Goal: Task Accomplishment & Management: Complete application form

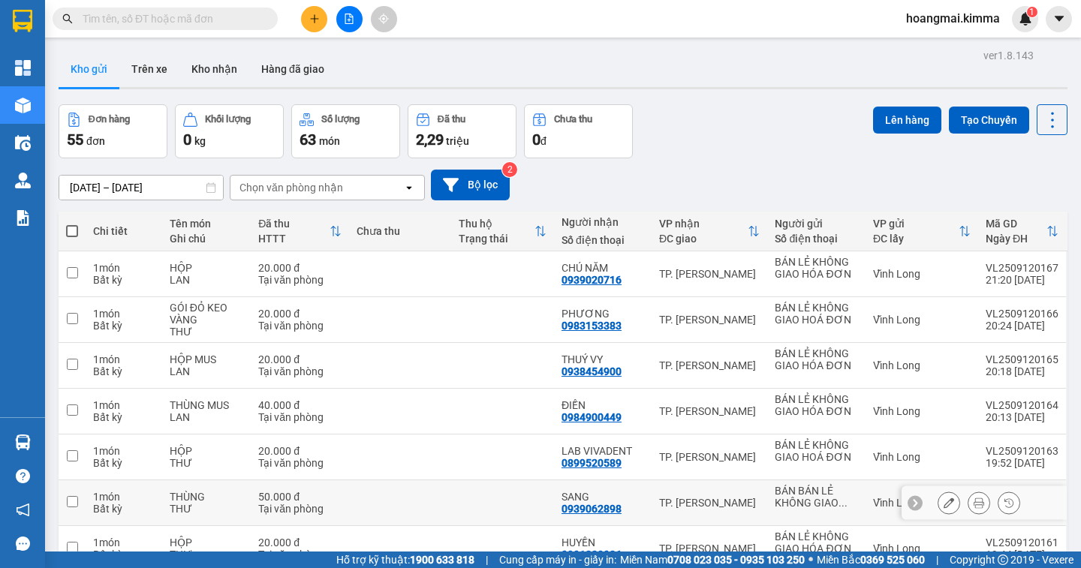
scroll to position [219, 0]
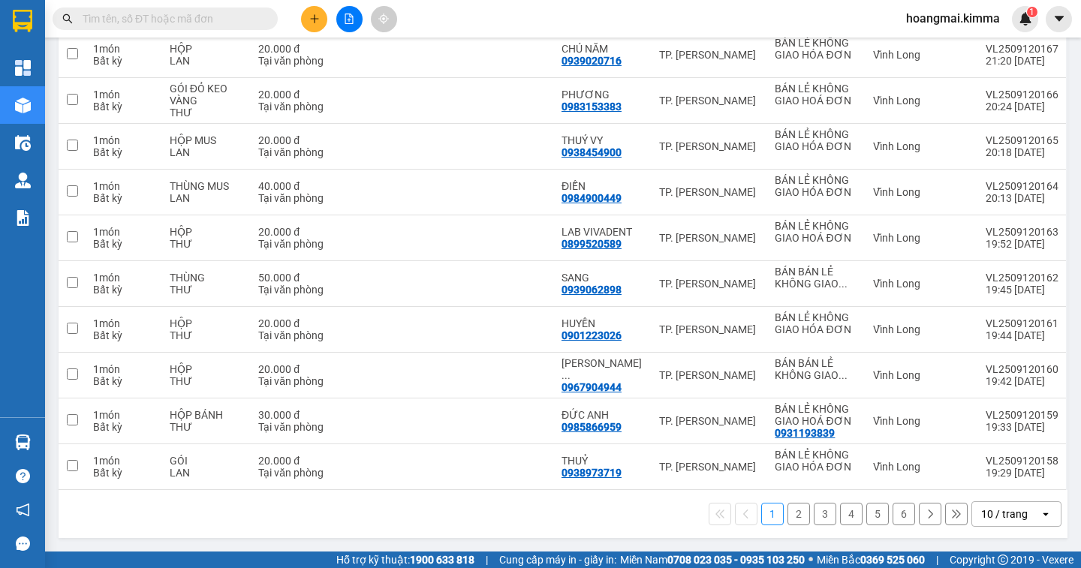
click at [981, 513] on div "10 / trang" at bounding box center [1004, 514] width 47 height 15
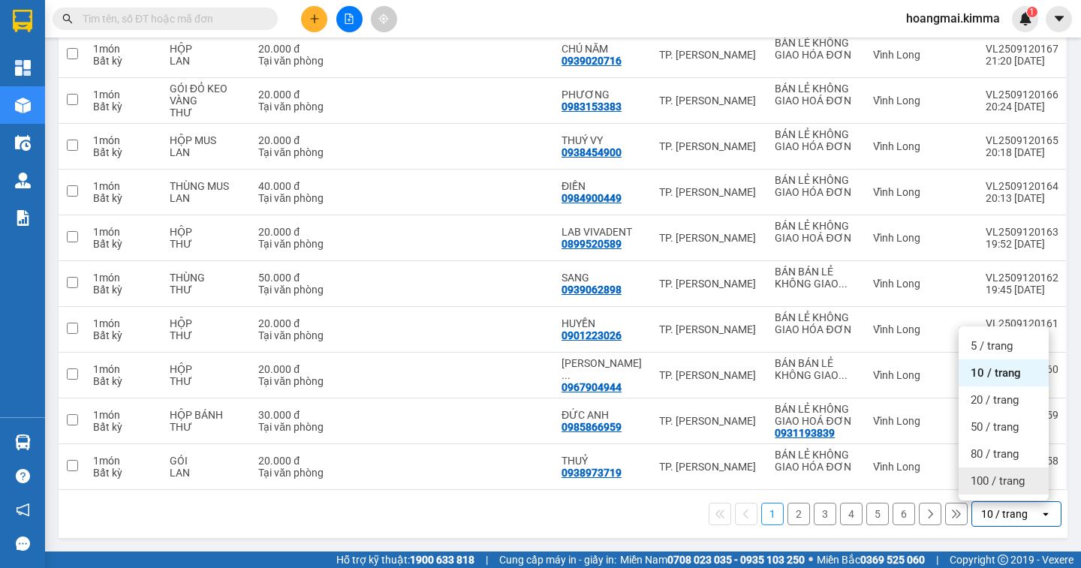
click at [986, 486] on span "100 / trang" at bounding box center [998, 481] width 54 height 15
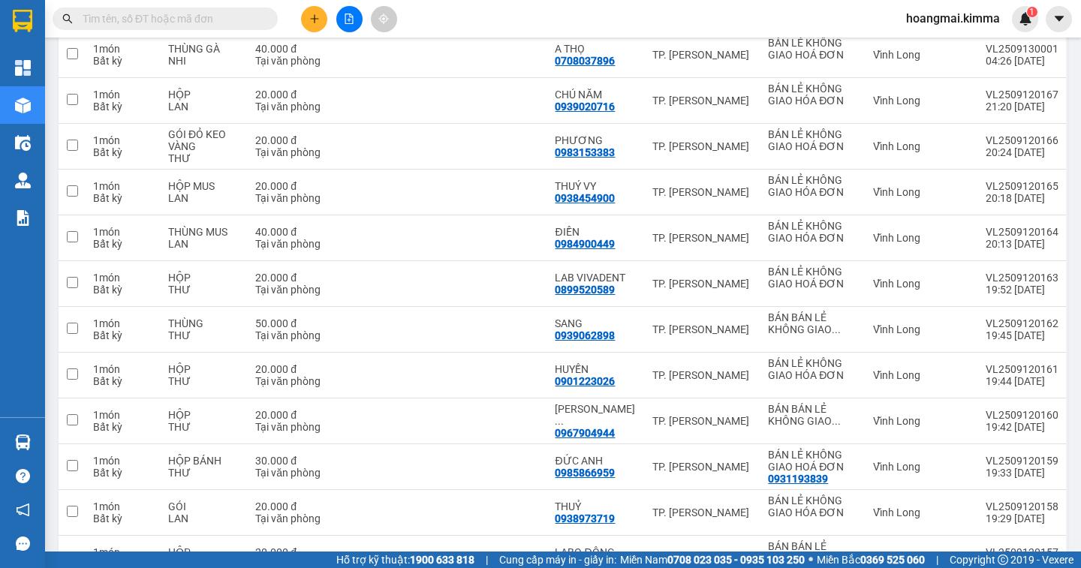
scroll to position [0, 0]
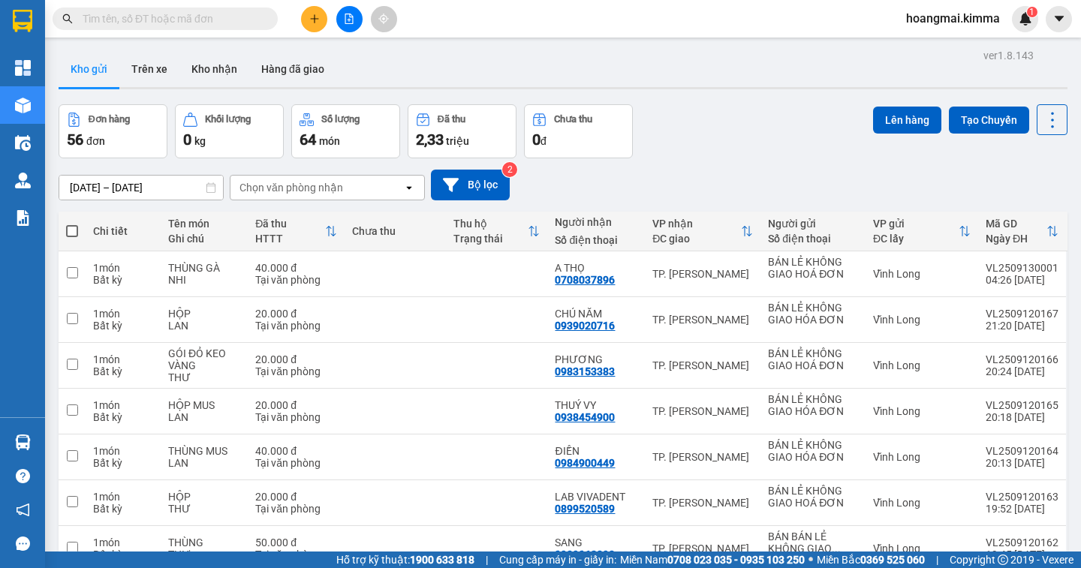
click at [74, 230] on span at bounding box center [72, 231] width 12 height 12
click at [72, 224] on input "checkbox" at bounding box center [72, 224] width 0 height 0
checkbox input "true"
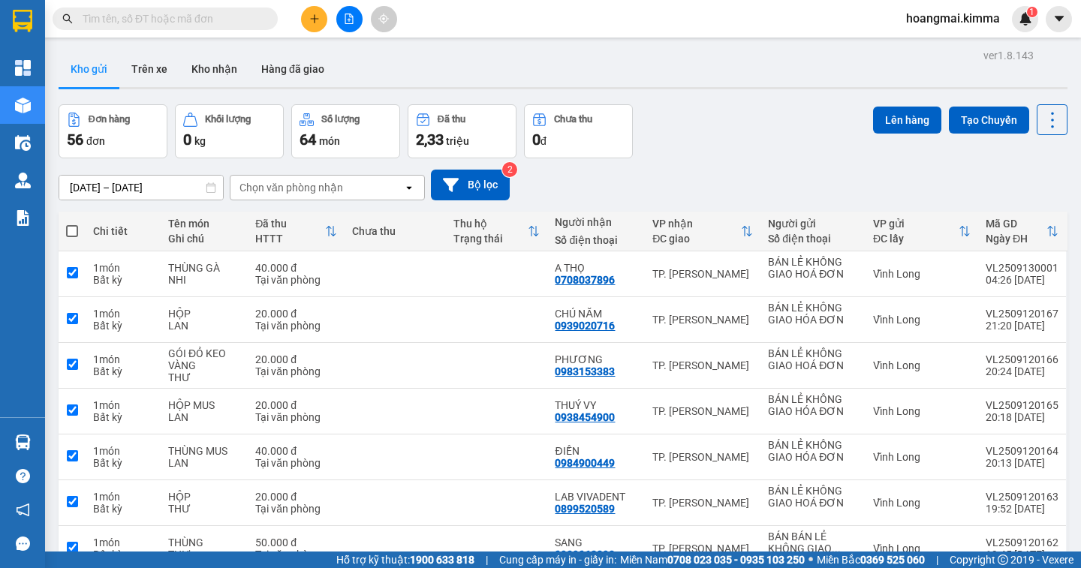
checkbox input "true"
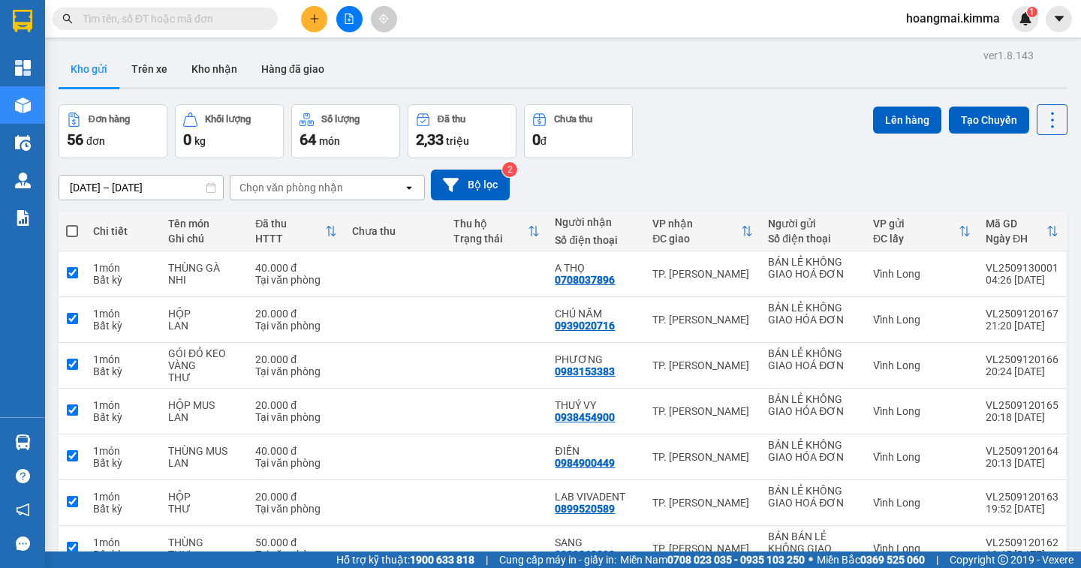
checkbox input "true"
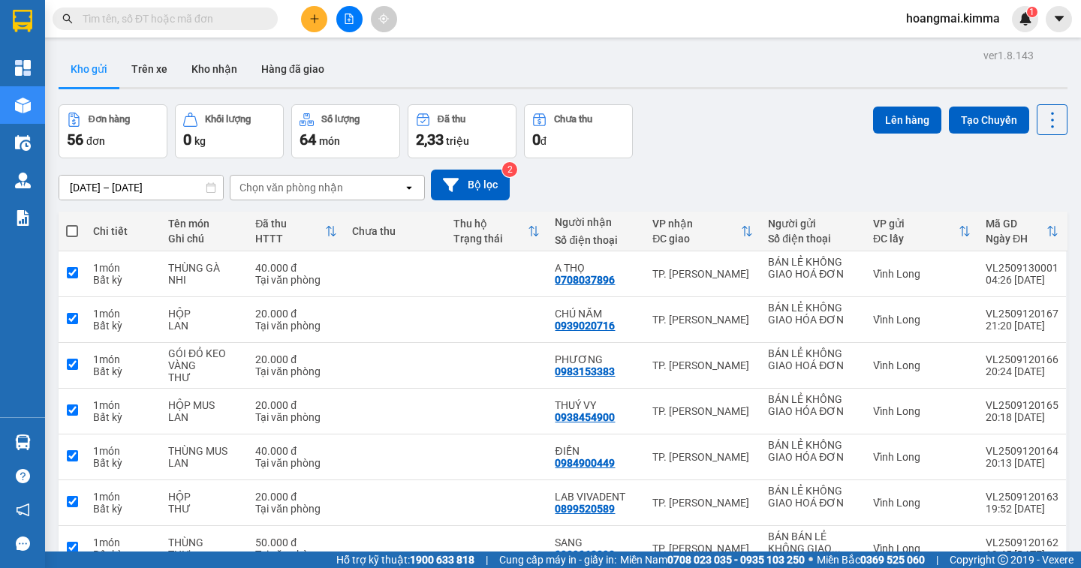
checkbox input "true"
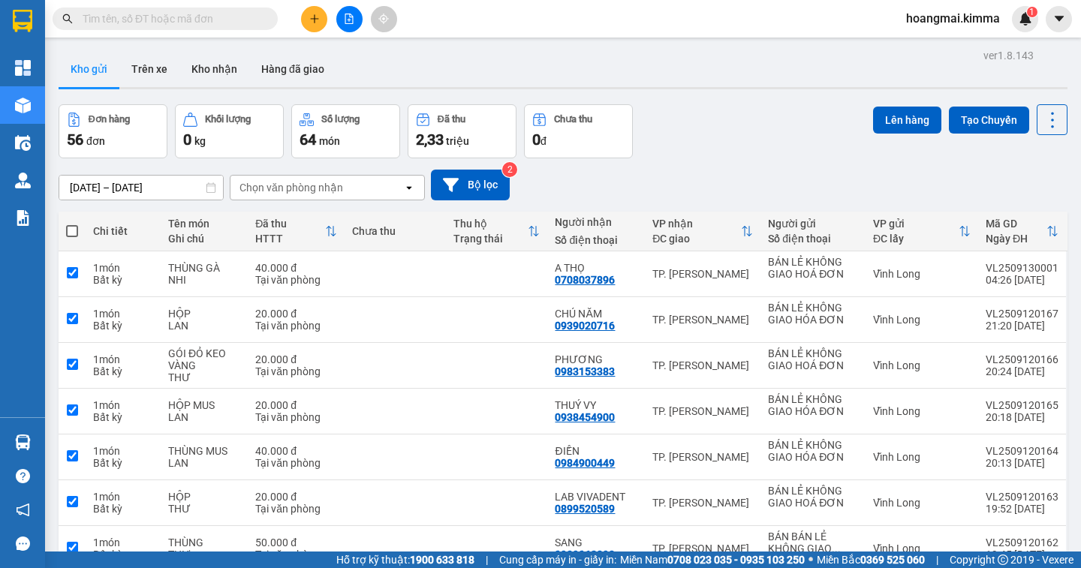
checkbox input "true"
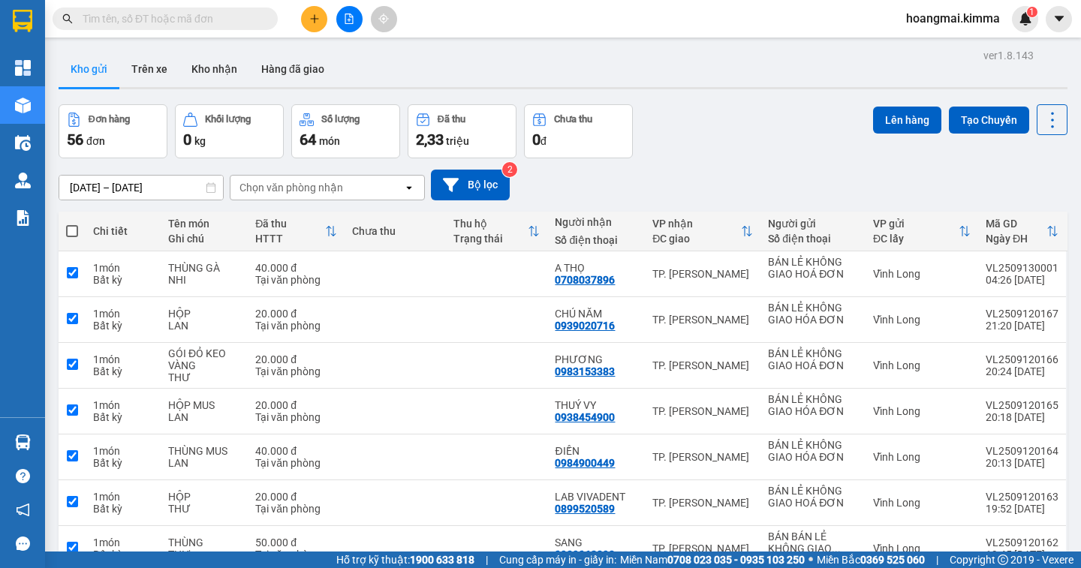
checkbox input "true"
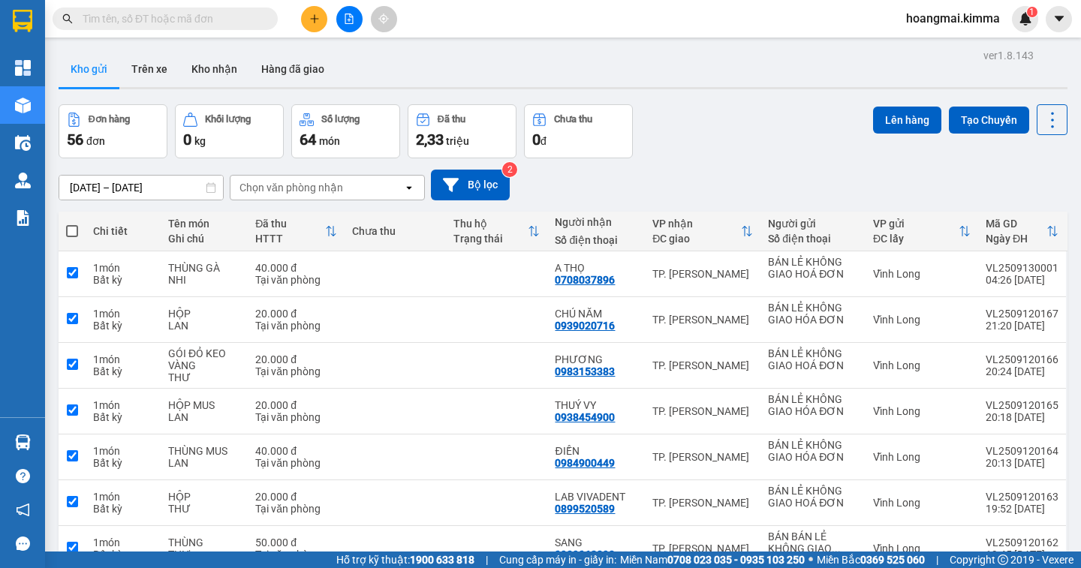
checkbox input "true"
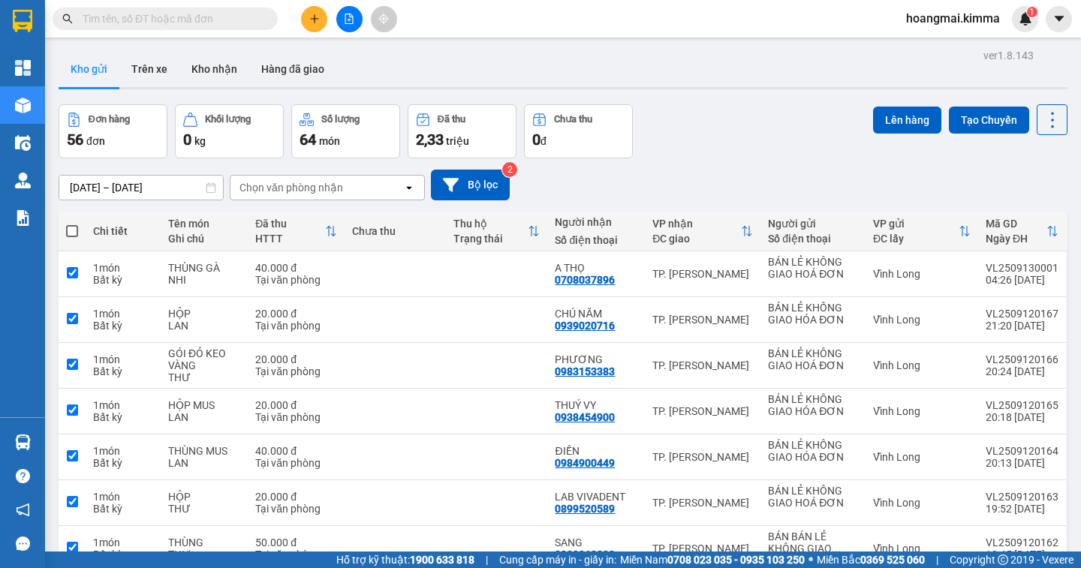
checkbox input "true"
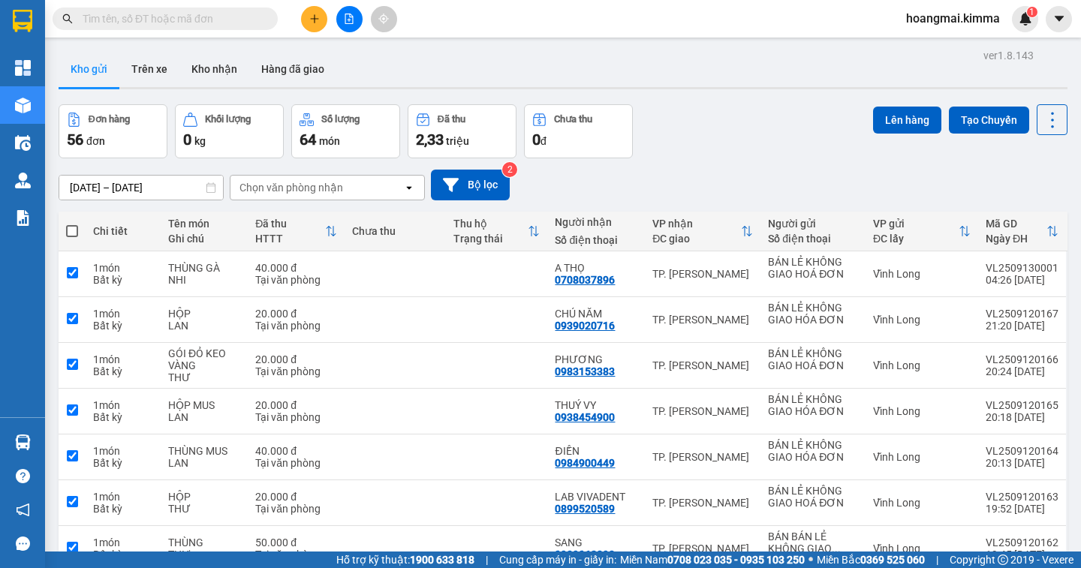
checkbox input "true"
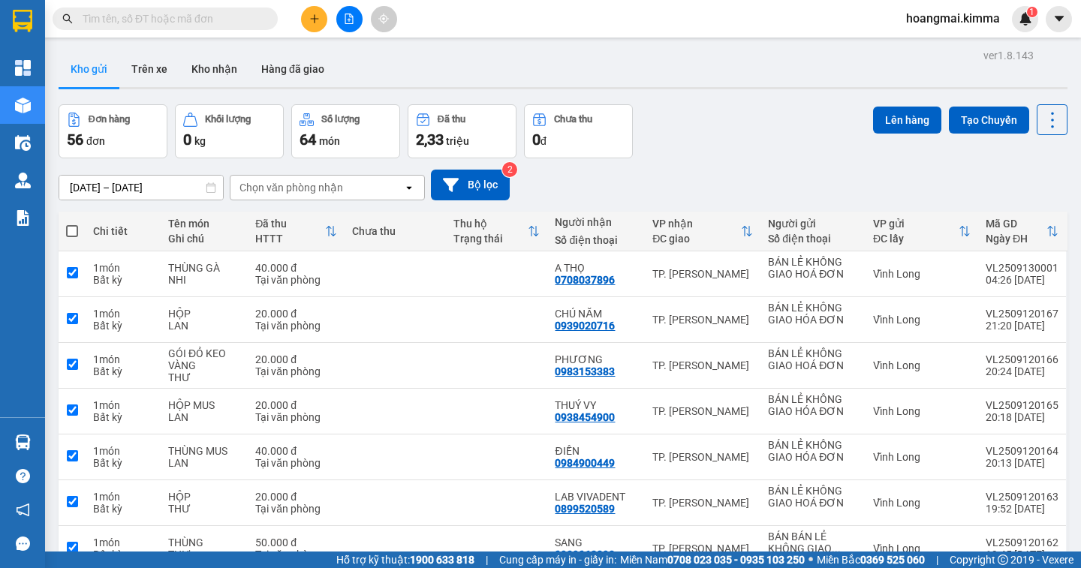
checkbox input "true"
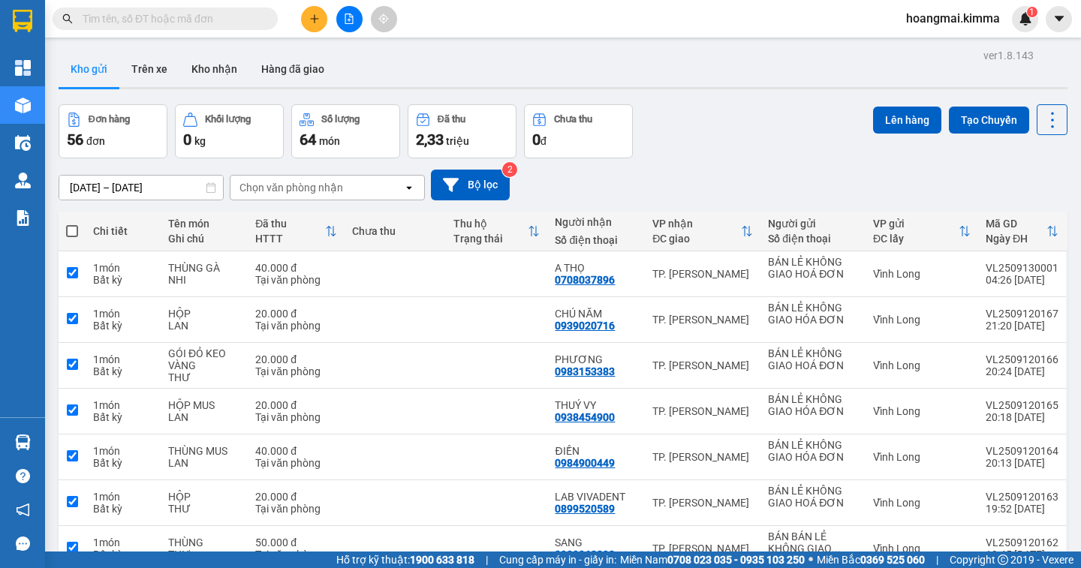
checkbox input "true"
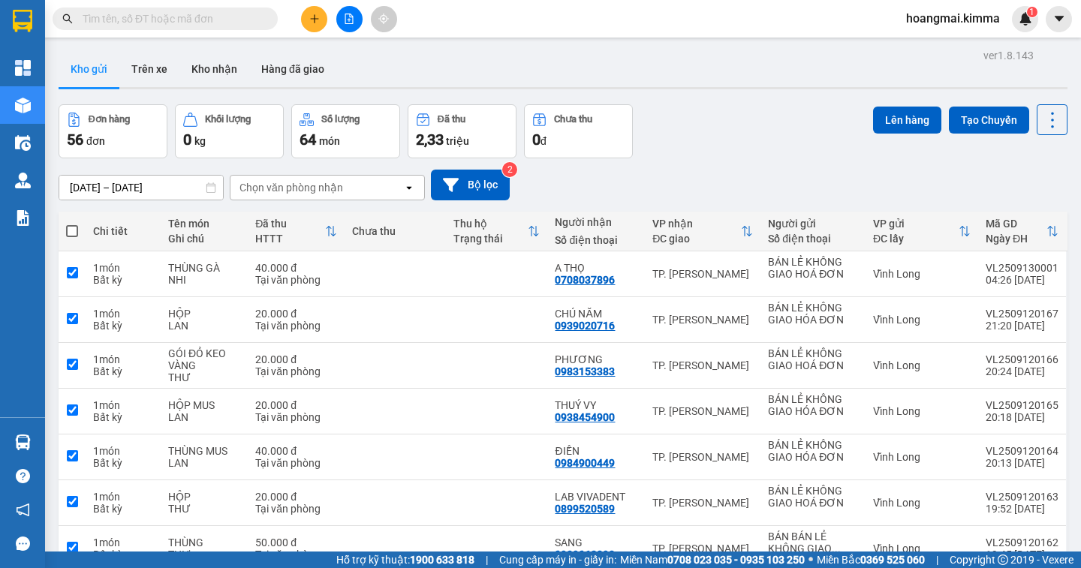
checkbox input "true"
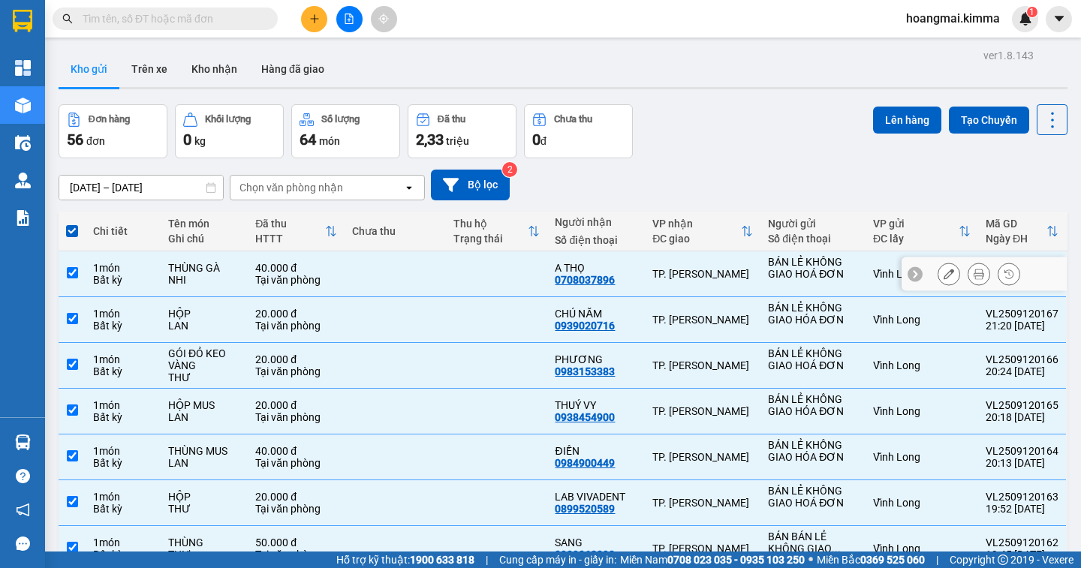
click at [72, 275] on input "checkbox" at bounding box center [72, 272] width 11 height 11
checkbox input "false"
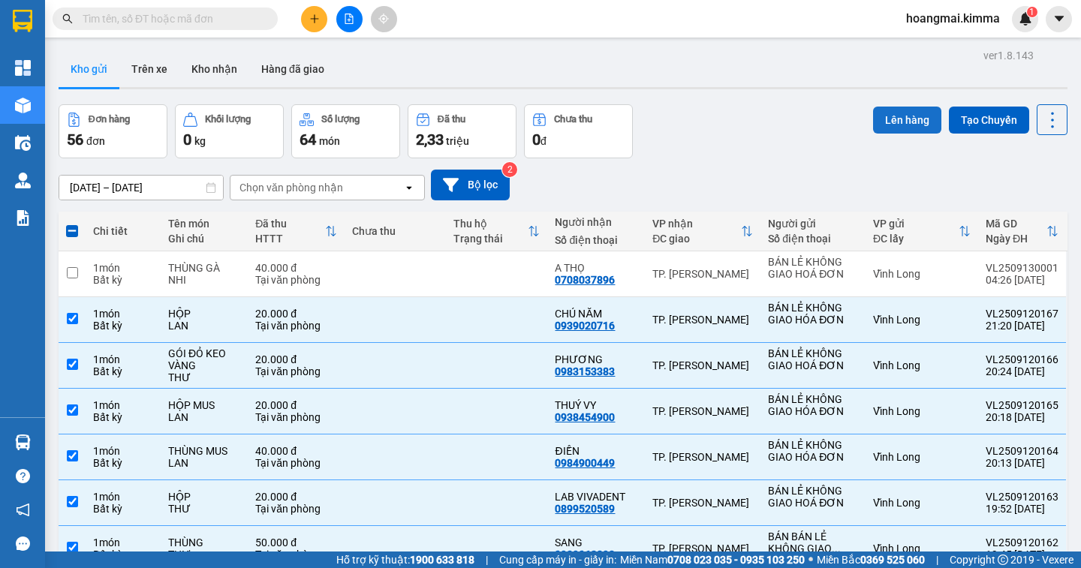
click at [884, 127] on button "Lên hàng" at bounding box center [907, 120] width 68 height 27
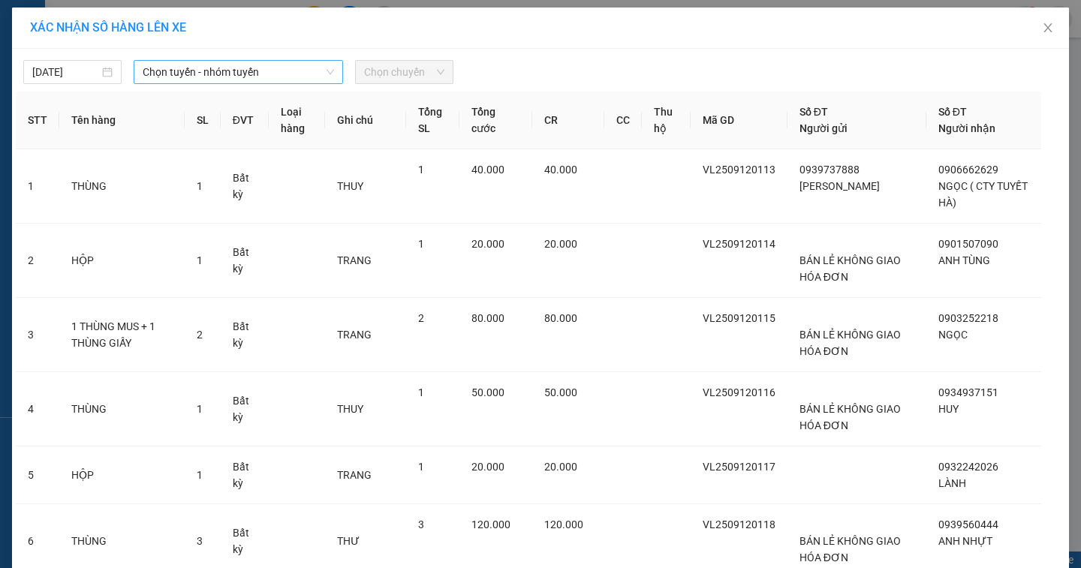
click at [168, 74] on span "Chọn tuyến - nhóm tuyến" at bounding box center [238, 72] width 191 height 23
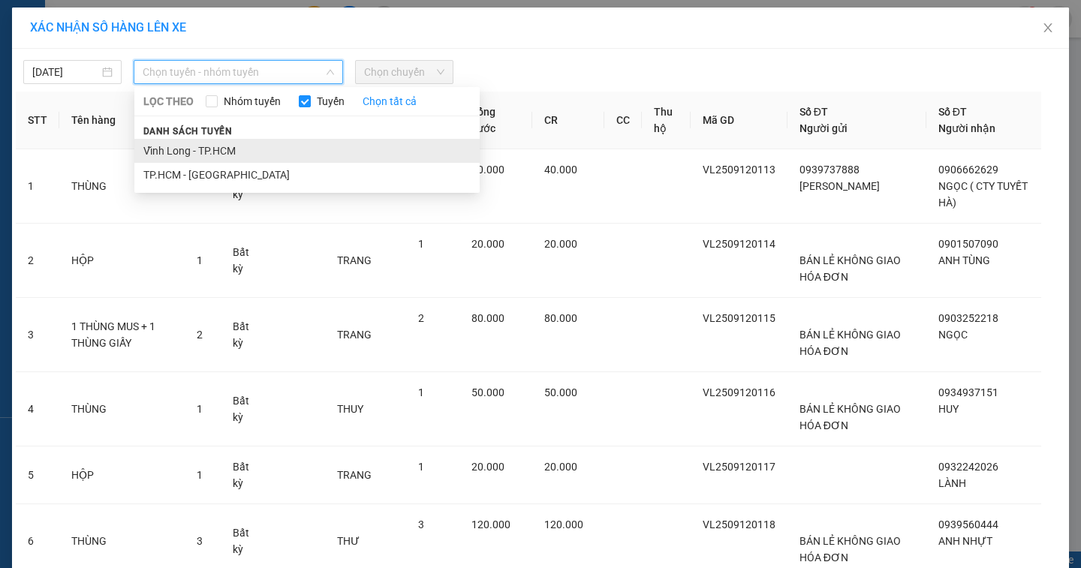
click at [153, 152] on li "Vĩnh Long - TP.HCM" at bounding box center [306, 151] width 345 height 24
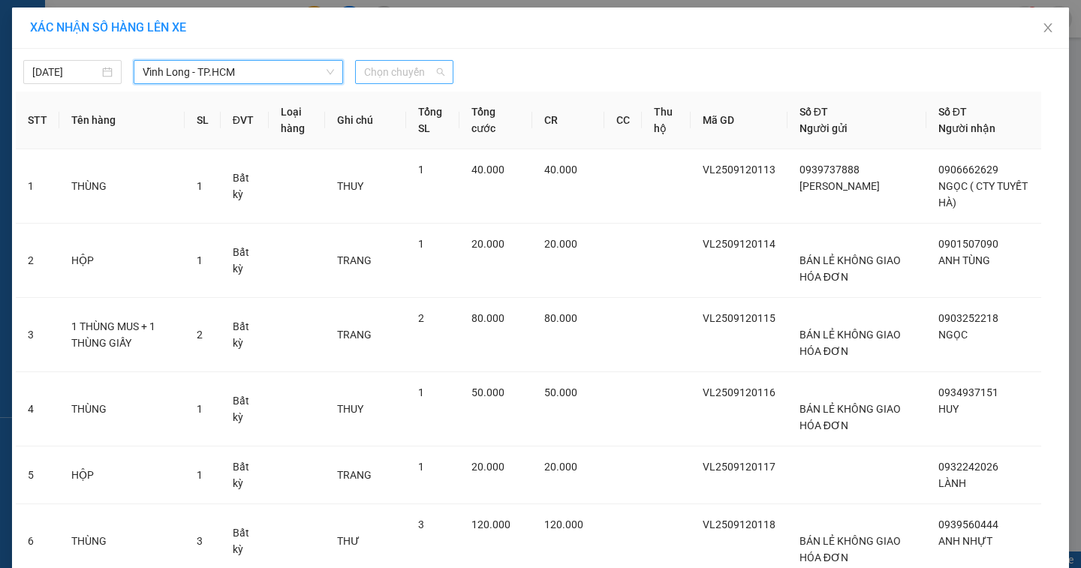
click at [370, 77] on span "Chọn chuyến" at bounding box center [404, 72] width 80 height 23
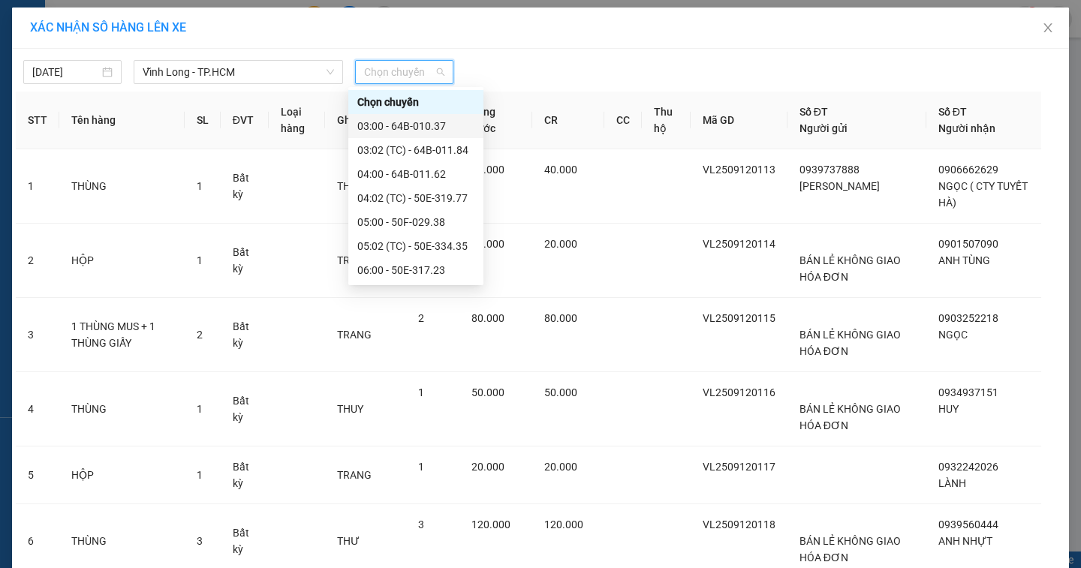
click at [372, 128] on div "03:00 - 64B-010.37" at bounding box center [415, 126] width 117 height 17
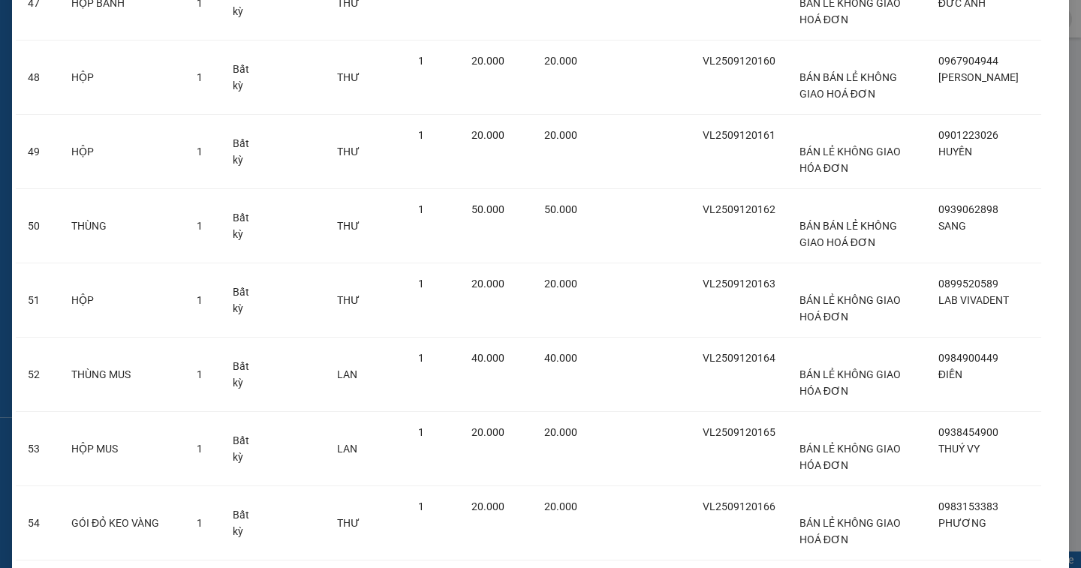
scroll to position [3688, 0]
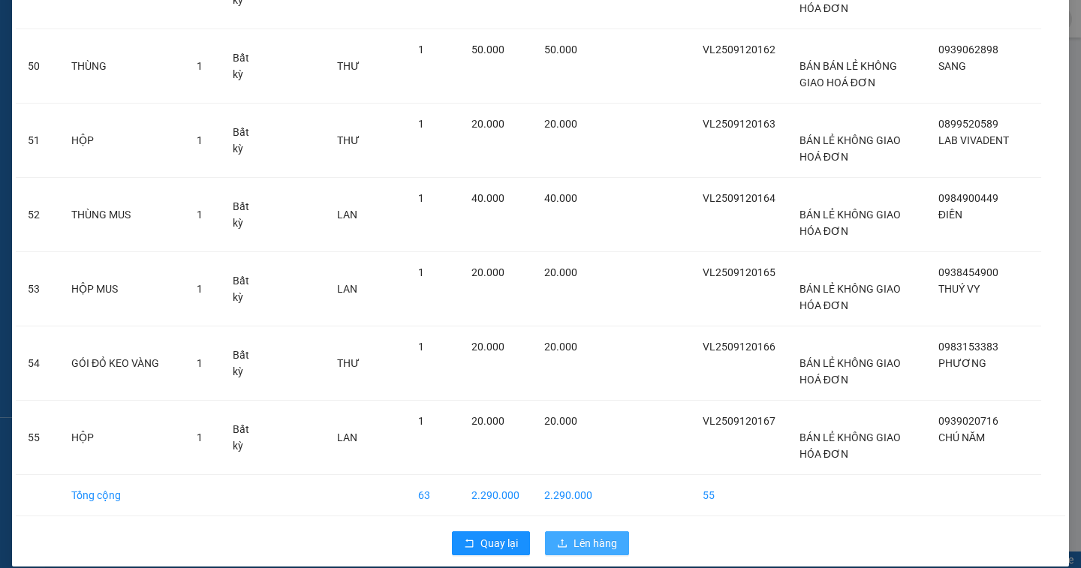
click at [595, 535] on span "Lên hàng" at bounding box center [596, 543] width 44 height 17
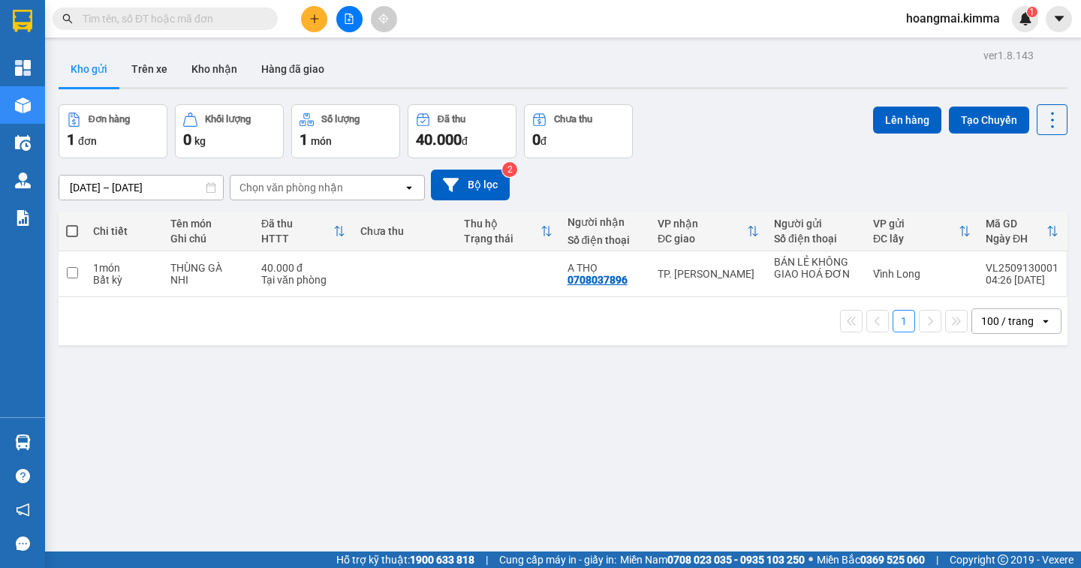
click at [76, 231] on span at bounding box center [72, 231] width 12 height 12
click at [72, 224] on input "checkbox" at bounding box center [72, 224] width 0 height 0
checkbox input "true"
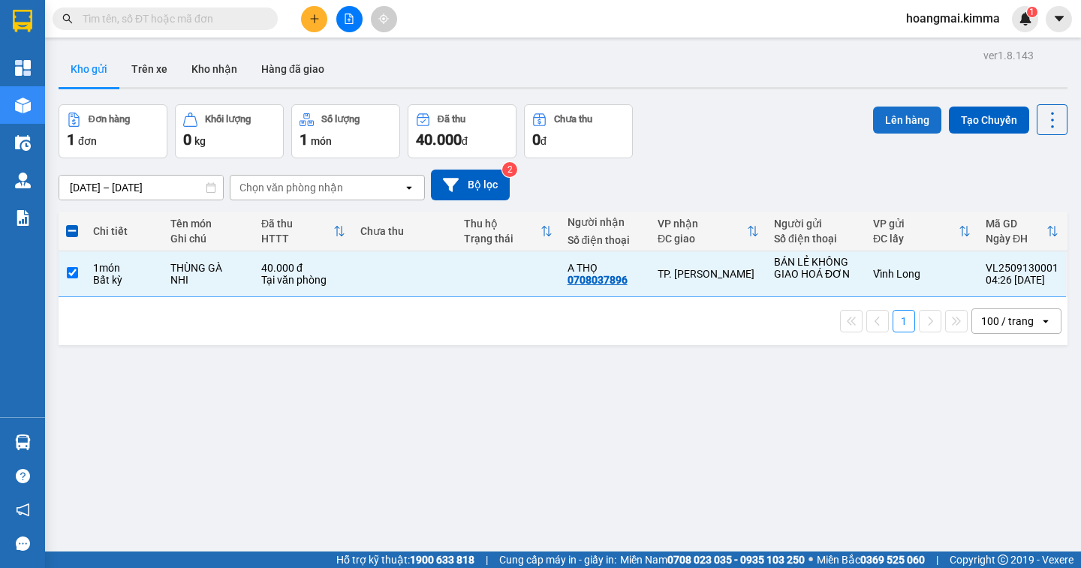
click at [881, 119] on button "Lên hàng" at bounding box center [907, 120] width 68 height 27
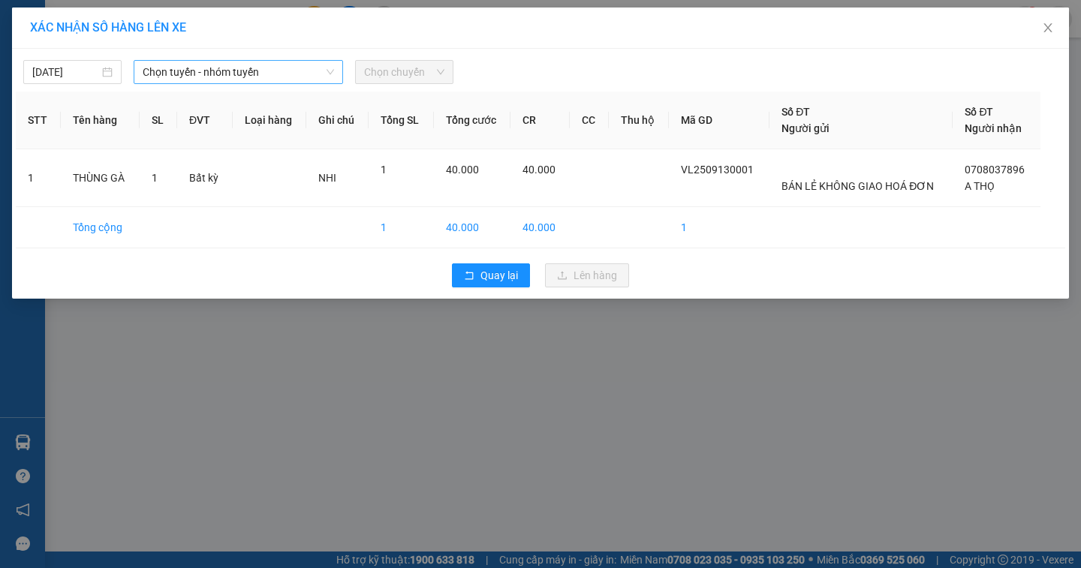
click at [157, 74] on span "Chọn tuyến - nhóm tuyến" at bounding box center [238, 72] width 191 height 23
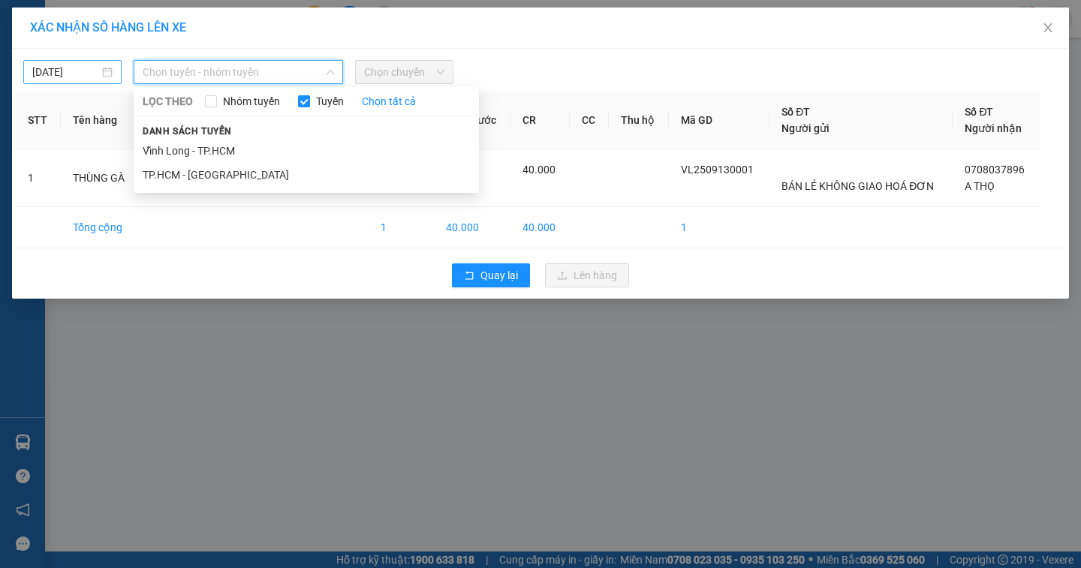
click at [77, 77] on body "Kết quả tìm kiếm ( 0 ) Bộ lọc Ngày tạo đơn gần nhất No Data hoangmai.kimma 1 Tổ…" at bounding box center [540, 284] width 1081 height 568
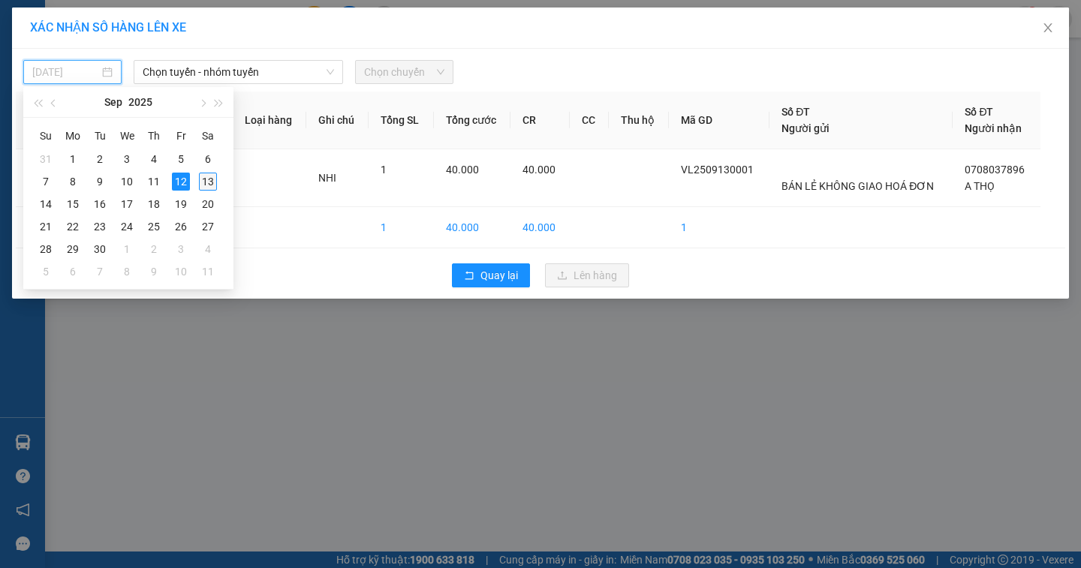
click at [209, 182] on div "13" at bounding box center [208, 182] width 18 height 18
type input "[DATE]"
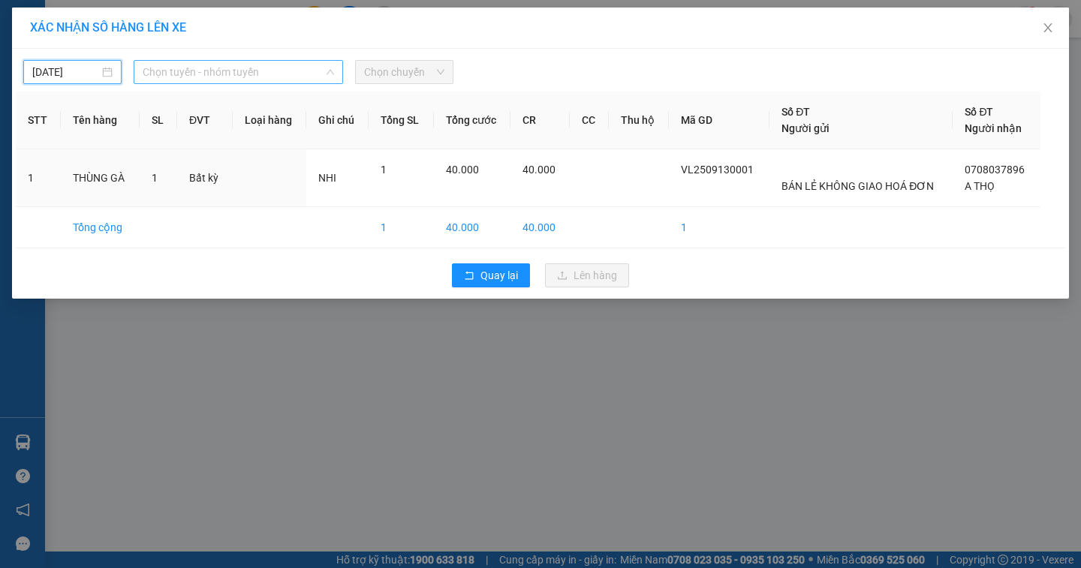
click at [188, 79] on span "Chọn tuyến - nhóm tuyến" at bounding box center [238, 72] width 191 height 23
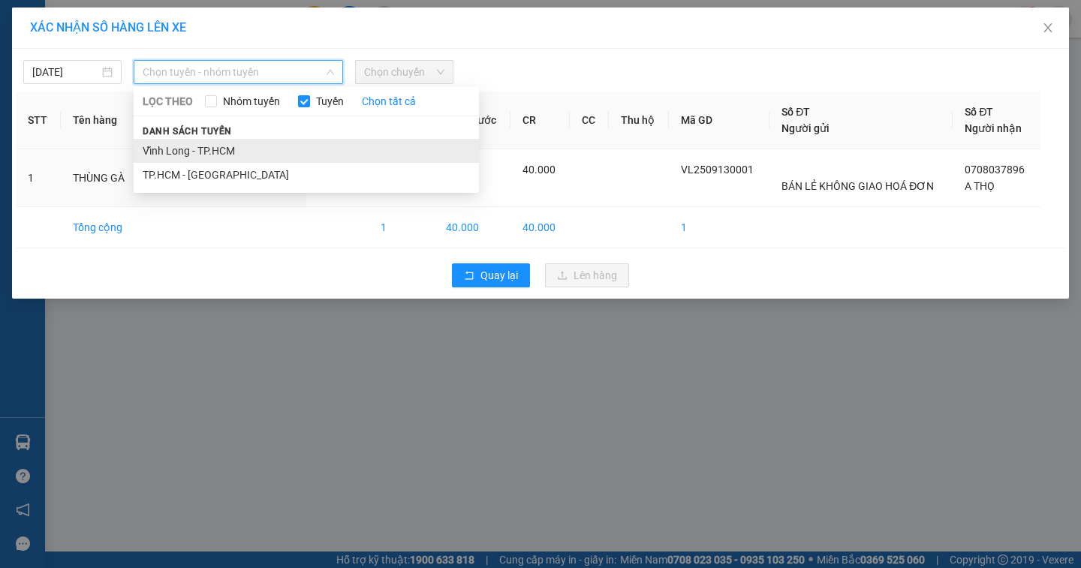
click at [192, 154] on li "Vĩnh Long - TP.HCM" at bounding box center [306, 151] width 345 height 24
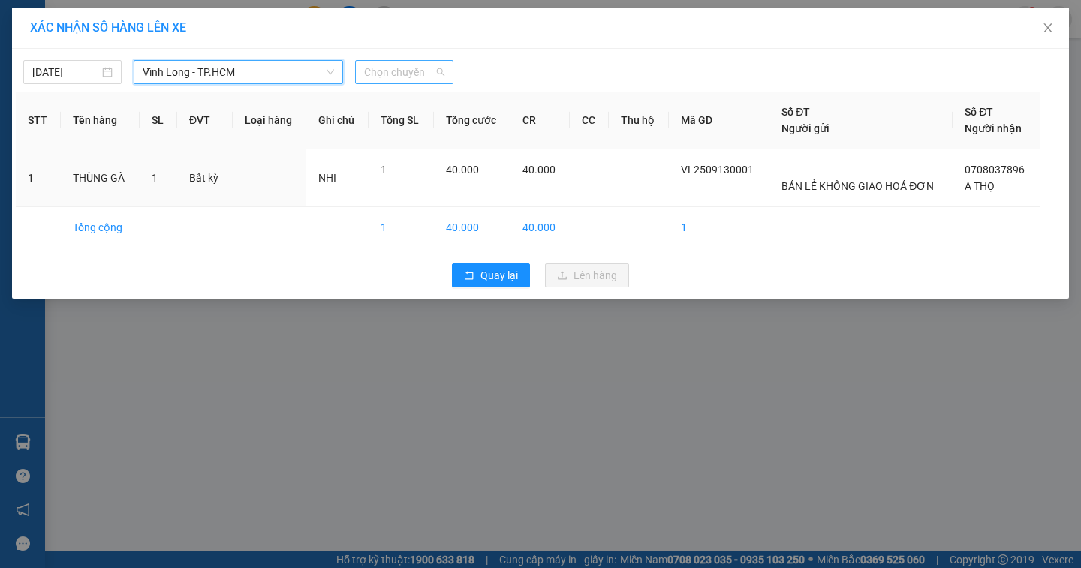
click at [401, 79] on span "Chọn chuyến" at bounding box center [404, 72] width 80 height 23
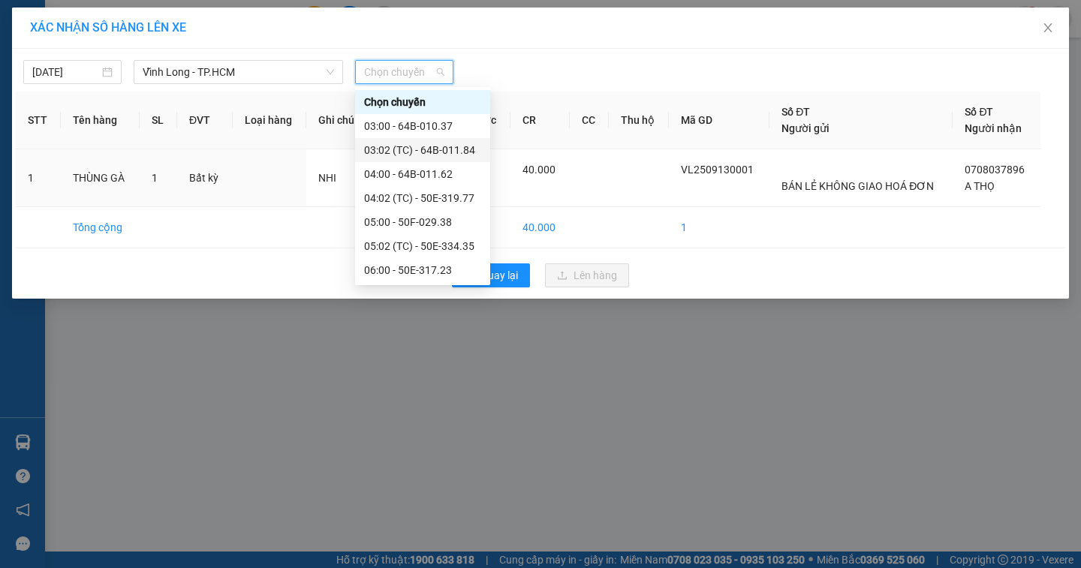
scroll to position [75, 0]
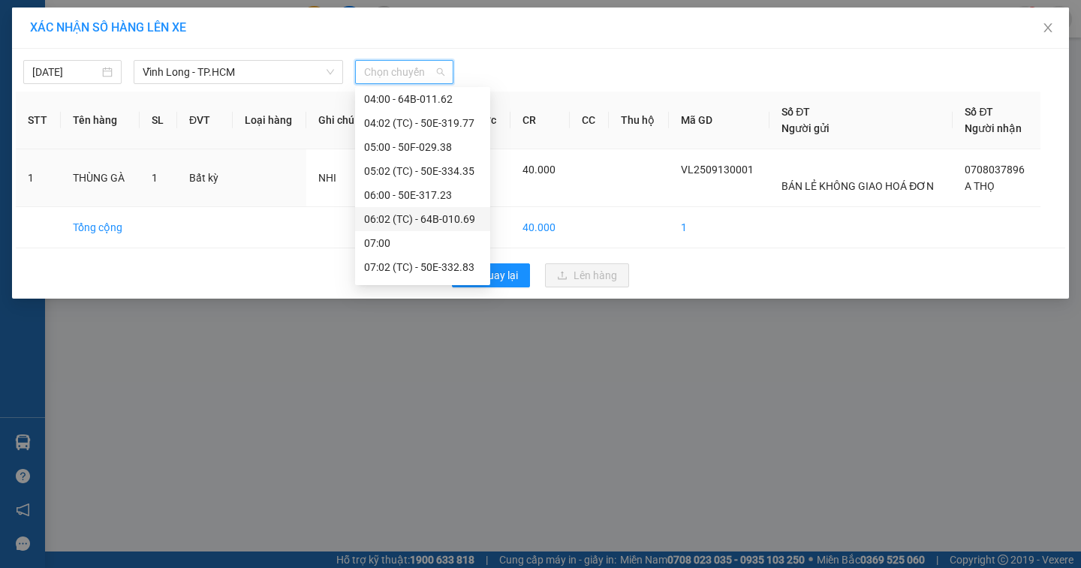
click at [387, 215] on div "06:02 (TC) - 64B-010.69" at bounding box center [422, 219] width 117 height 17
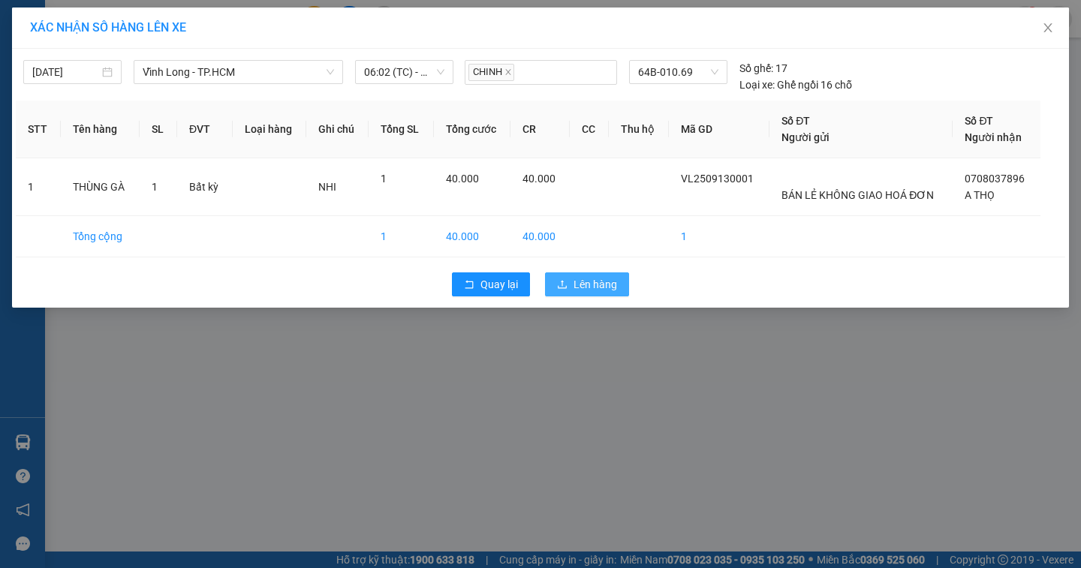
click at [604, 291] on span "Lên hàng" at bounding box center [596, 284] width 44 height 17
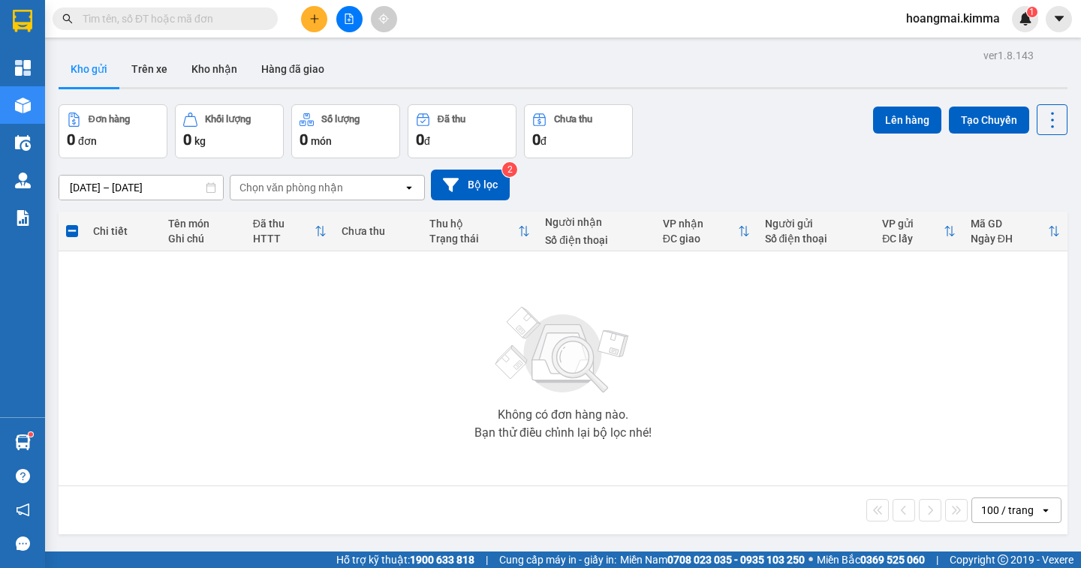
click at [317, 11] on button at bounding box center [314, 19] width 26 height 26
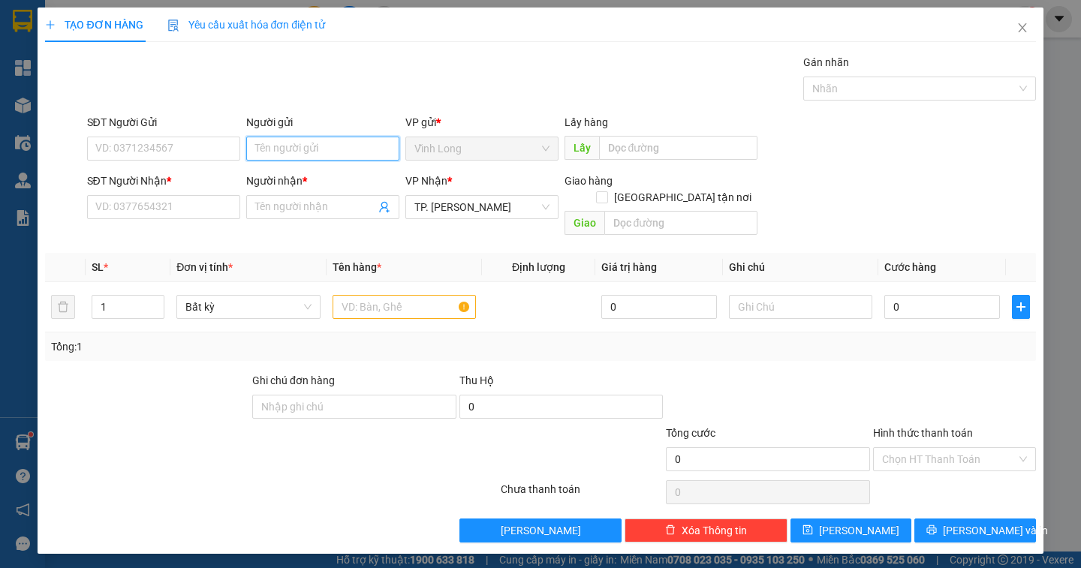
click at [304, 152] on input "Người gửi" at bounding box center [322, 149] width 153 height 24
type input "BÁN"
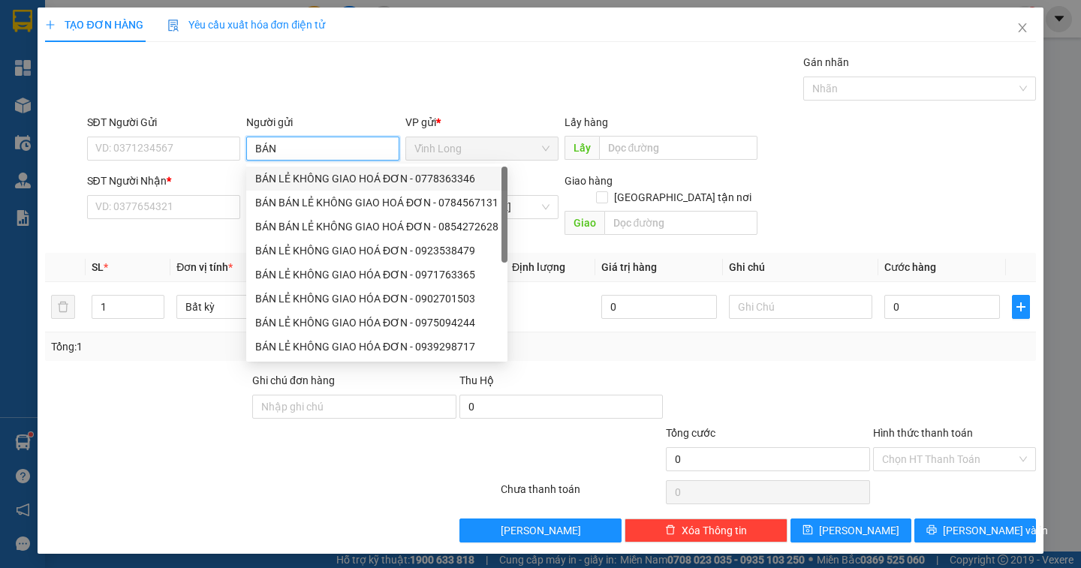
click at [311, 177] on div "BÁN LẺ KHÔNG GIAO HOÁ ĐƠN - 0778363346" at bounding box center [376, 178] width 243 height 17
type input "0778363346"
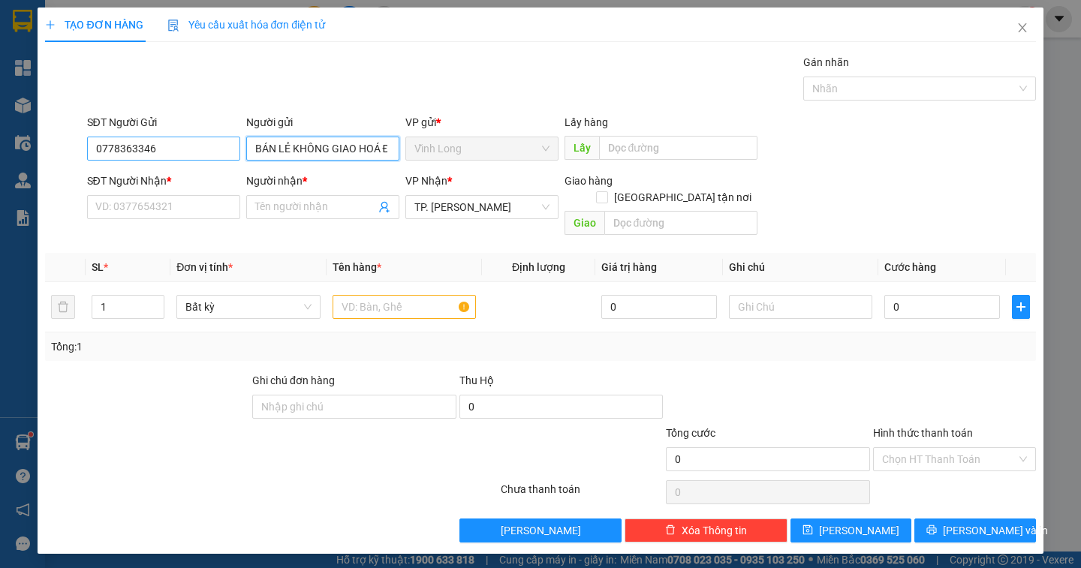
type input "BÁN LẺ KHÔNG GIAO HOÁ ĐƠN"
drag, startPoint x: 188, startPoint y: 155, endPoint x: 65, endPoint y: 169, distance: 123.9
click at [65, 169] on form "SĐT Người Gửi 0778363346 0778363346 Người gửi BÁN LẺ KHÔNG GIAO HOÁ ĐƠN VP gửi …" at bounding box center [540, 178] width 990 height 128
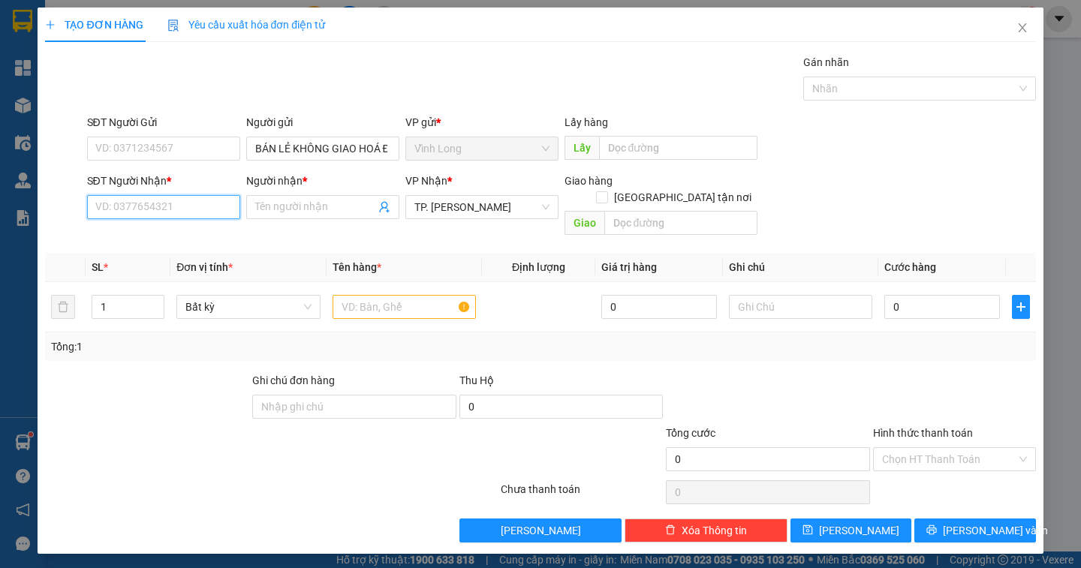
click at [98, 215] on input "SĐT Người Nhận *" at bounding box center [163, 207] width 153 height 24
click at [114, 146] on input "SĐT Người Gửi" at bounding box center [163, 149] width 153 height 24
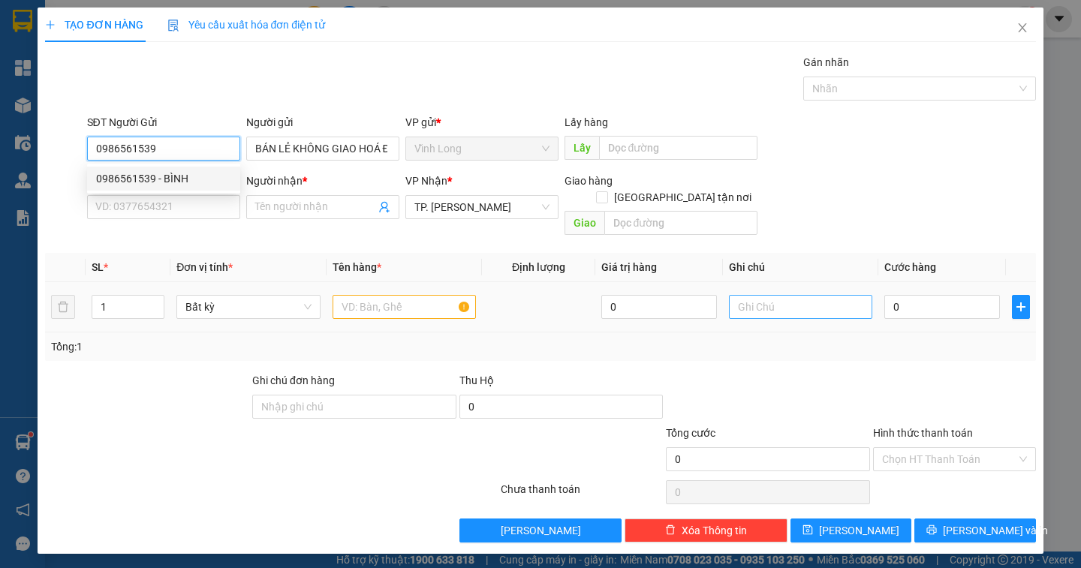
type input "0986561539"
click at [752, 295] on input "text" at bounding box center [800, 307] width 143 height 24
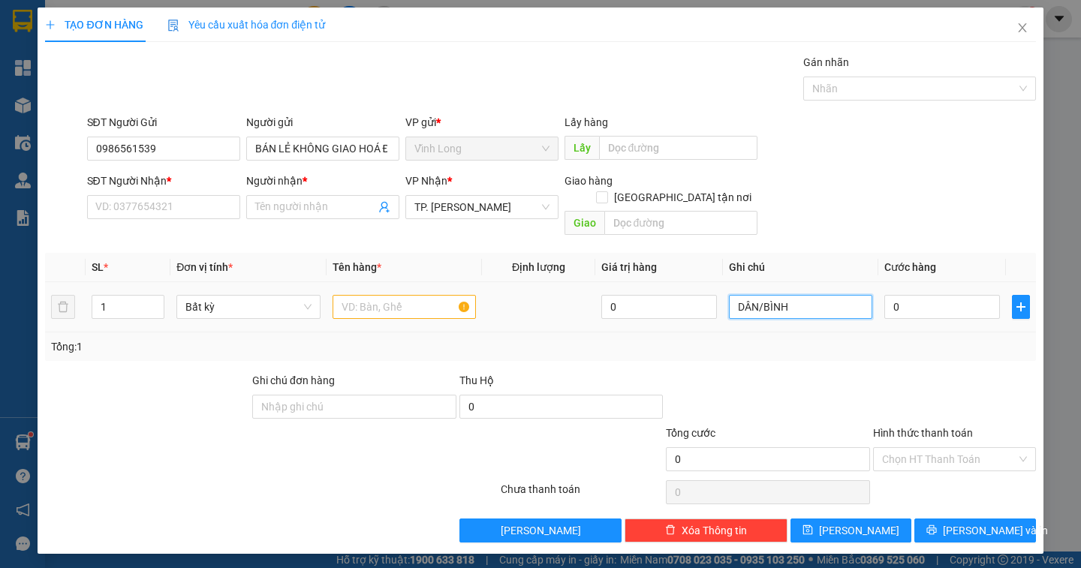
type input "DÂN/BÌNH"
click at [364, 295] on input "text" at bounding box center [404, 307] width 143 height 24
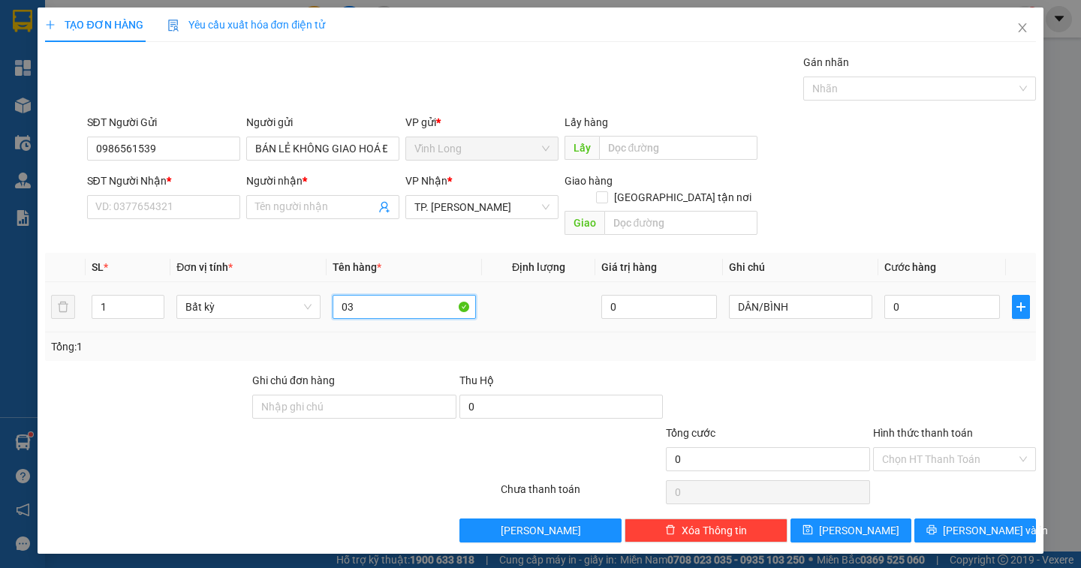
type input "0"
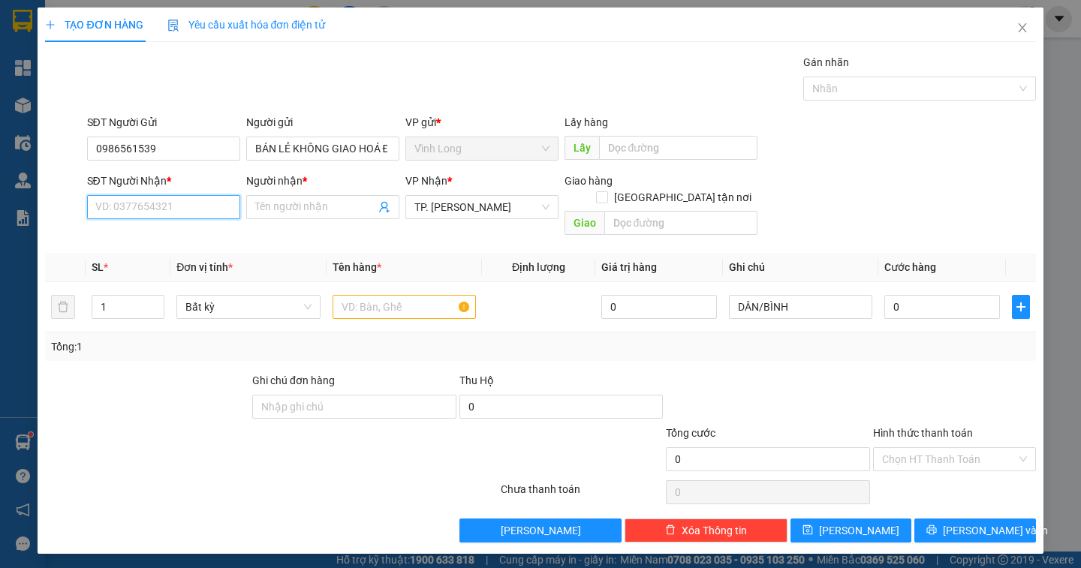
click at [164, 209] on input "SĐT Người Nhận *" at bounding box center [163, 207] width 153 height 24
type input "0387805746"
click at [190, 236] on div "0387805746 - DŨNG" at bounding box center [163, 237] width 135 height 17
type input "DŨNG"
type input "TXG VÒNG XOAY [PERSON_NAME]"
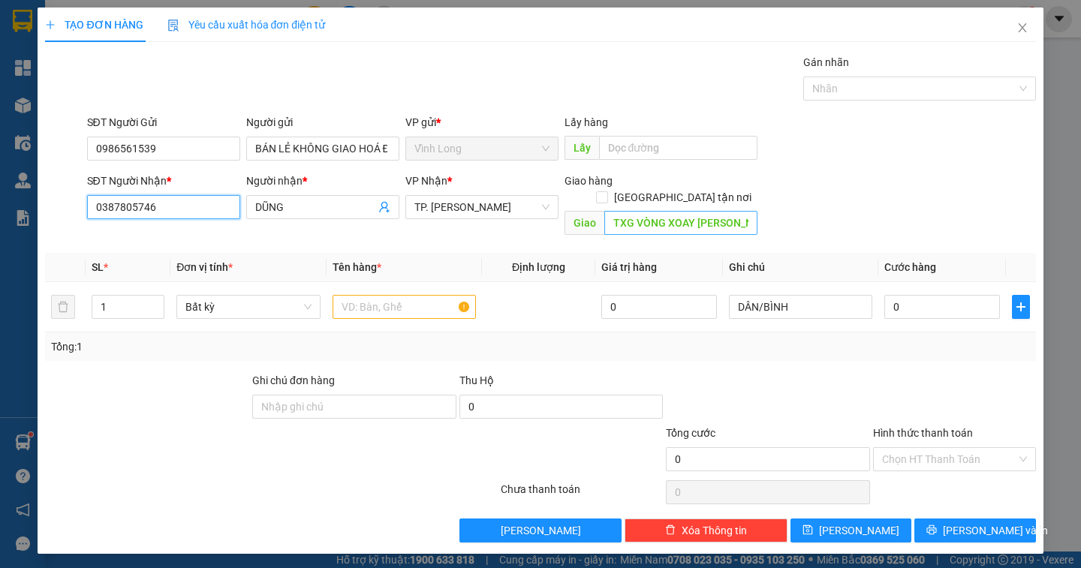
type input "0387805746"
click at [665, 211] on input "TXG VÒNG XOAY [PERSON_NAME]" at bounding box center [680, 223] width 153 height 24
click at [398, 302] on input "text" at bounding box center [404, 307] width 143 height 24
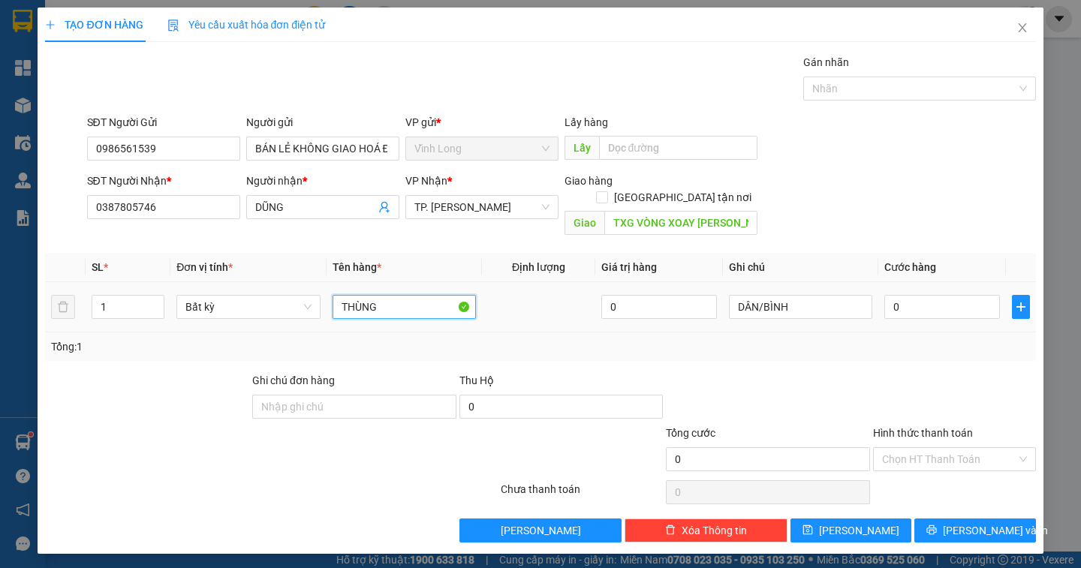
type input "THÙNG"
type input "1"
type input "12"
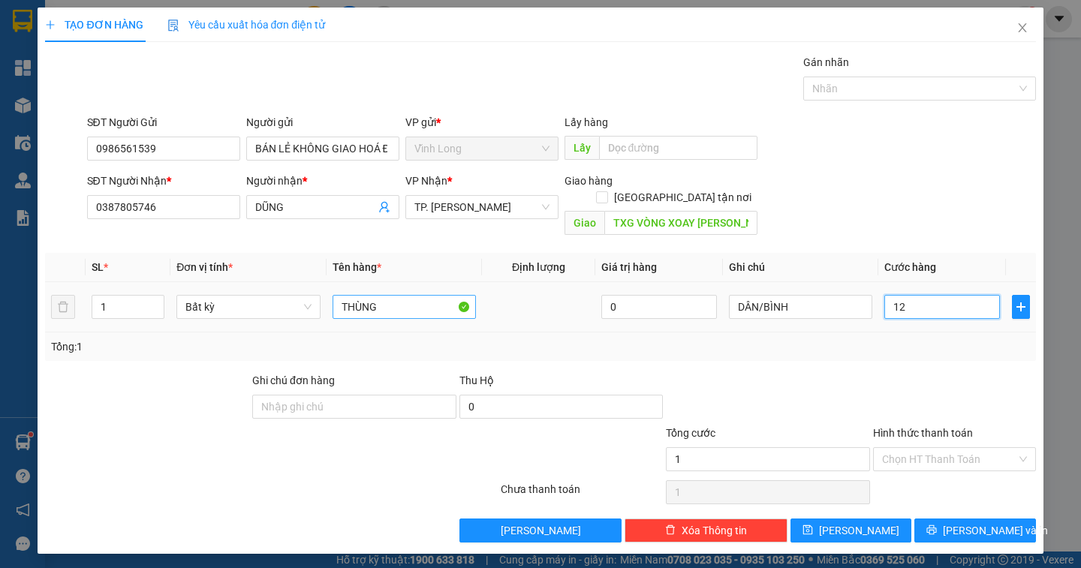
type input "12"
type input "120"
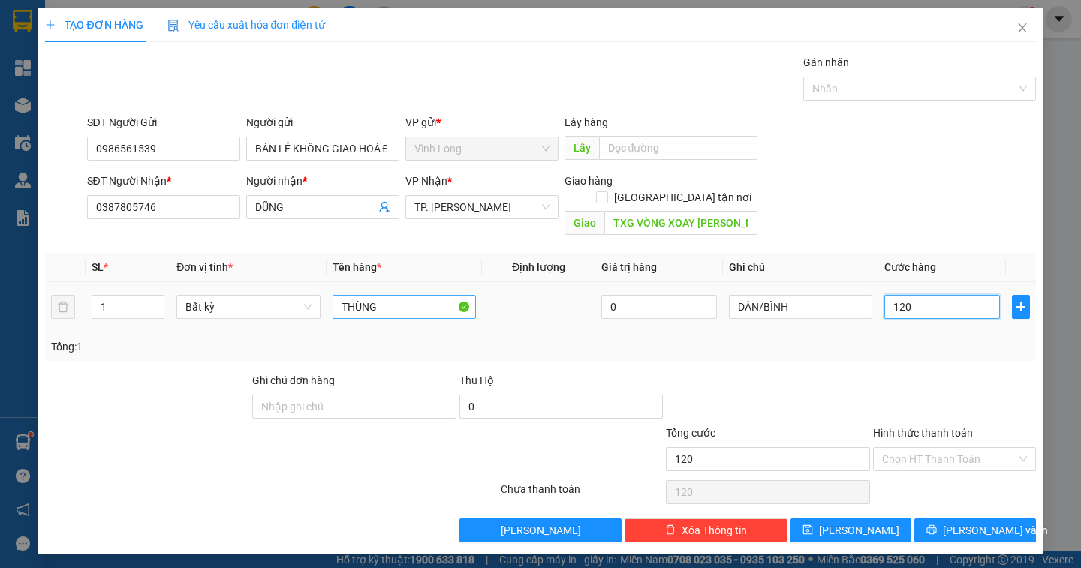
type input "120\"
type input "0"
type input "120"
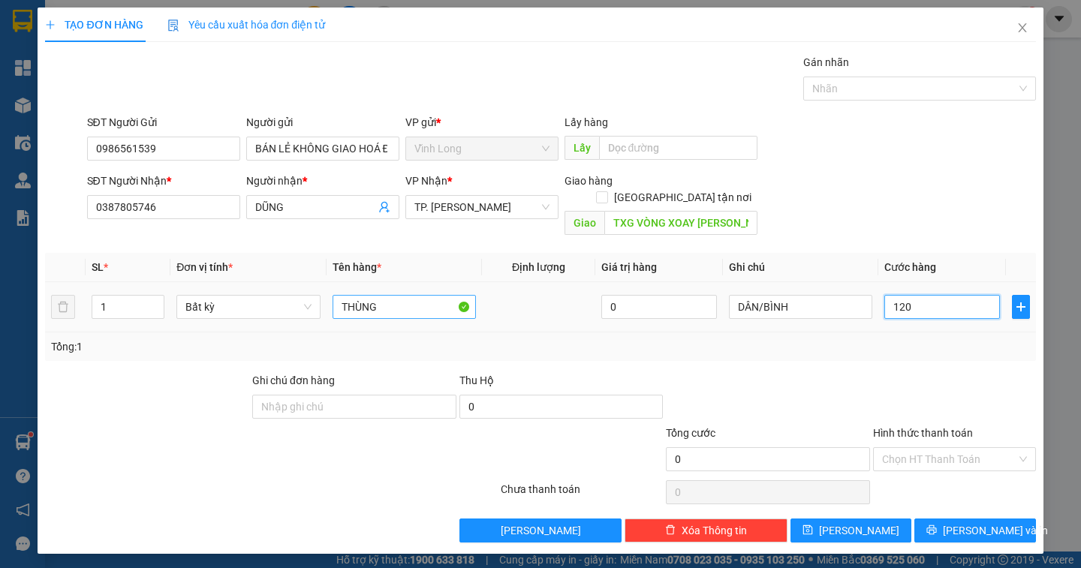
type input "120"
type input "12"
type input "1"
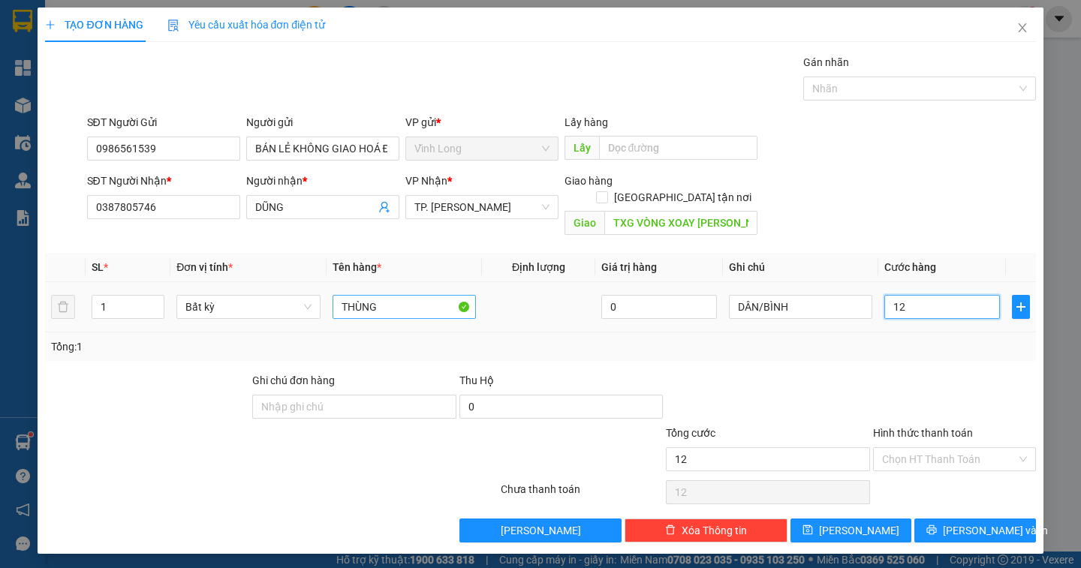
type input "1"
type input "0"
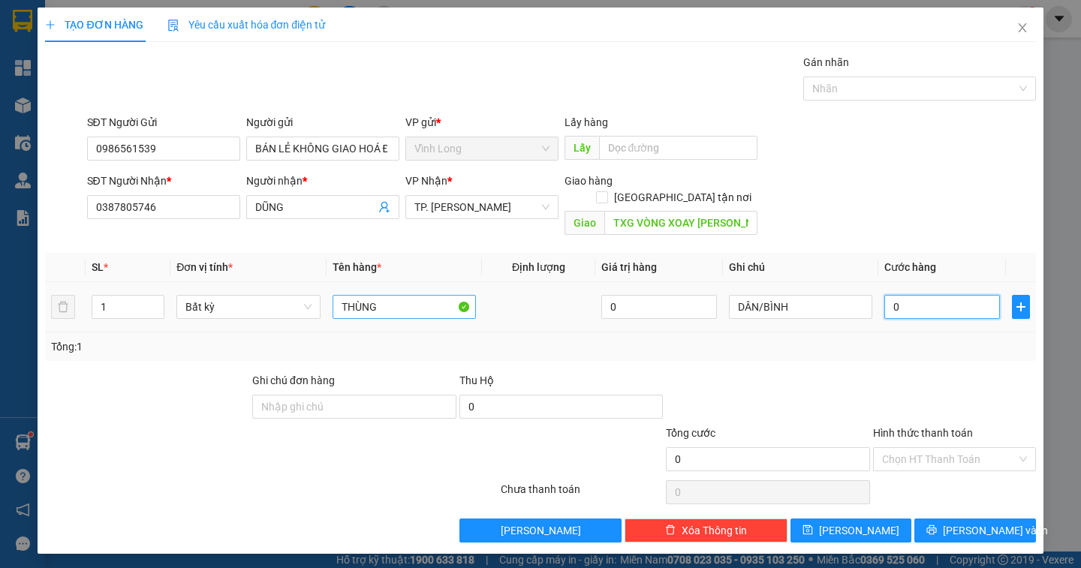
type input "05"
type input "5"
type input "050"
type input "50"
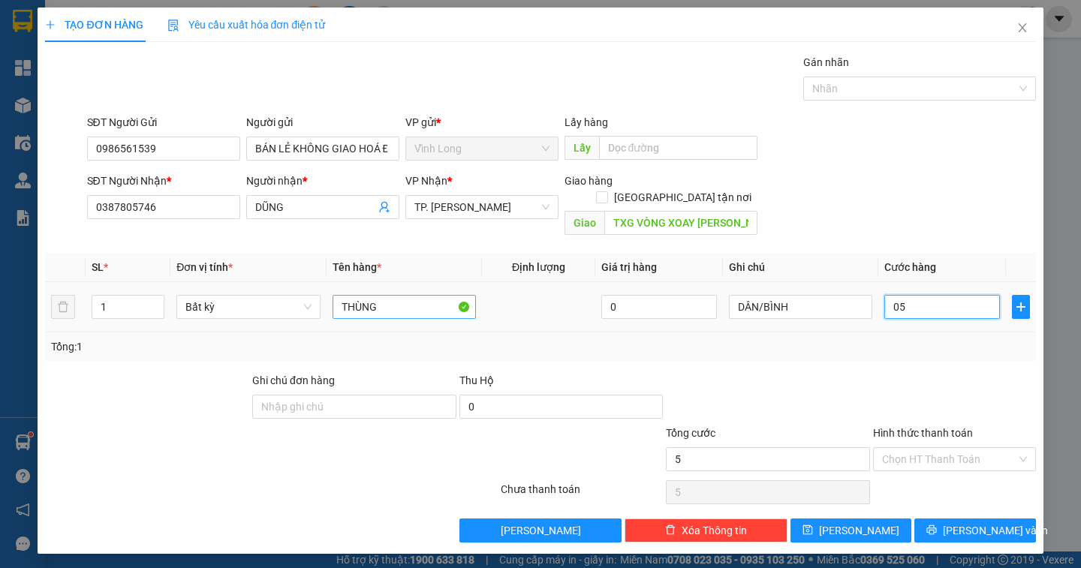
type input "50"
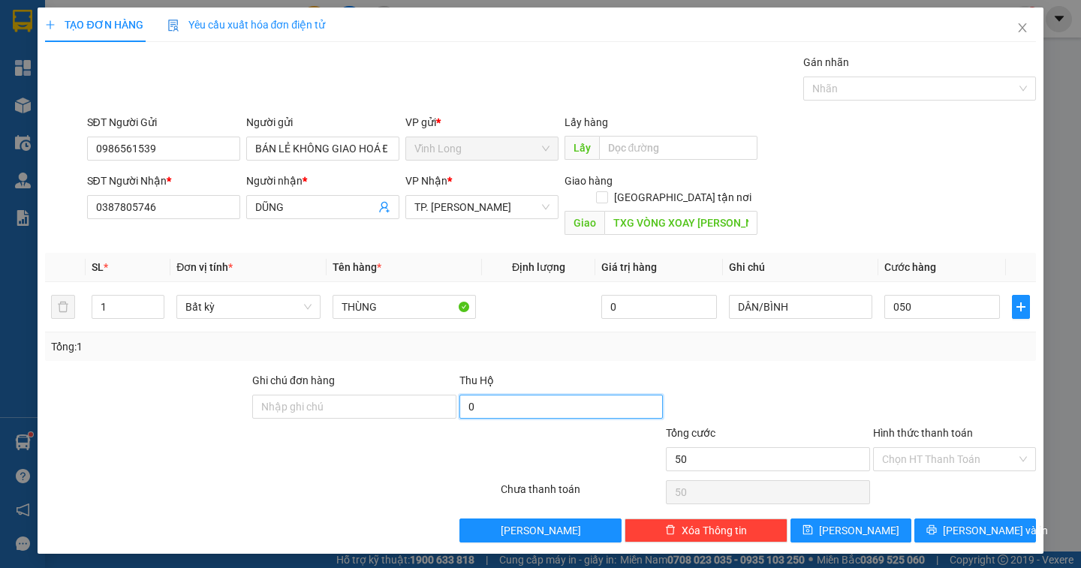
type input "50.000"
click at [516, 395] on input "0" at bounding box center [561, 407] width 204 height 24
type input "4.900.000"
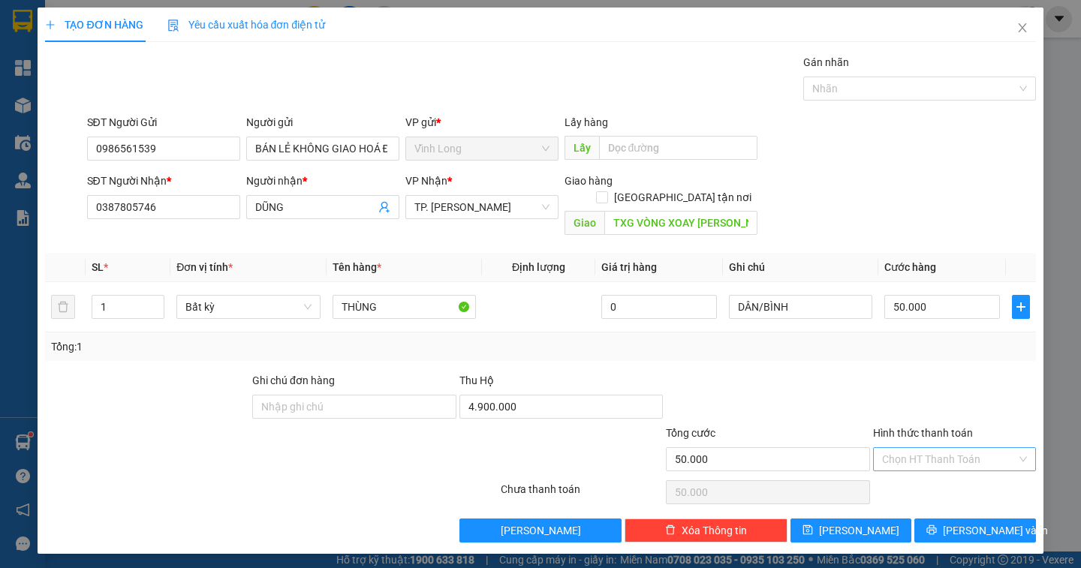
click at [919, 448] on input "Hình thức thanh toán" at bounding box center [949, 459] width 134 height 23
click at [927, 474] on div "Tại văn phòng" at bounding box center [954, 473] width 145 height 17
type input "0"
click at [607, 191] on input "[GEOGRAPHIC_DATA] tận nơi" at bounding box center [601, 196] width 11 height 11
checkbox input "true"
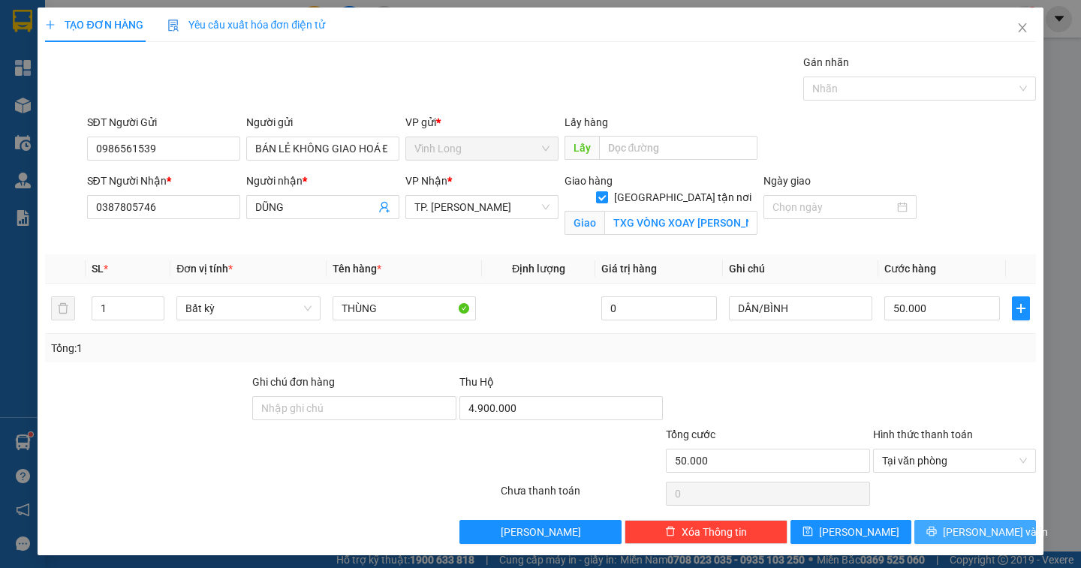
click at [958, 530] on span "[PERSON_NAME] và In" at bounding box center [995, 532] width 105 height 17
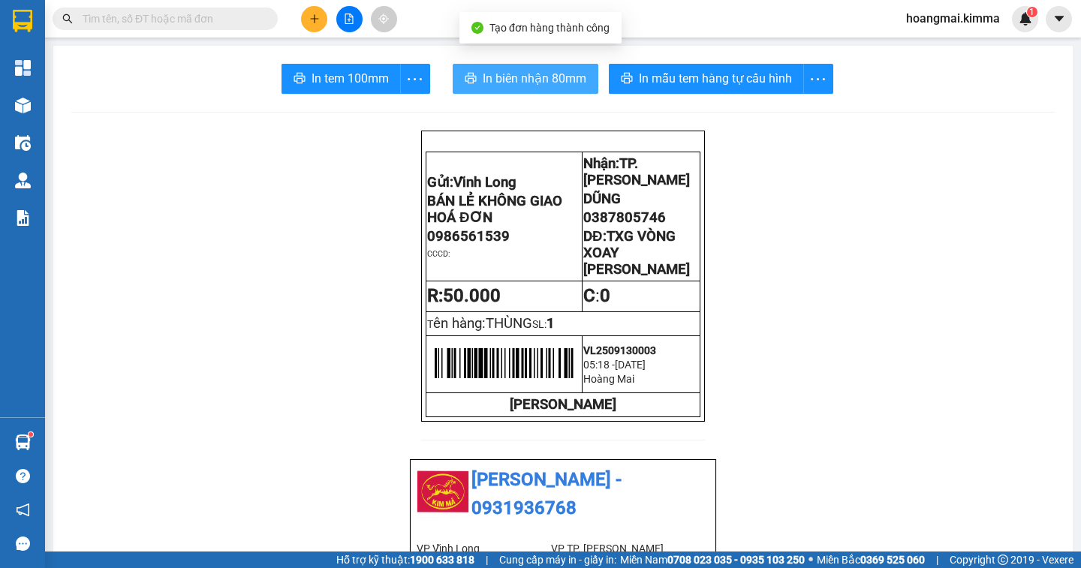
click at [510, 71] on span "In biên nhận 80mm" at bounding box center [535, 78] width 104 height 19
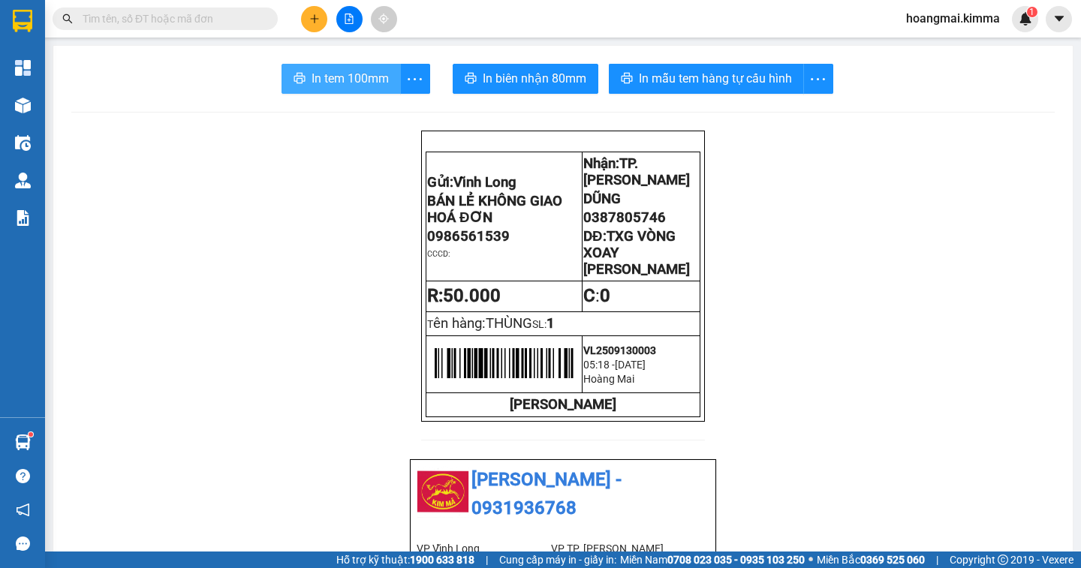
click at [342, 80] on span "In tem 100mm" at bounding box center [350, 78] width 77 height 19
click at [321, 16] on button at bounding box center [314, 19] width 26 height 26
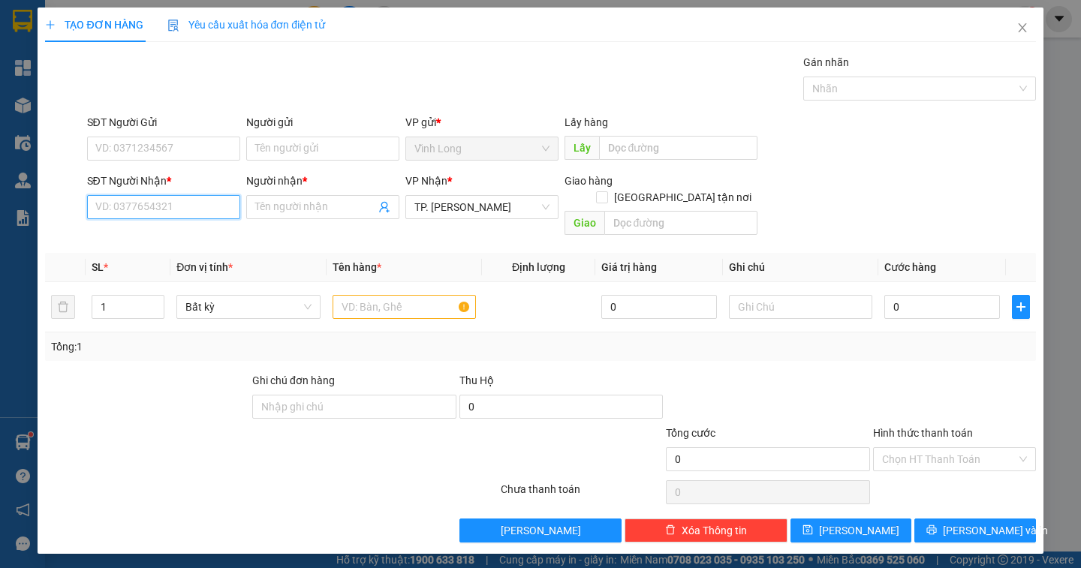
click at [137, 209] on input "SĐT Người Nhận *" at bounding box center [163, 207] width 153 height 24
type input "0907426747"
click at [162, 239] on div "0907426747 - THI" at bounding box center [163, 237] width 135 height 17
type input "THI"
type input "0907426747"
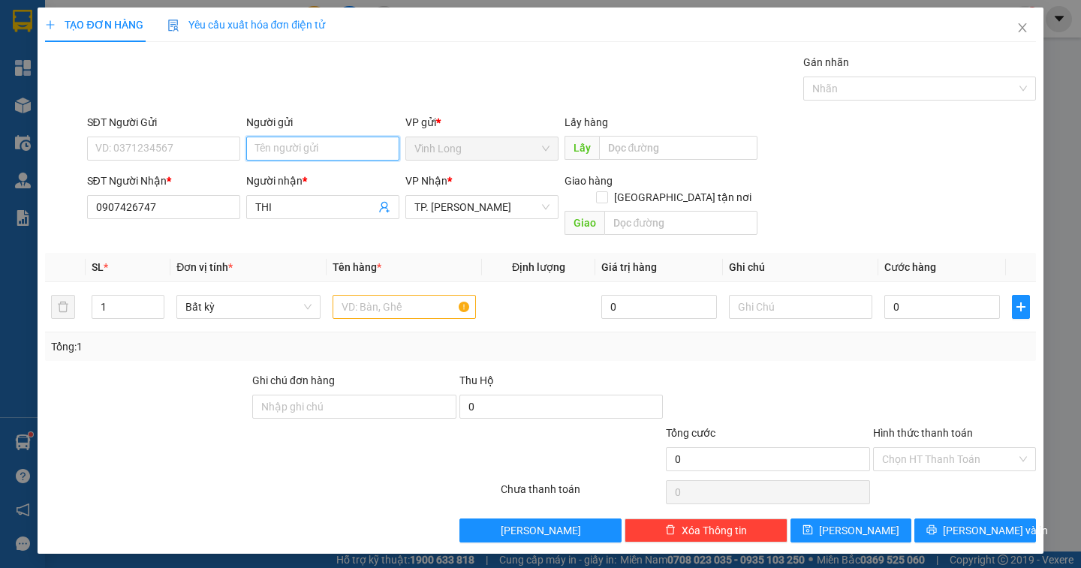
click at [278, 138] on input "Người gửi" at bounding box center [322, 149] width 153 height 24
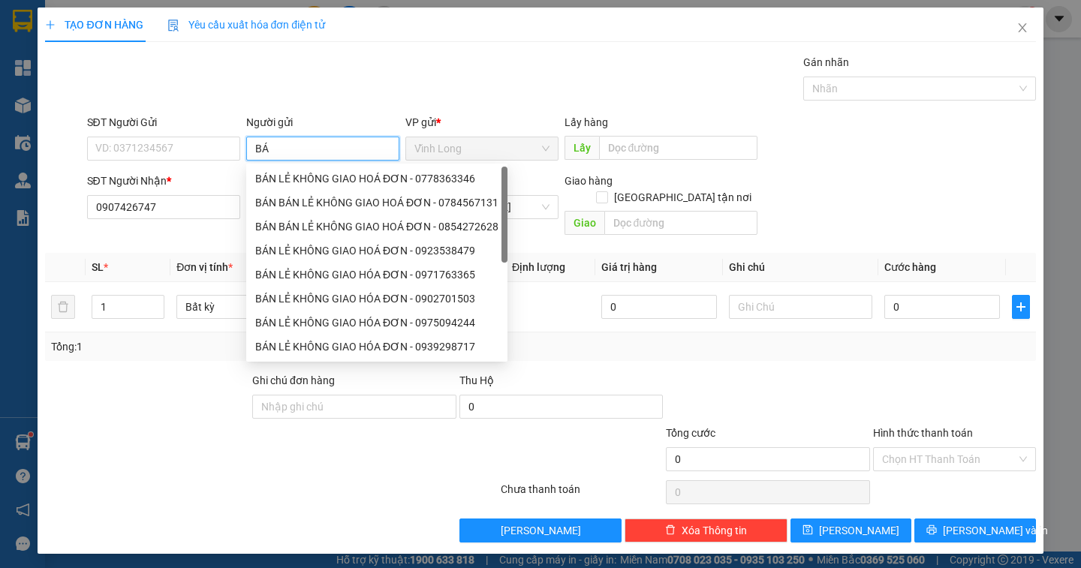
type input "BÁN"
click at [310, 179] on div "BÁN LẺ KHÔNG GIAO HOÁ ĐƠN - 0778363346" at bounding box center [376, 178] width 243 height 17
type input "0778363346"
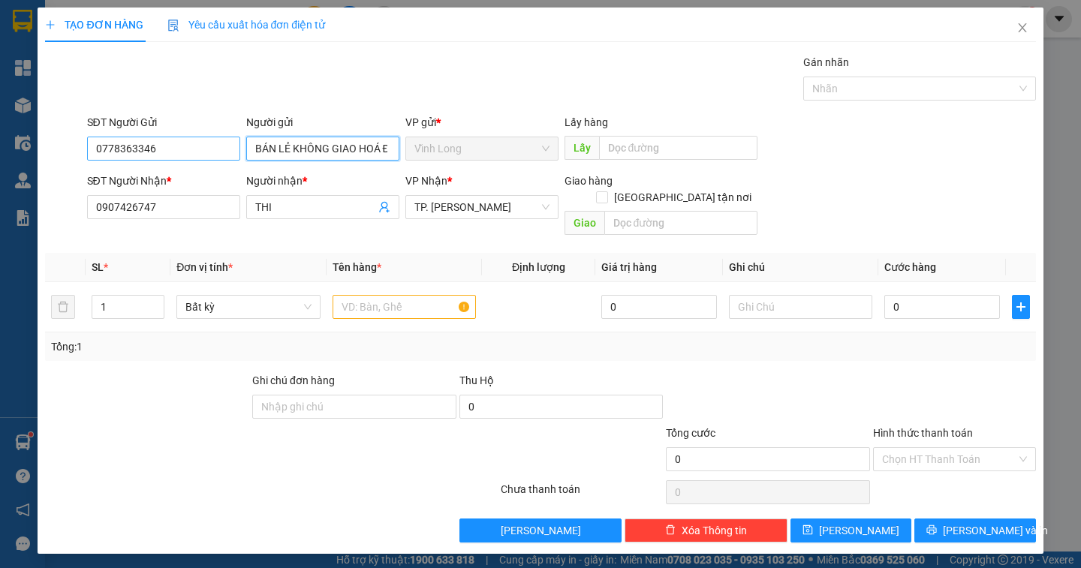
type input "BÁN LẺ KHÔNG GIAO HOÁ ĐƠN"
drag, startPoint x: 173, startPoint y: 146, endPoint x: 57, endPoint y: 152, distance: 116.5
click at [57, 152] on div "SĐT Người Gửi 0778363346 0778363346 Người gửi BÁN LẺ KHÔNG GIAO HOÁ ĐƠN VP gửi …" at bounding box center [540, 140] width 993 height 53
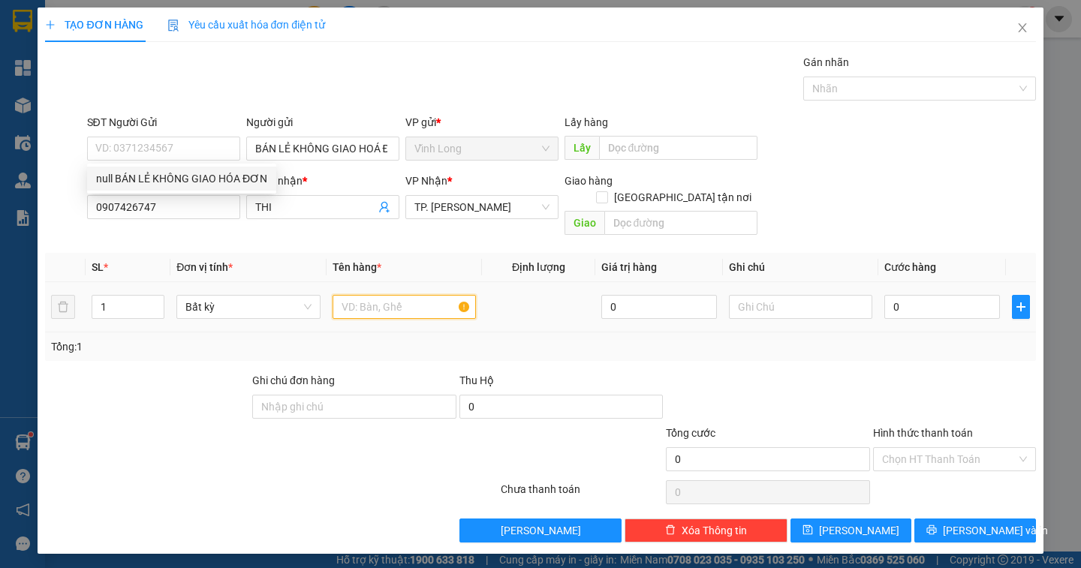
click at [373, 295] on input "text" at bounding box center [404, 307] width 143 height 24
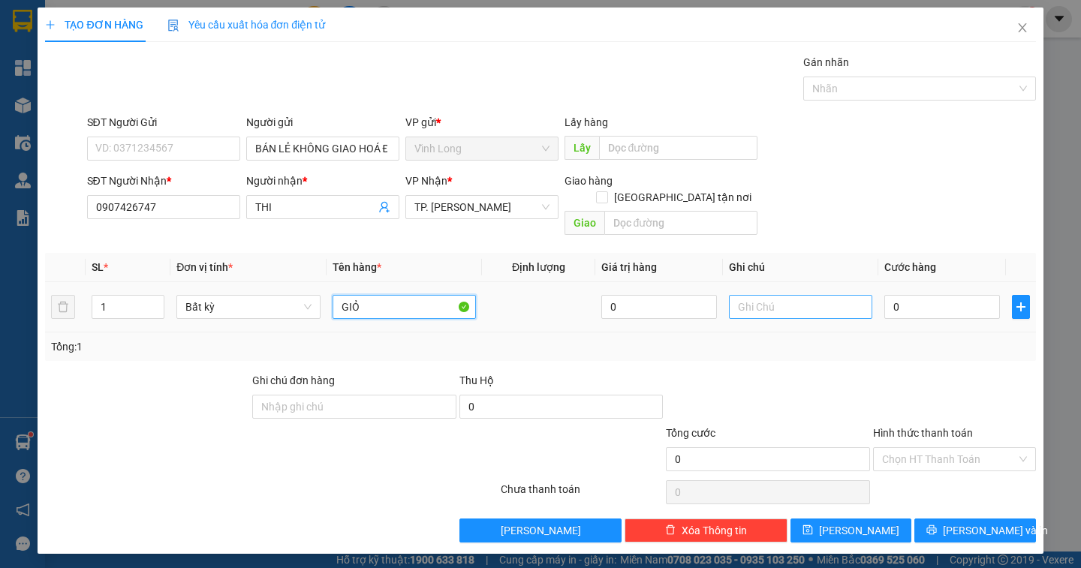
type input "GIỎ"
click at [762, 297] on input "text" at bounding box center [800, 307] width 143 height 24
type input "DÂN"
type input "4"
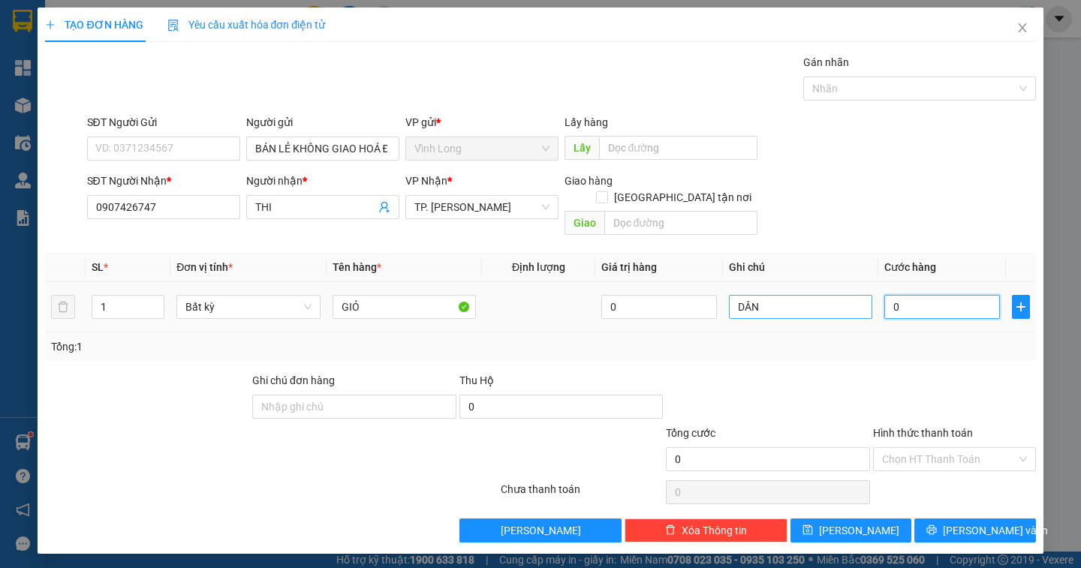
type input "4"
type input "40"
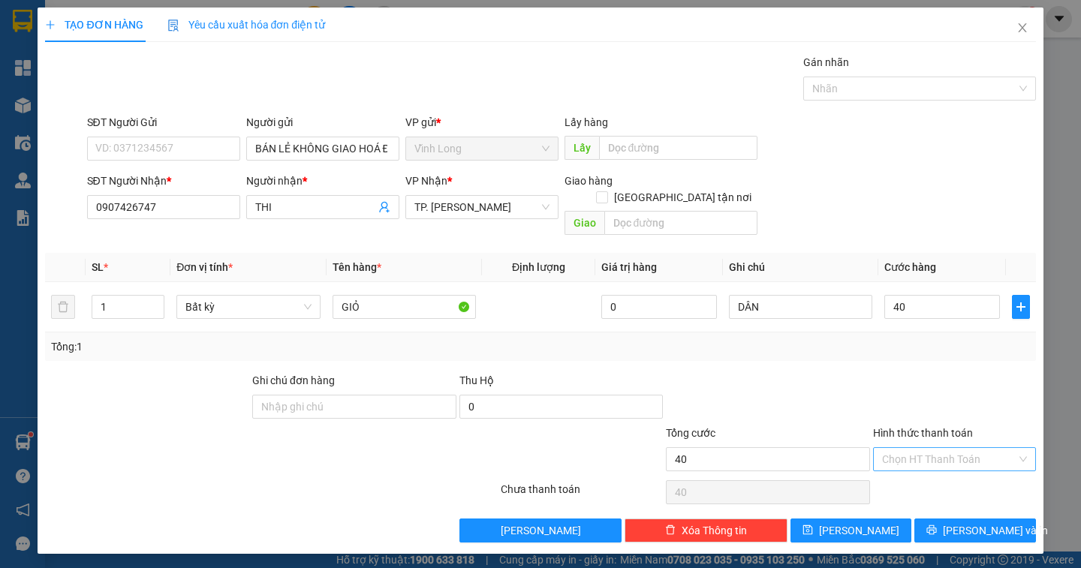
click at [929, 448] on input "Hình thức thanh toán" at bounding box center [949, 459] width 134 height 23
type input "40.000"
drag, startPoint x: 929, startPoint y: 471, endPoint x: 998, endPoint y: 513, distance: 80.2
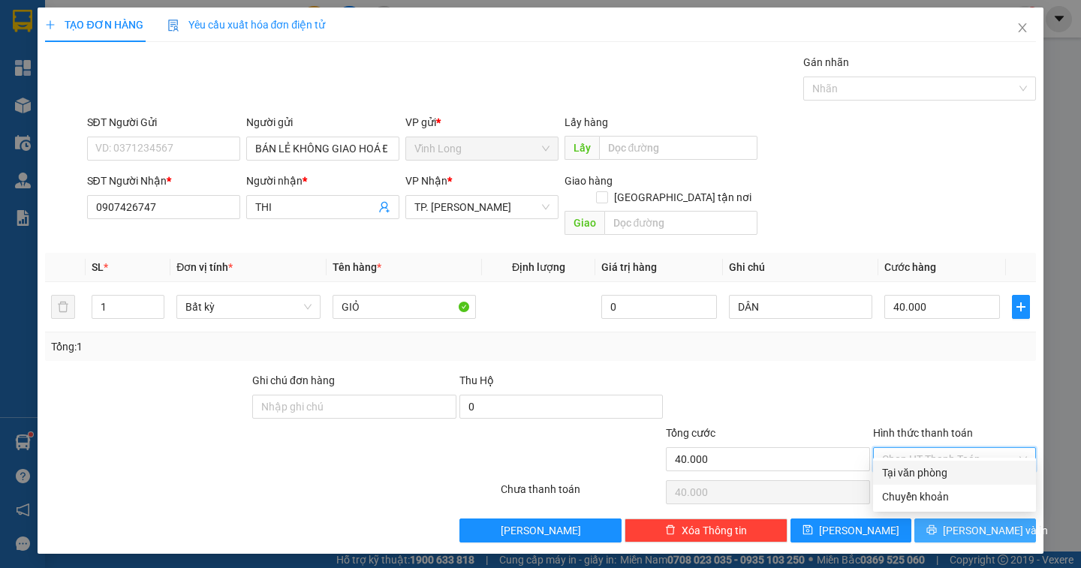
click at [929, 471] on div "Tại văn phòng" at bounding box center [954, 473] width 145 height 17
type input "0"
click at [1013, 522] on button "[PERSON_NAME] và In" at bounding box center [974, 531] width 121 height 24
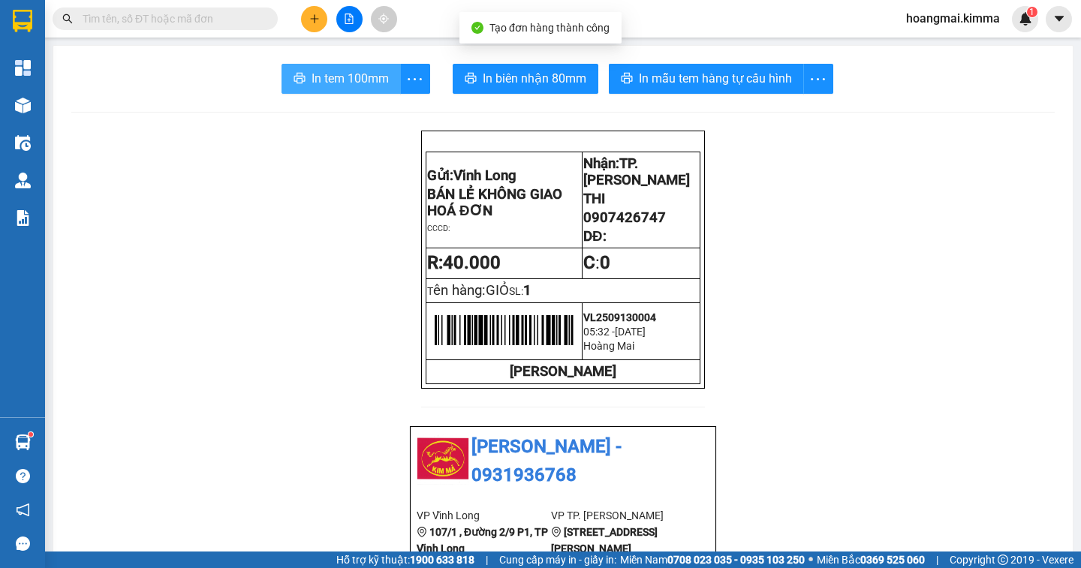
click at [346, 88] on span "In tem 100mm" at bounding box center [350, 78] width 77 height 19
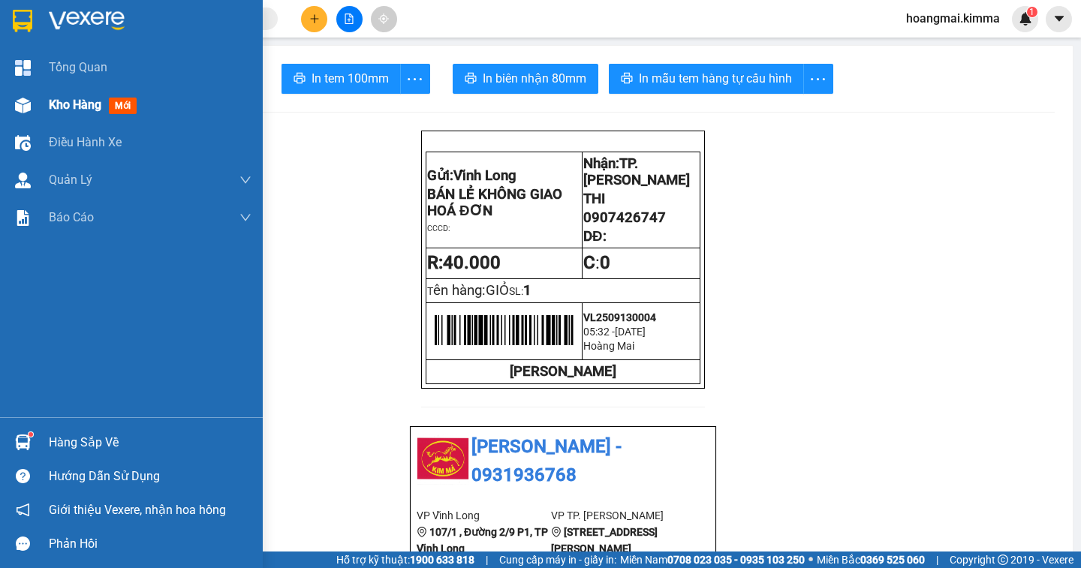
click at [63, 111] on span "Kho hàng" at bounding box center [75, 105] width 53 height 14
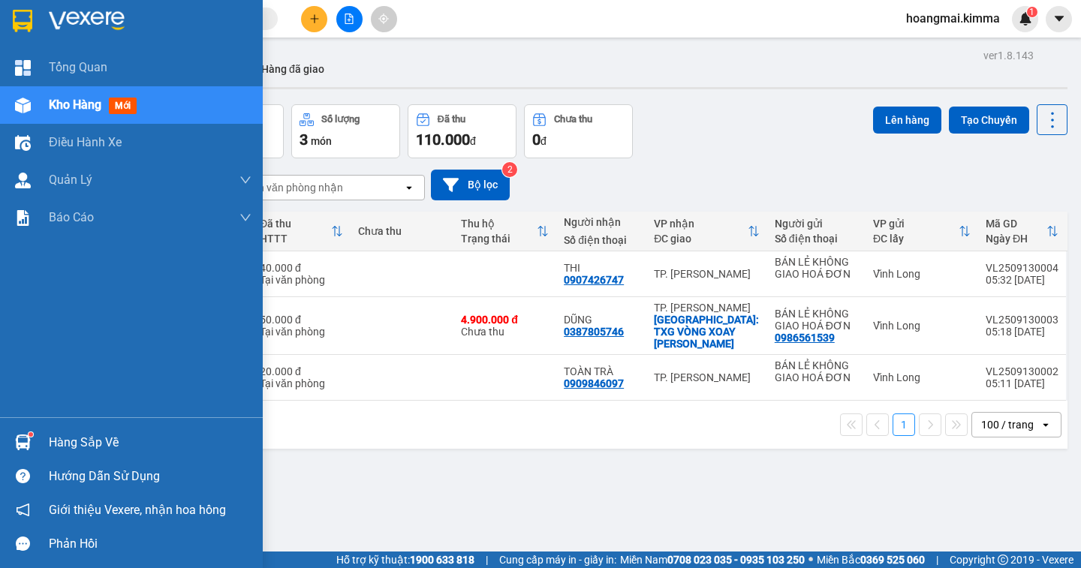
click at [71, 102] on span "Kho hàng" at bounding box center [75, 105] width 53 height 14
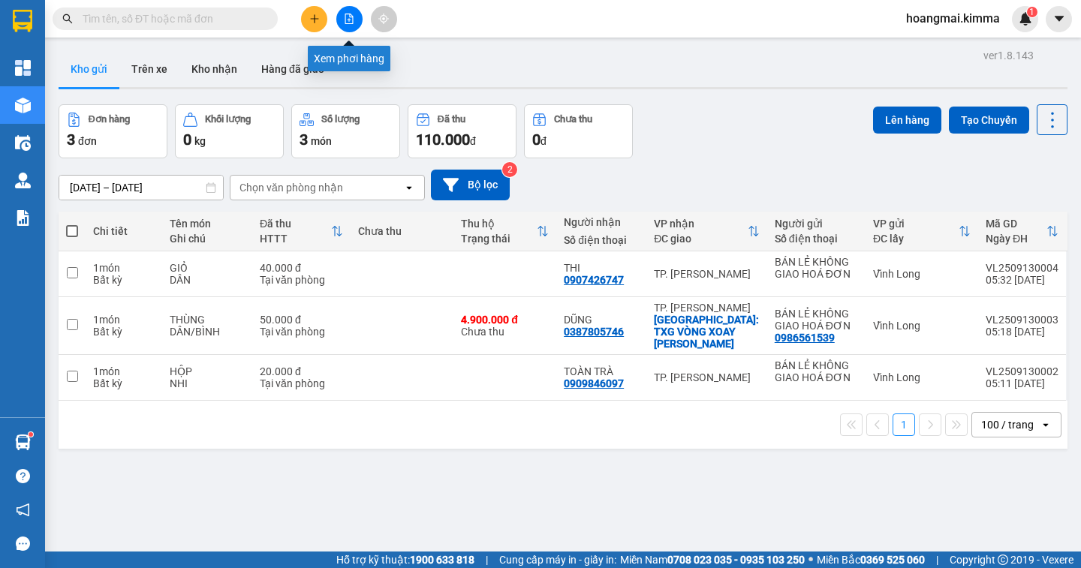
click at [347, 22] on icon "file-add" at bounding box center [349, 19] width 11 height 11
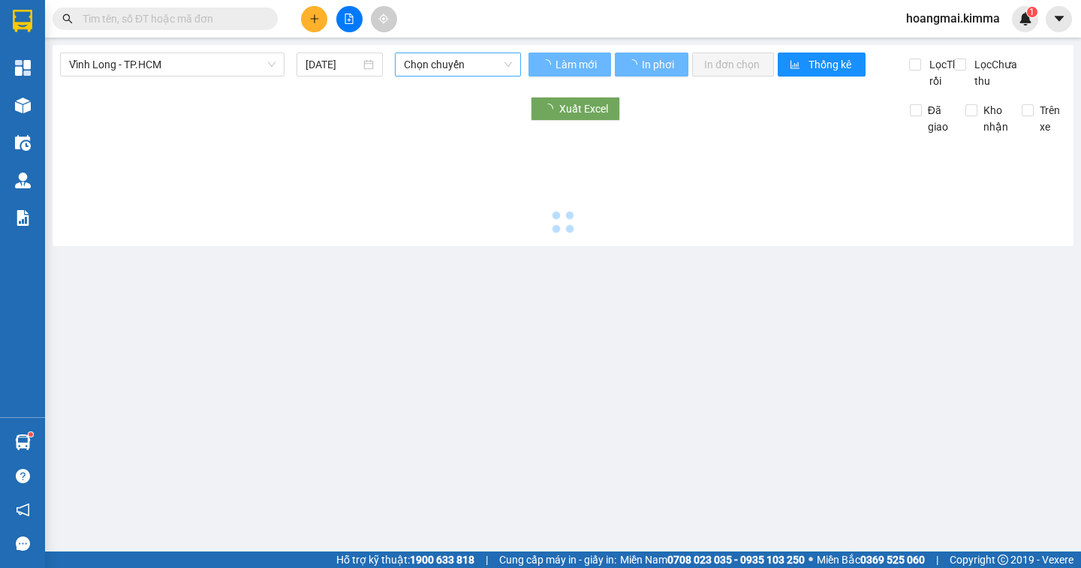
type input "[DATE]"
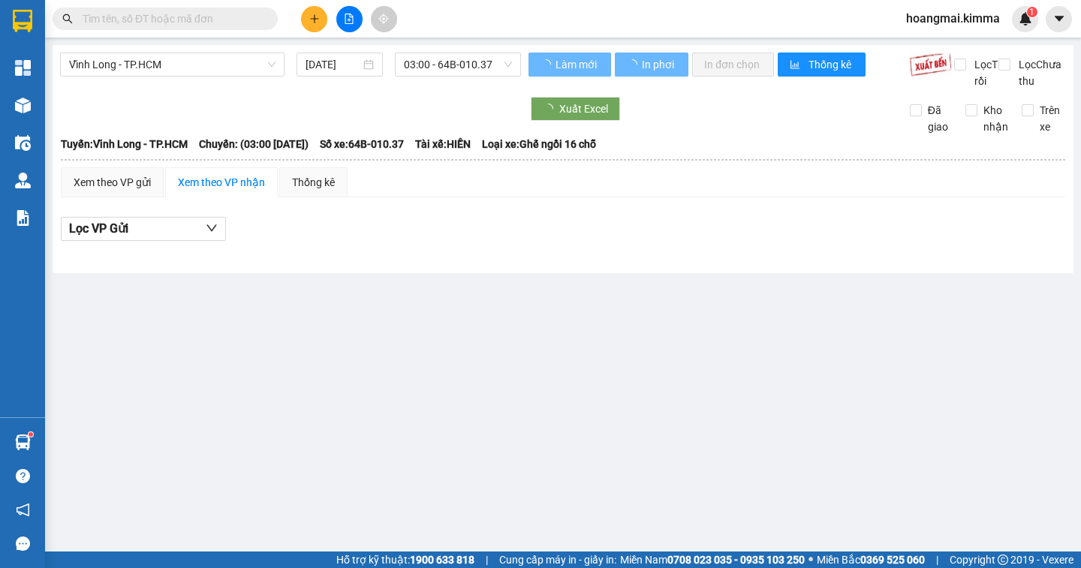
click at [449, 65] on span "03:00 - 64B-010.37" at bounding box center [458, 64] width 108 height 23
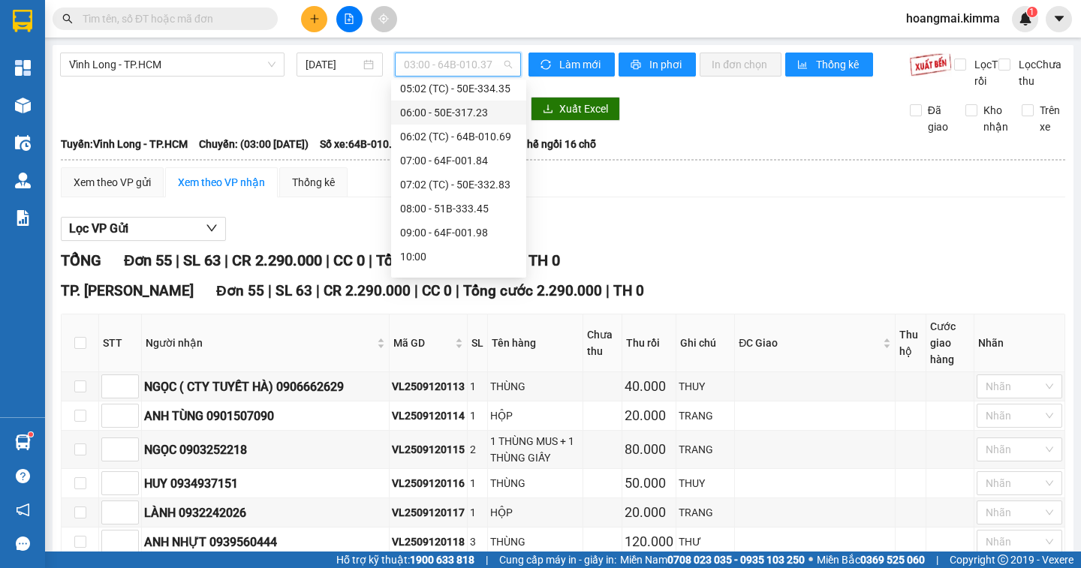
scroll to position [75, 0]
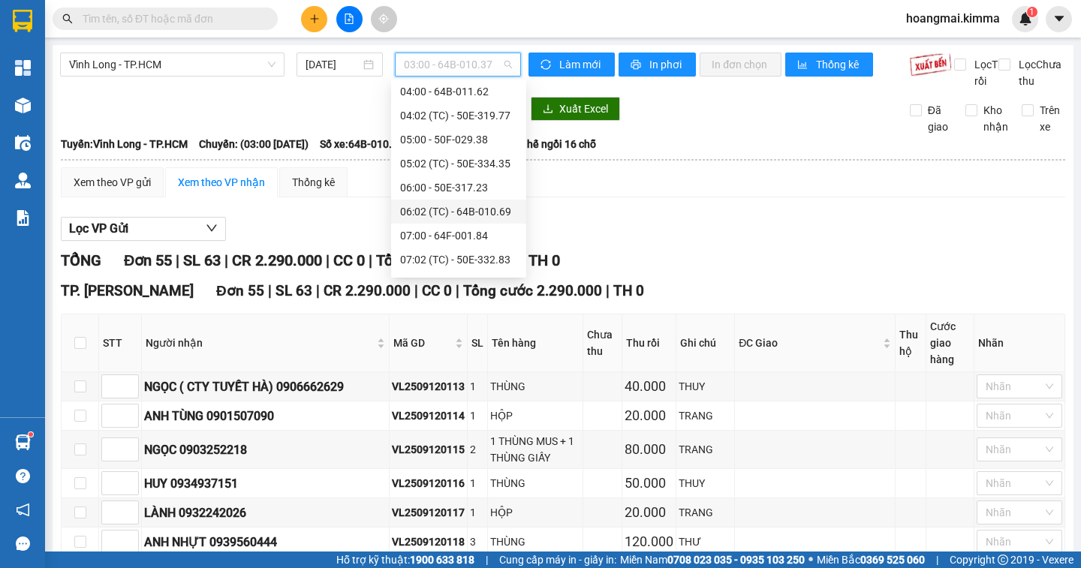
click at [426, 207] on div "06:02 (TC) - 64B-010.69" at bounding box center [458, 211] width 117 height 17
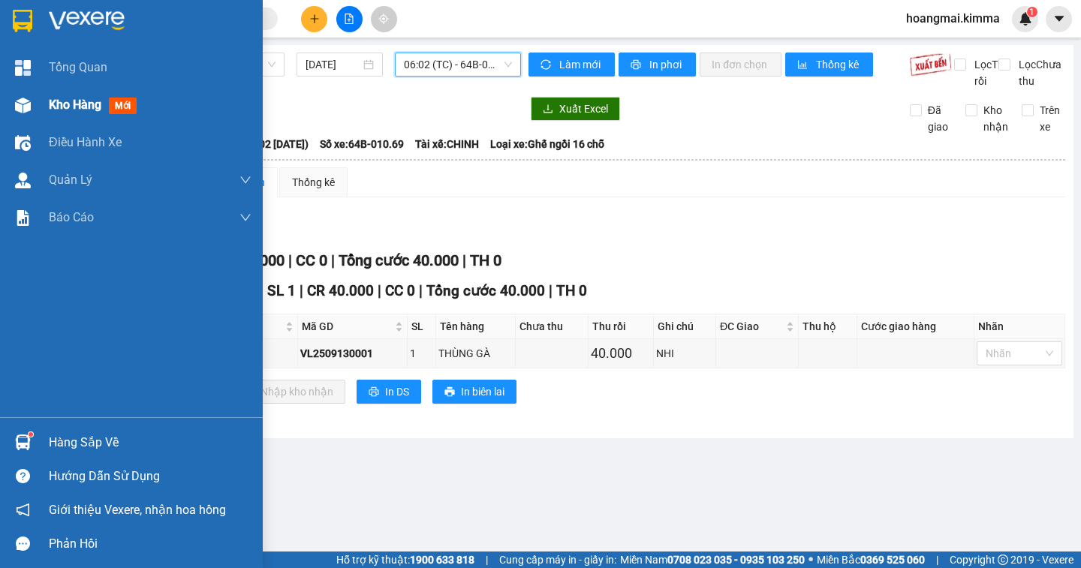
click at [68, 106] on span "Kho hàng" at bounding box center [75, 105] width 53 height 14
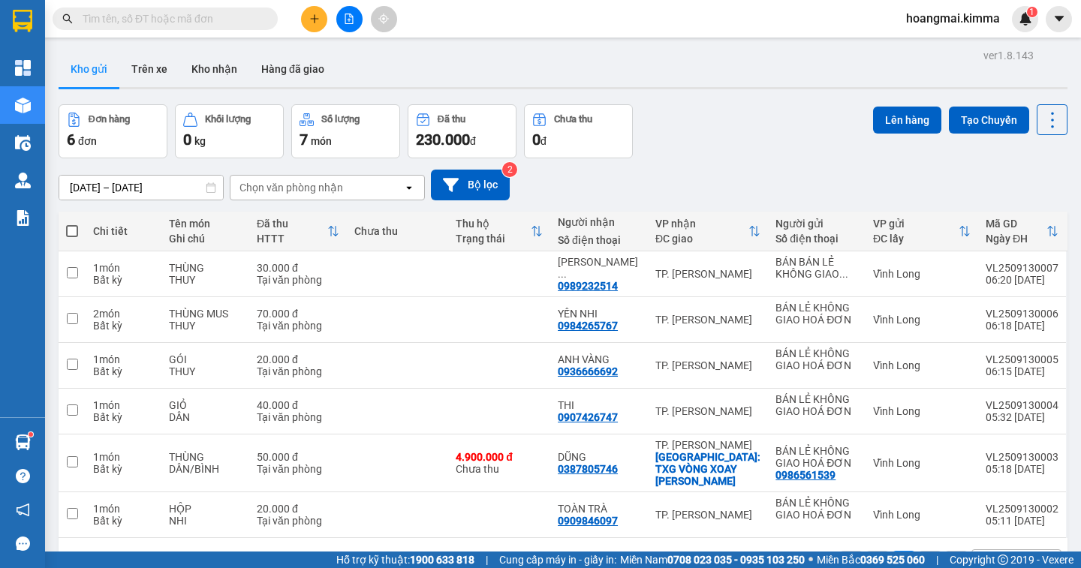
scroll to position [69, 0]
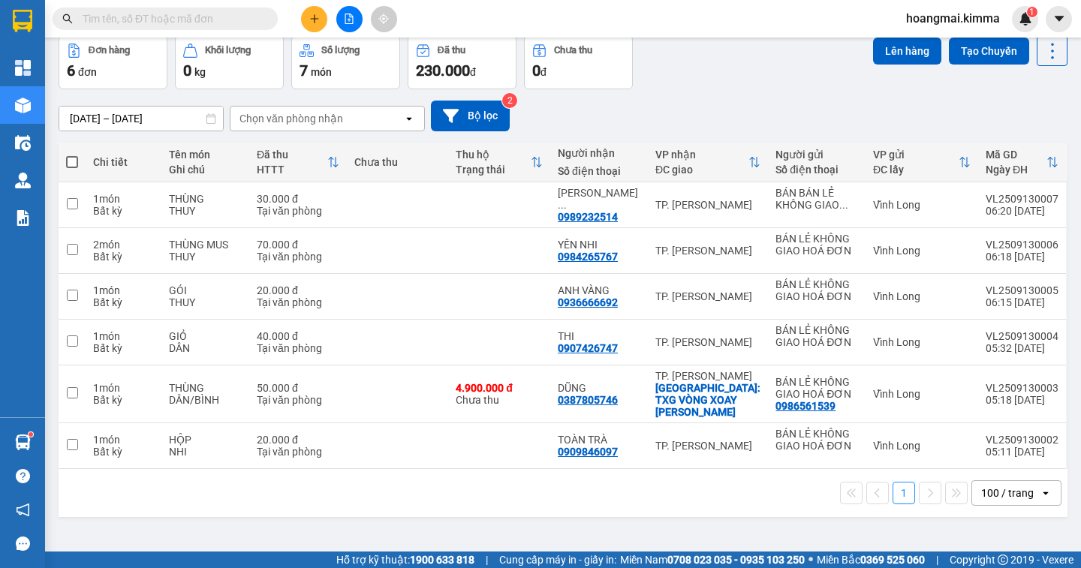
click at [71, 162] on span at bounding box center [72, 162] width 12 height 12
click at [72, 155] on input "checkbox" at bounding box center [72, 155] width 0 height 0
checkbox input "true"
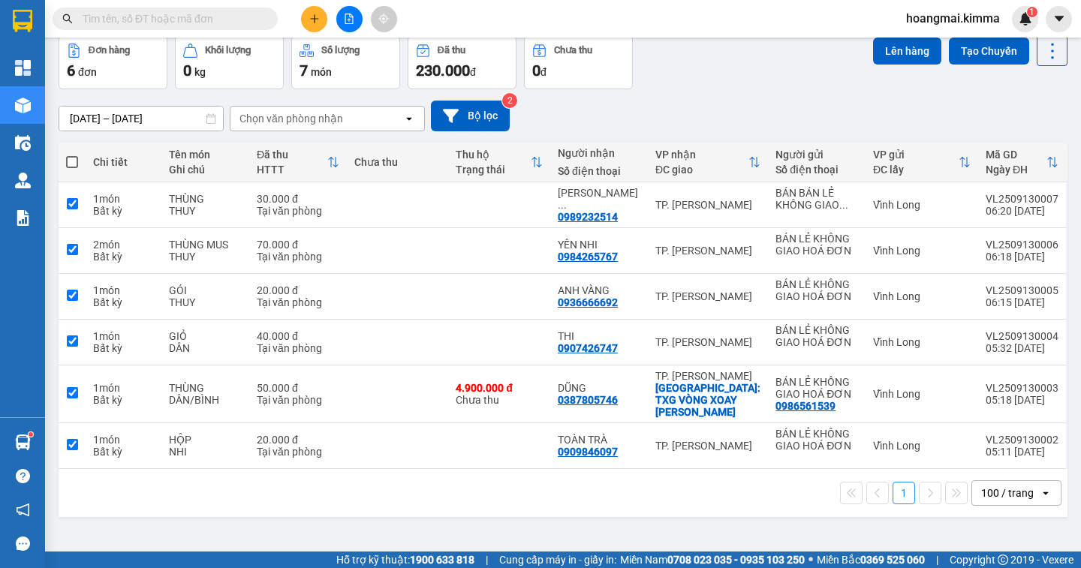
checkbox input "true"
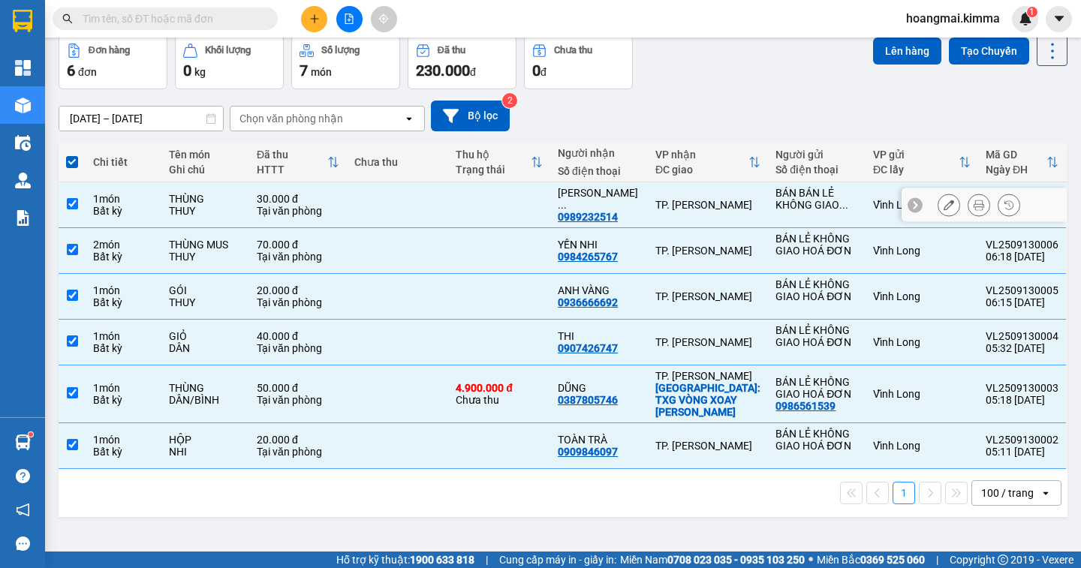
click at [71, 197] on td at bounding box center [72, 205] width 27 height 46
checkbox input "false"
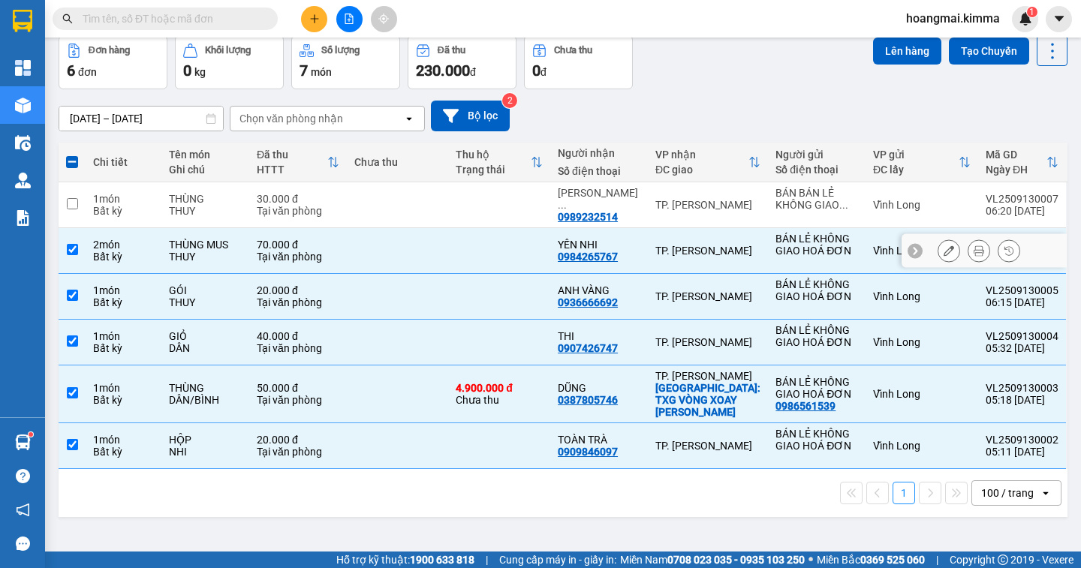
drag, startPoint x: 66, startPoint y: 248, endPoint x: 78, endPoint y: 248, distance: 12.0
click at [67, 248] on input "checkbox" at bounding box center [72, 249] width 11 height 11
checkbox input "false"
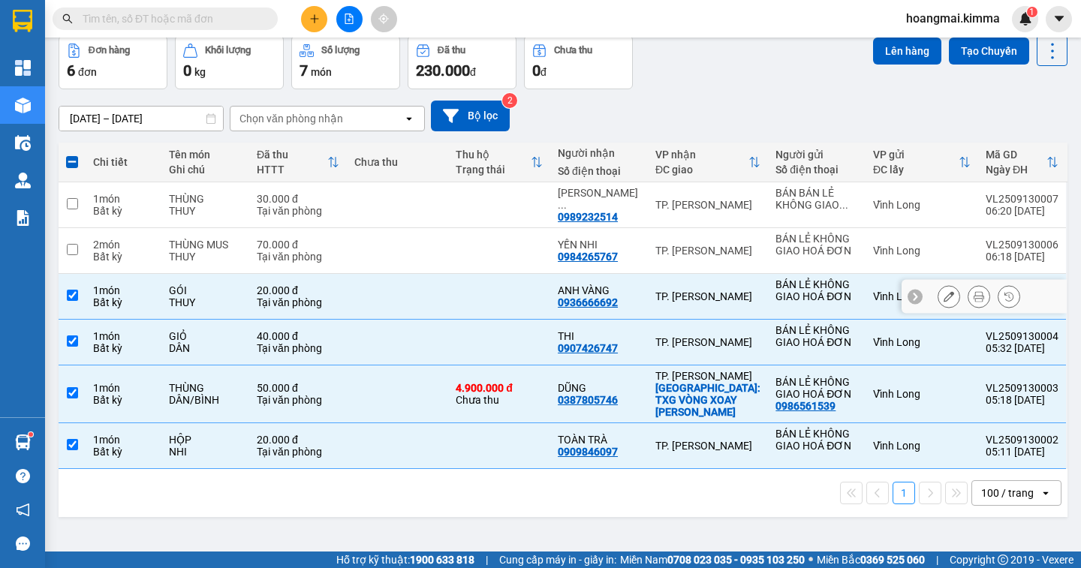
click at [74, 296] on input "checkbox" at bounding box center [72, 295] width 11 height 11
checkbox input "false"
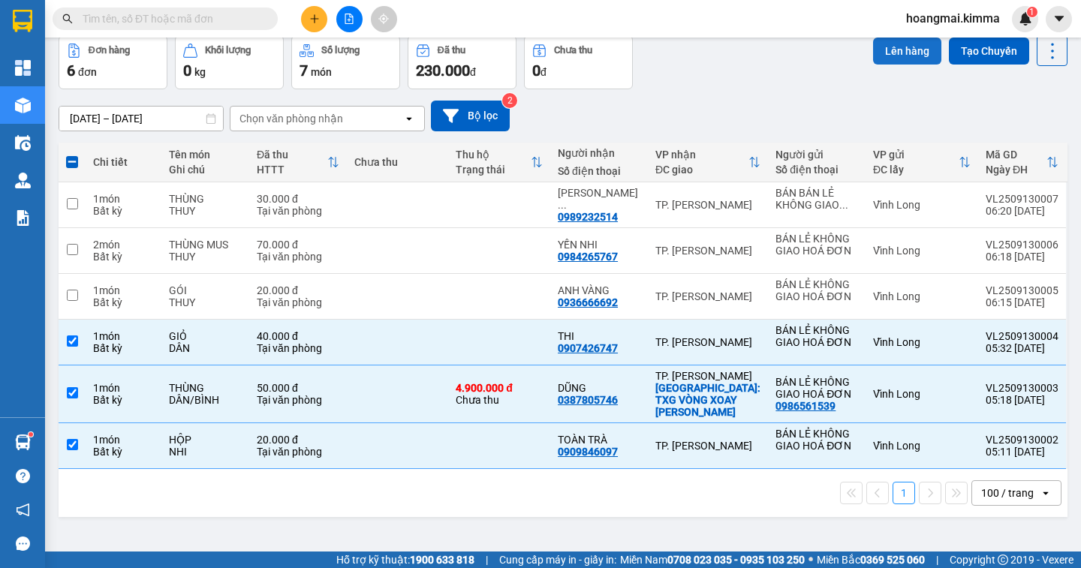
click at [896, 54] on button "Lên hàng" at bounding box center [907, 51] width 68 height 27
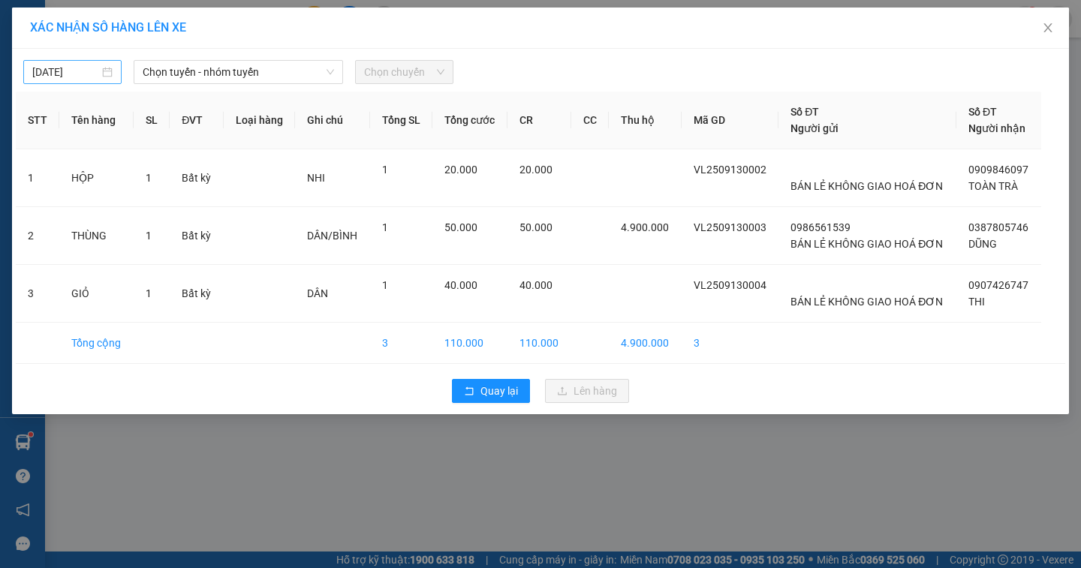
click at [97, 65] on input "[DATE]" at bounding box center [65, 72] width 67 height 17
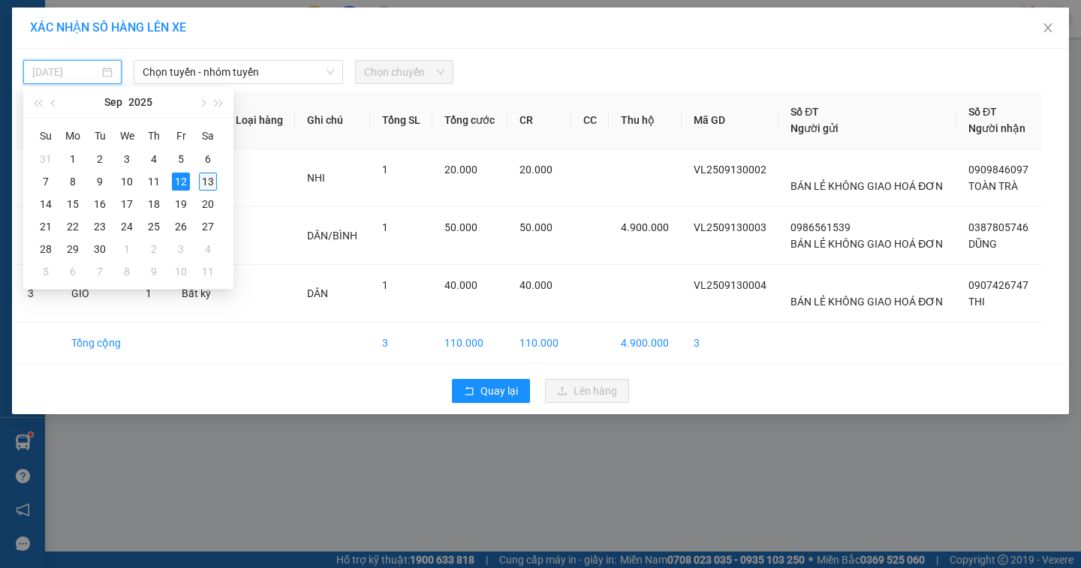
click at [212, 179] on div "13" at bounding box center [208, 182] width 18 height 18
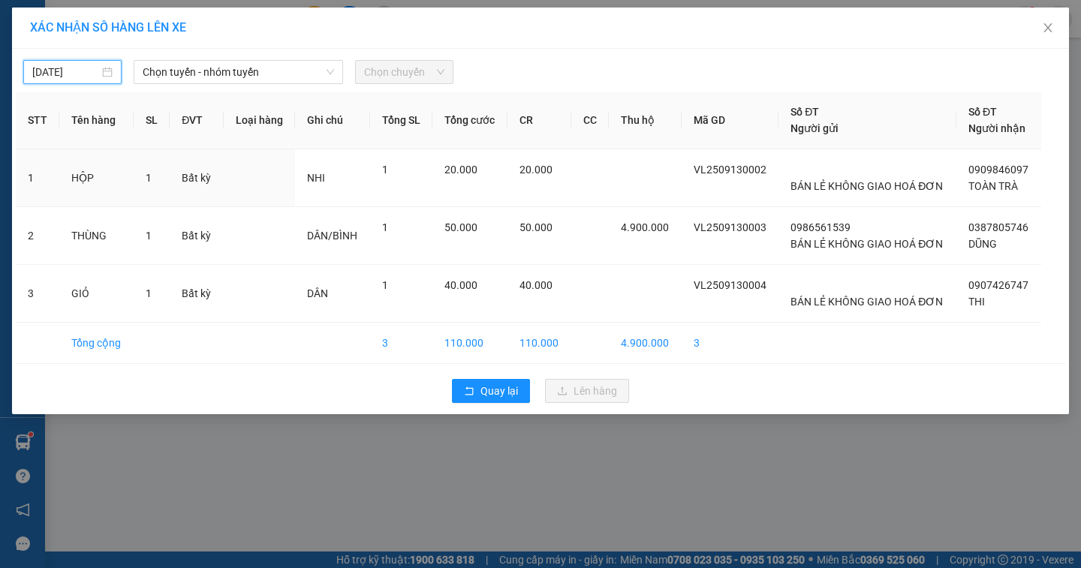
type input "[DATE]"
click at [231, 76] on span "Chọn tuyến - nhóm tuyến" at bounding box center [238, 72] width 191 height 23
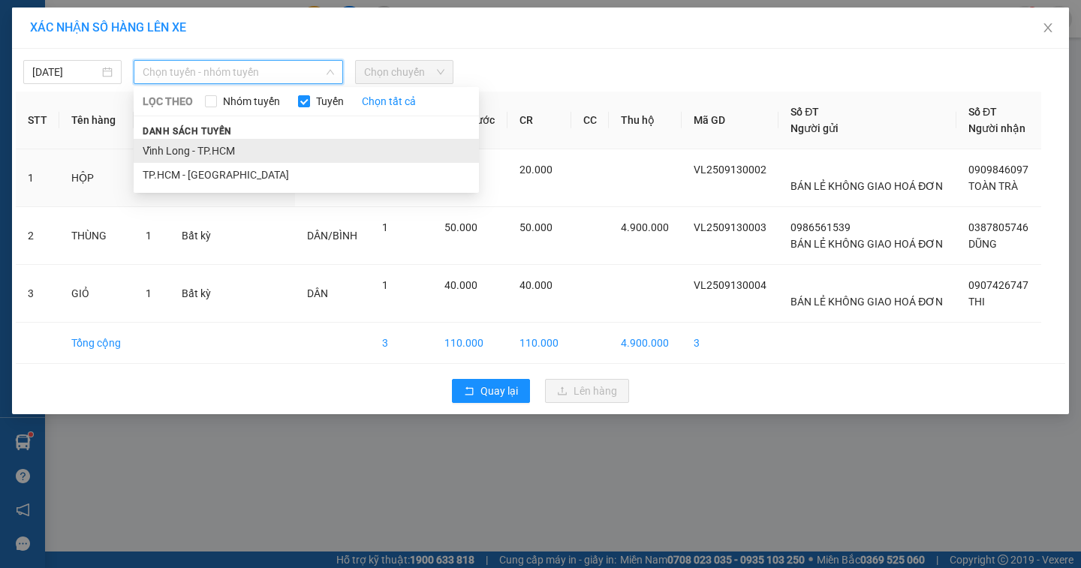
click at [234, 155] on li "Vĩnh Long - TP.HCM" at bounding box center [306, 151] width 345 height 24
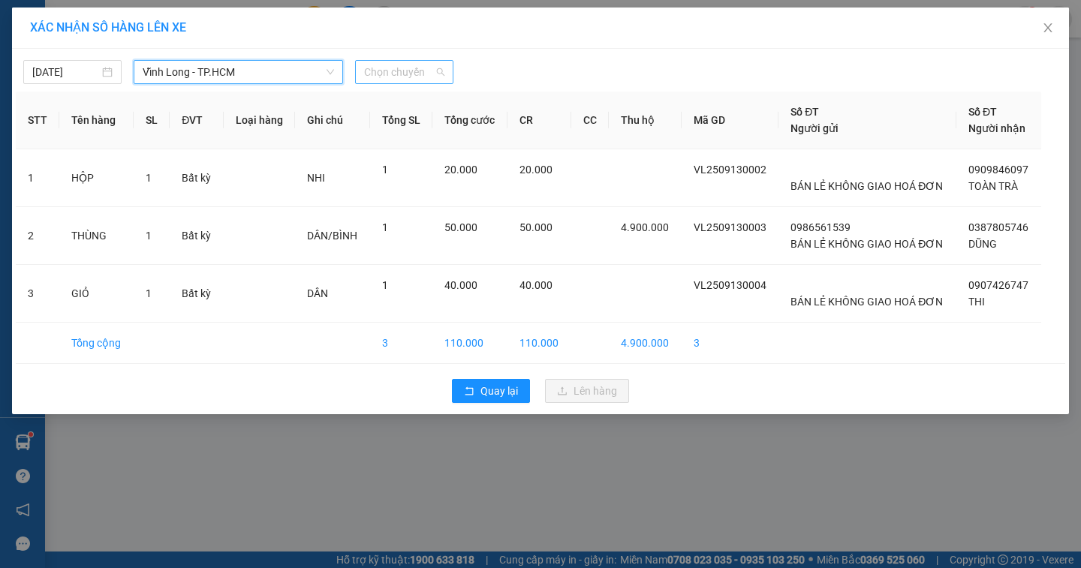
click at [385, 76] on span "Chọn chuyến" at bounding box center [404, 72] width 80 height 23
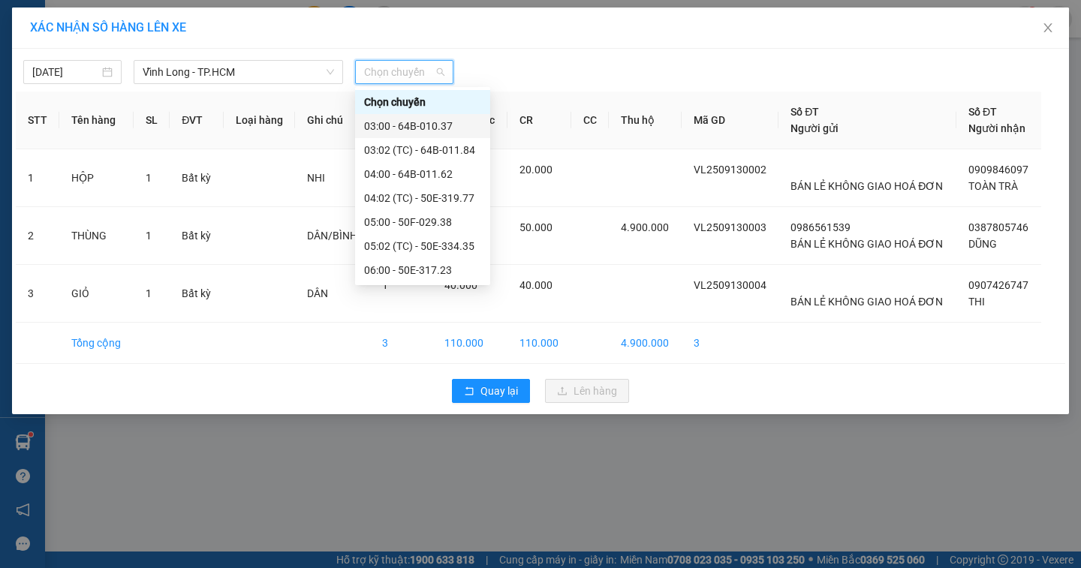
scroll to position [75, 0]
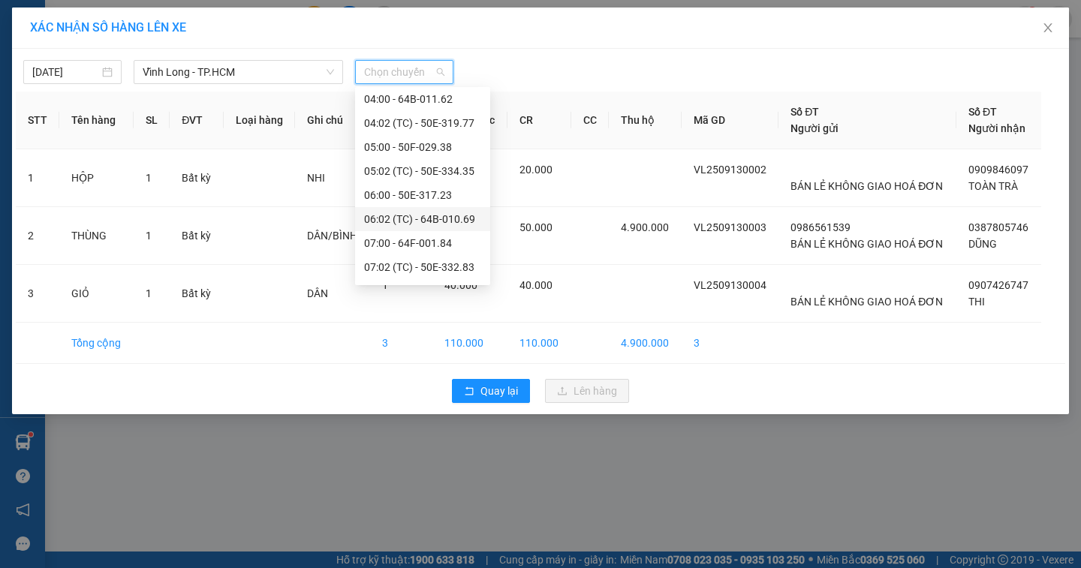
click at [414, 215] on div "06:02 (TC) - 64B-010.69" at bounding box center [422, 219] width 117 height 17
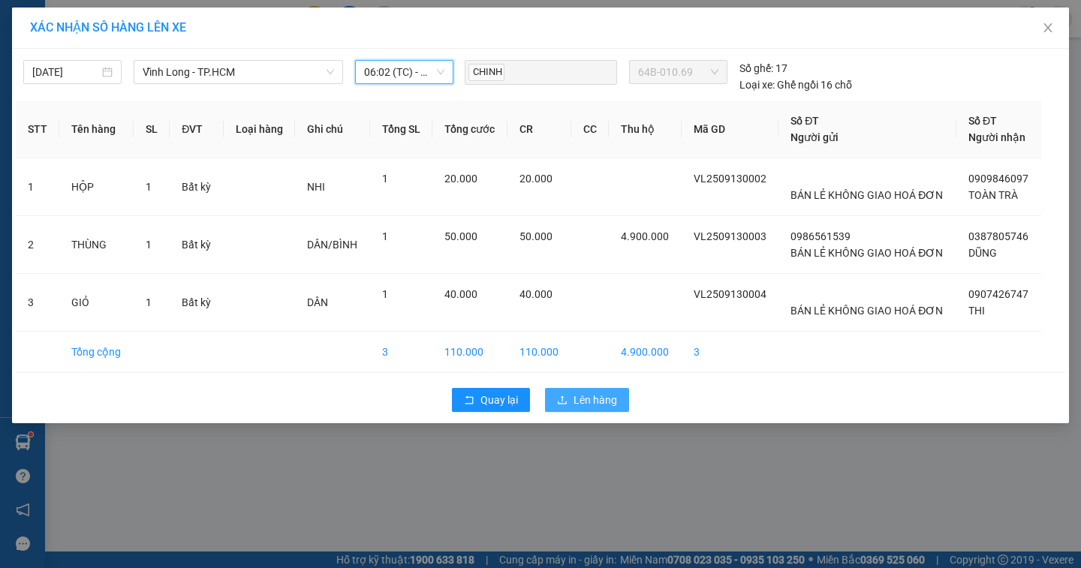
click at [615, 396] on span "Lên hàng" at bounding box center [596, 400] width 44 height 17
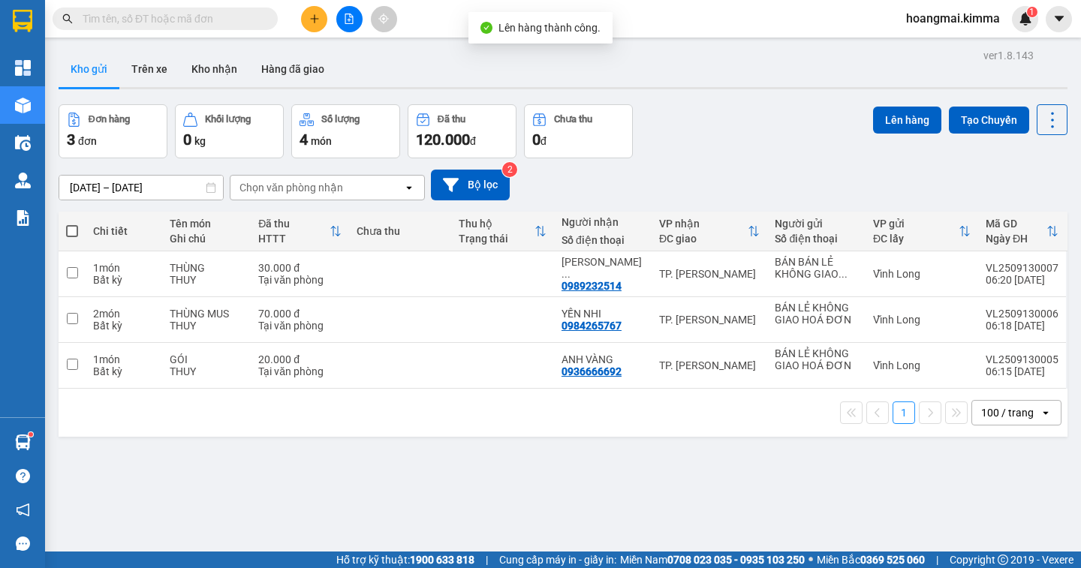
click at [346, 18] on icon "file-add" at bounding box center [349, 19] width 11 height 11
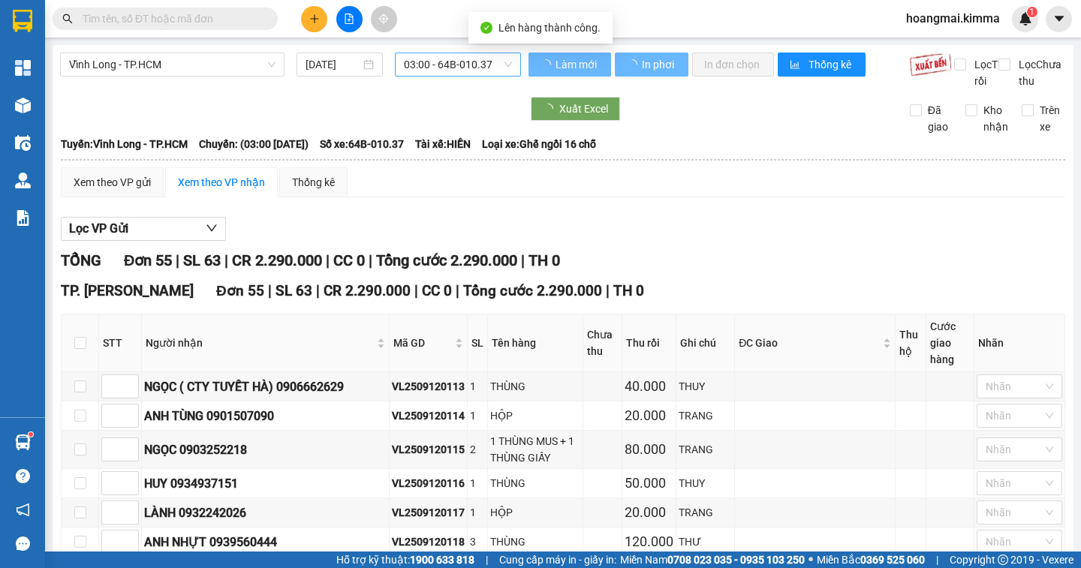
click at [447, 65] on span "03:00 - 64B-010.37" at bounding box center [458, 64] width 108 height 23
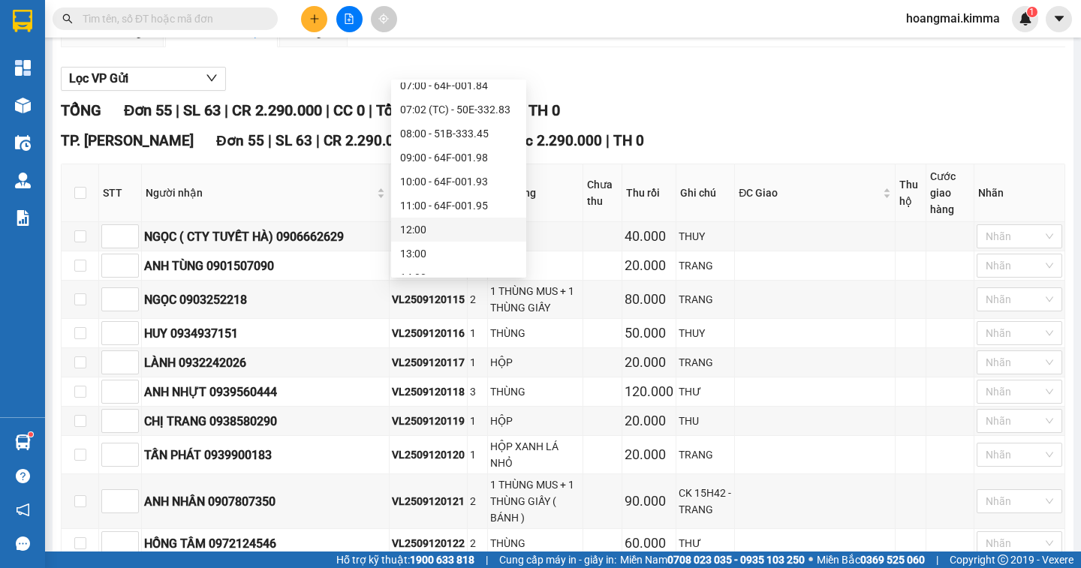
scroll to position [75, 0]
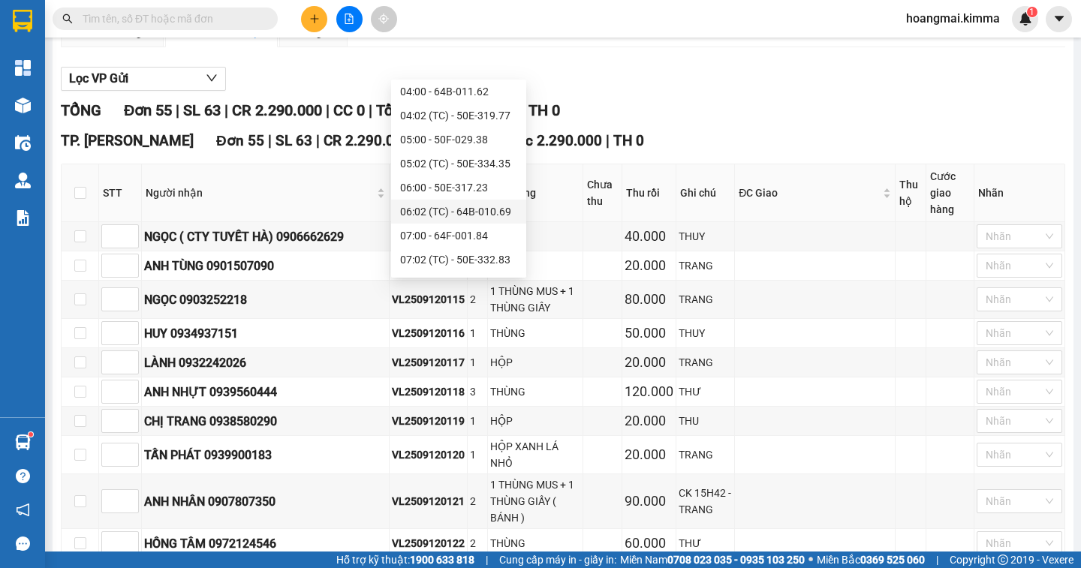
click at [451, 210] on div "06:02 (TC) - 64B-010.69" at bounding box center [458, 211] width 117 height 17
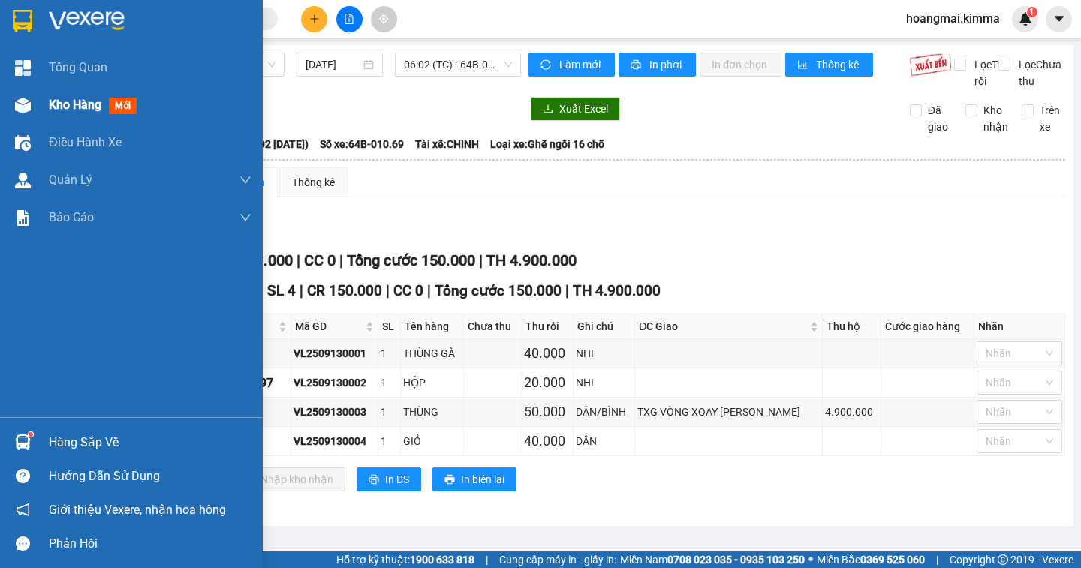
click at [68, 108] on span "Kho hàng" at bounding box center [75, 105] width 53 height 14
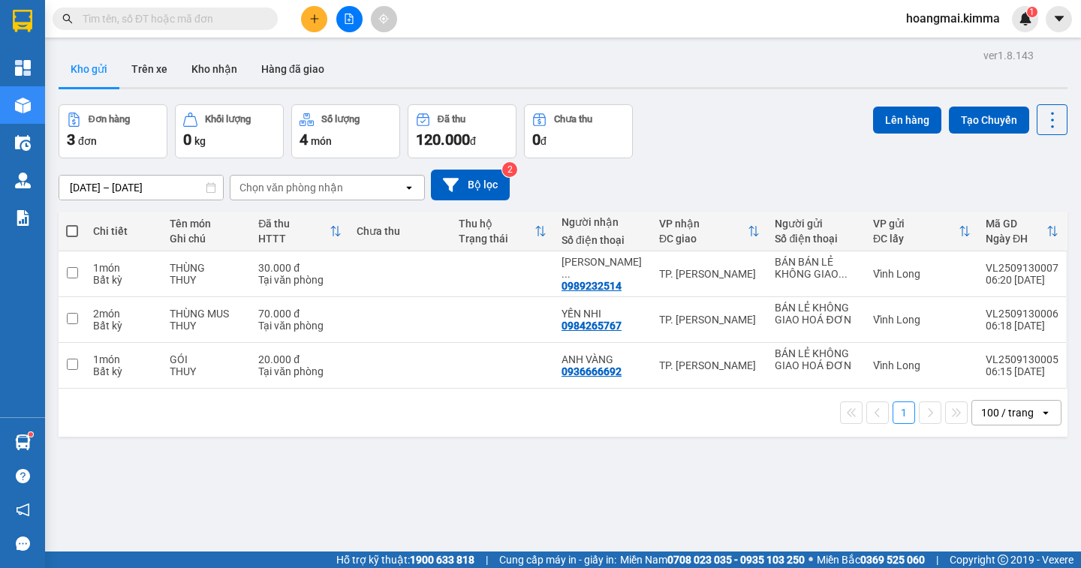
click at [307, 24] on button at bounding box center [314, 19] width 26 height 26
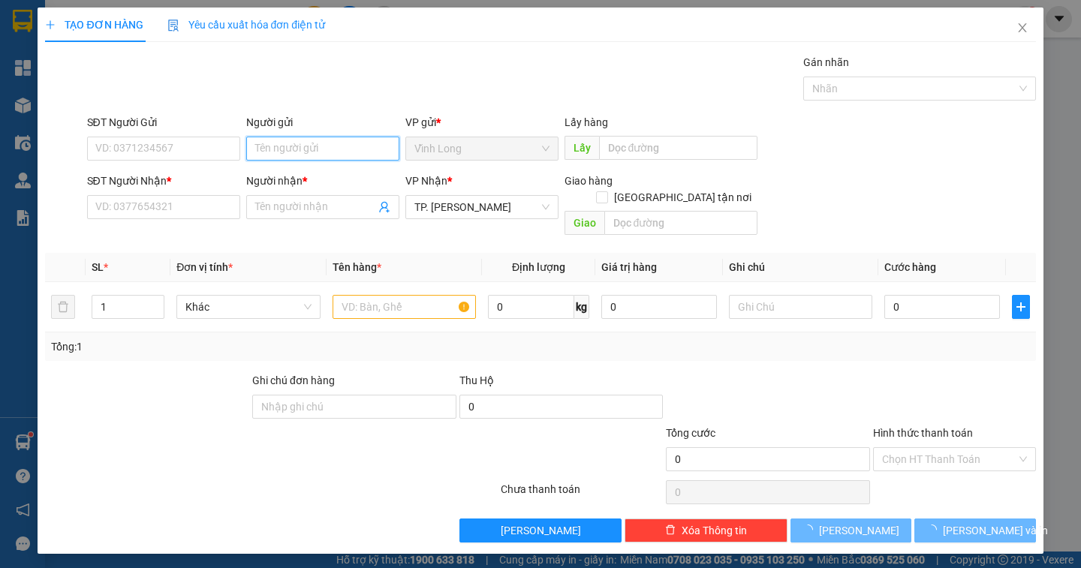
click at [282, 146] on input "Người gửi" at bounding box center [322, 149] width 153 height 24
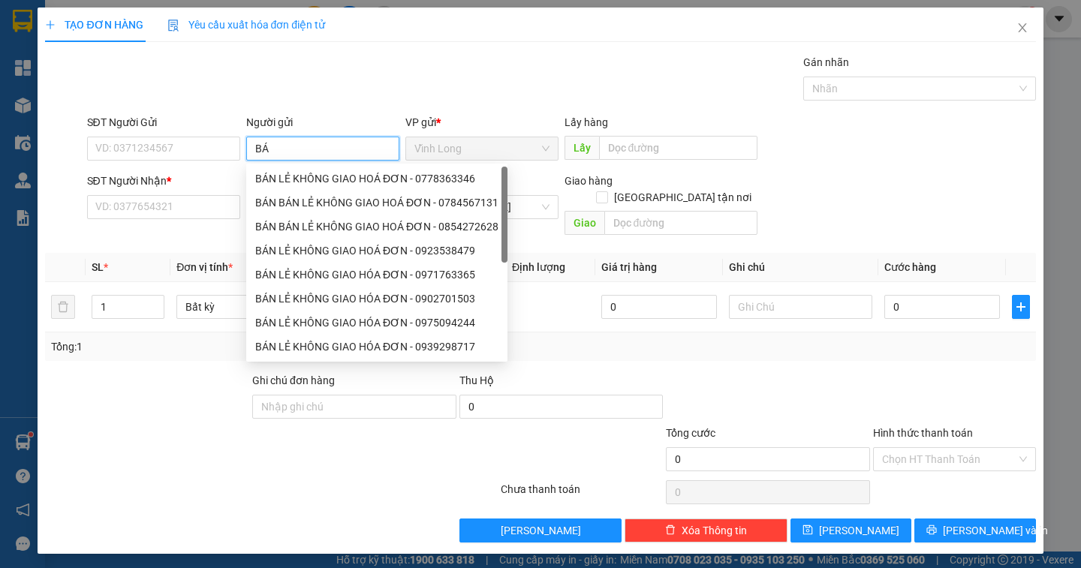
type input "BÁN"
click at [293, 183] on div "BÁN LẺ KHÔNG GIAO HOÁ ĐƠN - 0778363346" at bounding box center [376, 178] width 243 height 17
type input "0778363346"
type input "BÁN LẺ KHÔNG GIAO HOÁ ĐƠN"
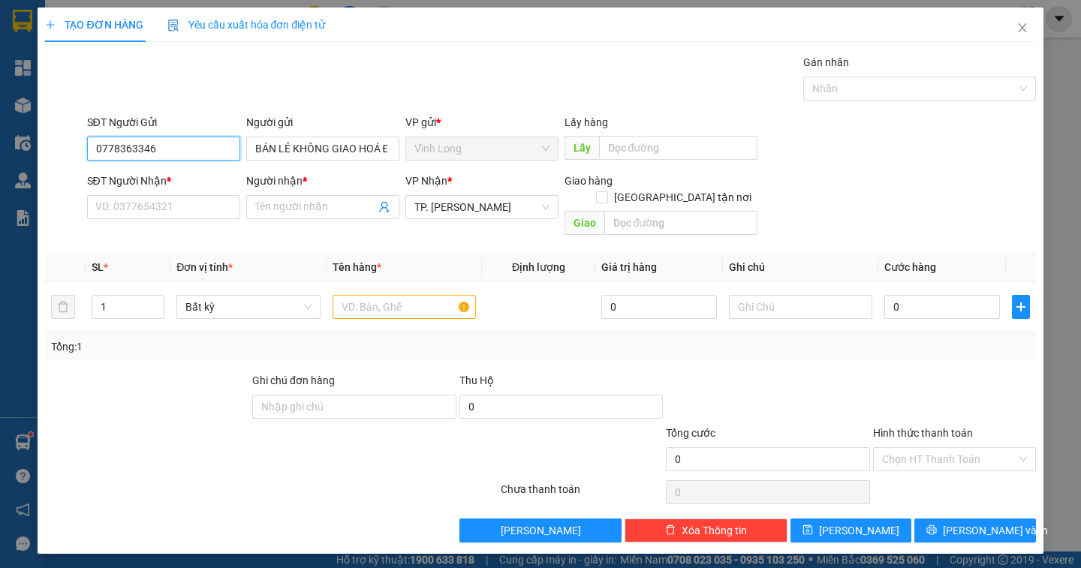
drag, startPoint x: 177, startPoint y: 149, endPoint x: 47, endPoint y: 161, distance: 131.2
click at [47, 161] on div "SĐT Người Gửi 0778363346 0778363346 Người gửi BÁN LẺ KHÔNG GIAO HOÁ ĐƠN VP gửi …" at bounding box center [540, 140] width 993 height 53
click at [110, 203] on input "SĐT Người Nhận *" at bounding box center [163, 207] width 153 height 24
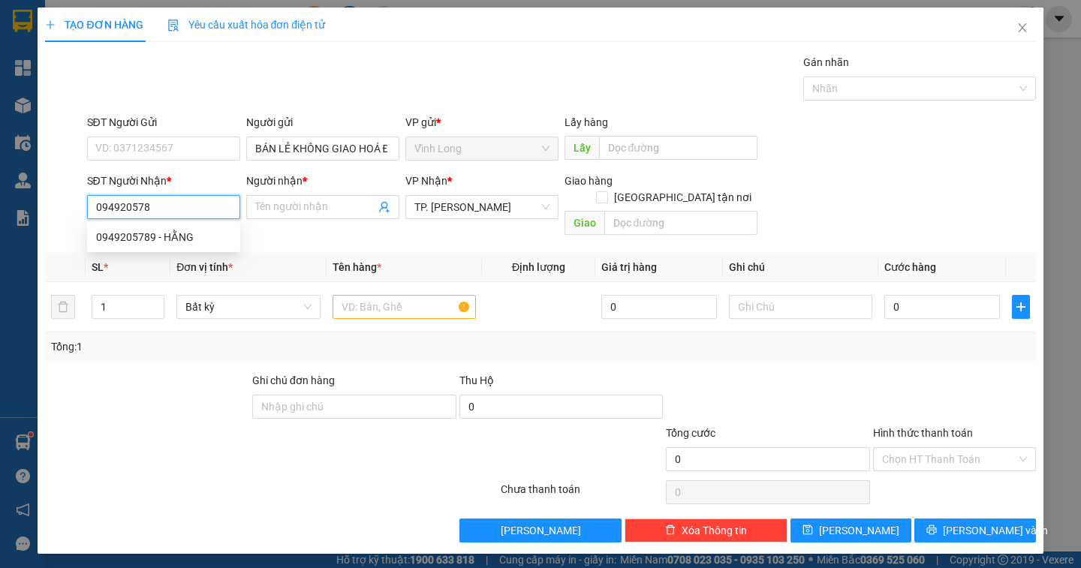
type input "0949205789"
drag, startPoint x: 172, startPoint y: 233, endPoint x: 387, endPoint y: 292, distance: 223.5
click at [173, 231] on div "0949205789 - HẰNG" at bounding box center [163, 237] width 135 height 17
type input "HẰNG"
type input "0949205789"
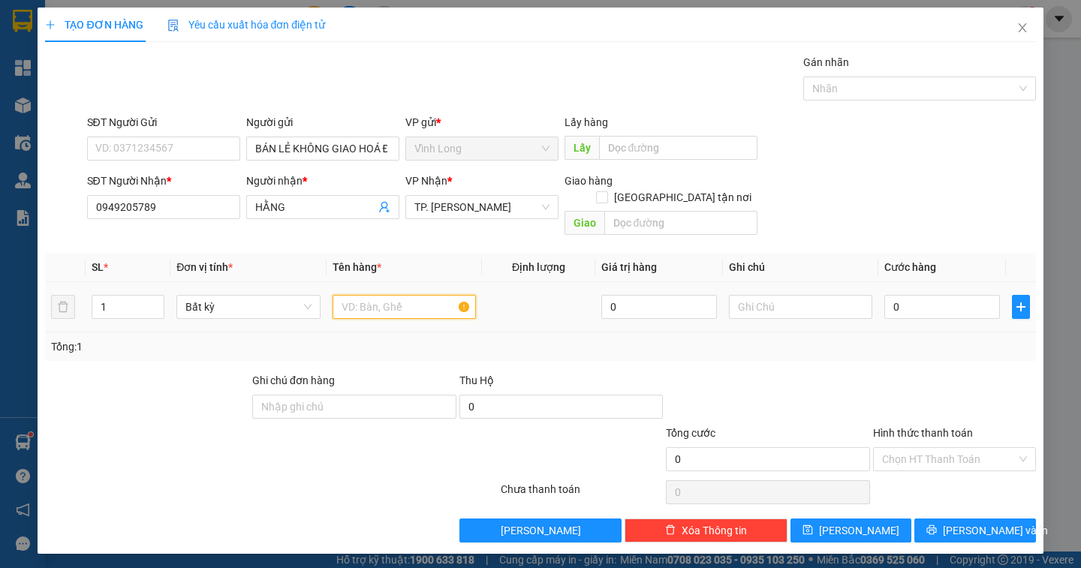
click at [387, 295] on input "text" at bounding box center [404, 307] width 143 height 24
type input "GÓI ĐEN"
type input "DÂN"
type input "3"
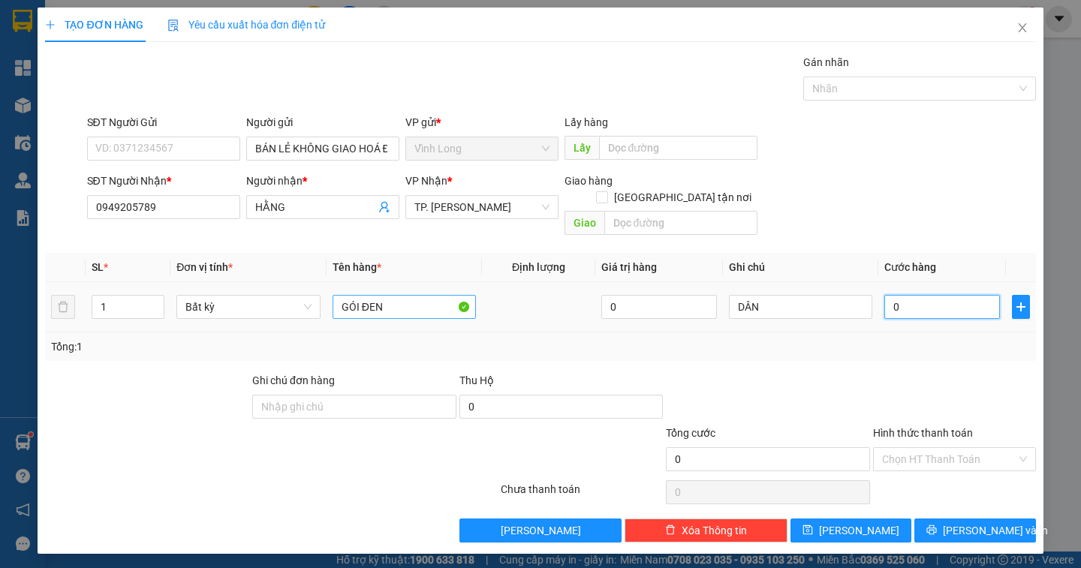
type input "3"
type input "30"
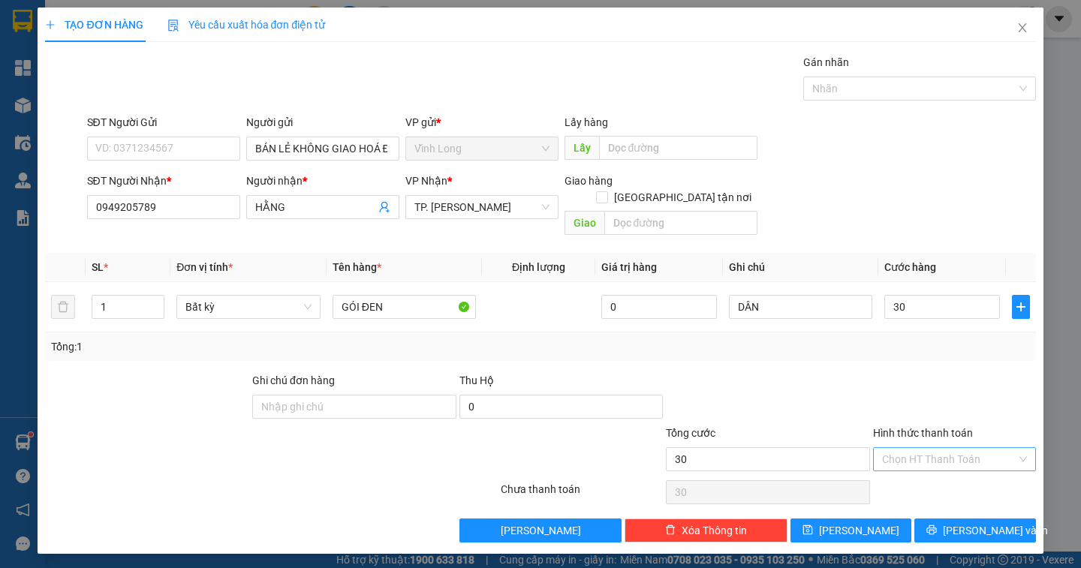
click at [946, 448] on input "Hình thức thanh toán" at bounding box center [949, 459] width 134 height 23
type input "30.000"
click at [937, 469] on div "Tại văn phòng" at bounding box center [954, 473] width 145 height 17
type input "0"
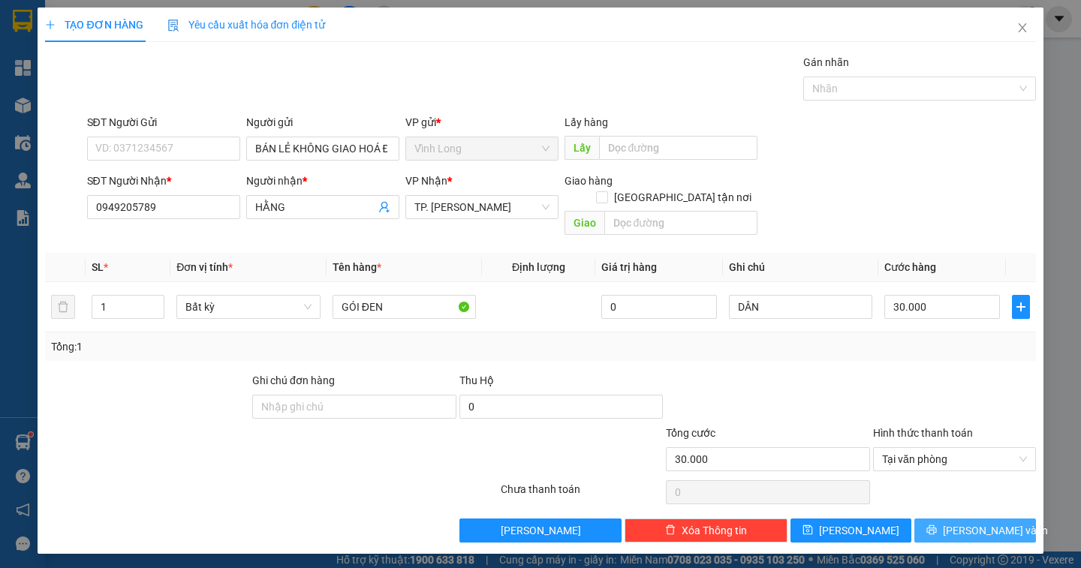
click at [1006, 523] on button "[PERSON_NAME] và In" at bounding box center [974, 531] width 121 height 24
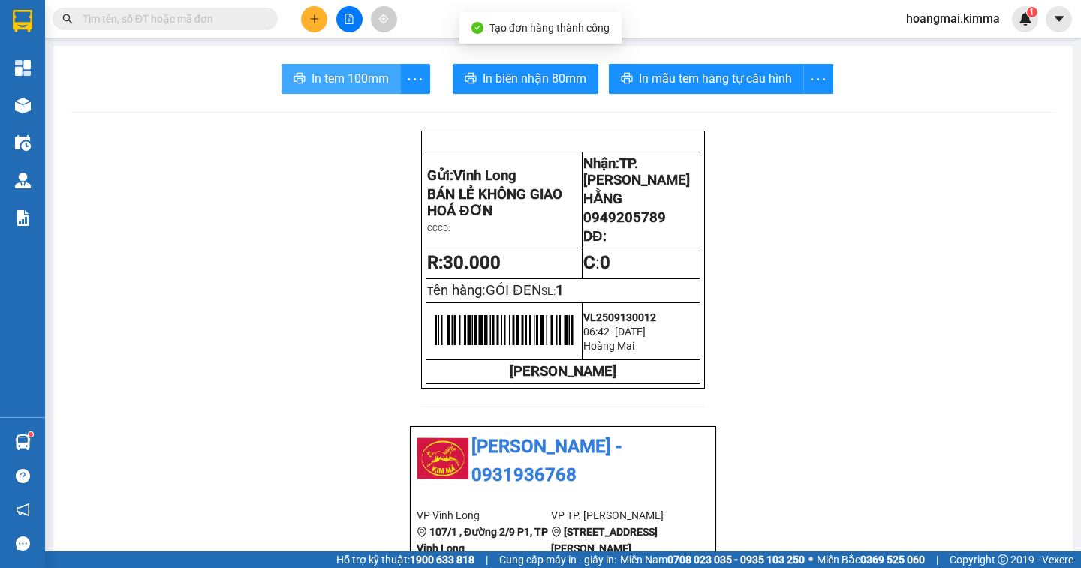
click at [338, 80] on span "In tem 100mm" at bounding box center [350, 78] width 77 height 19
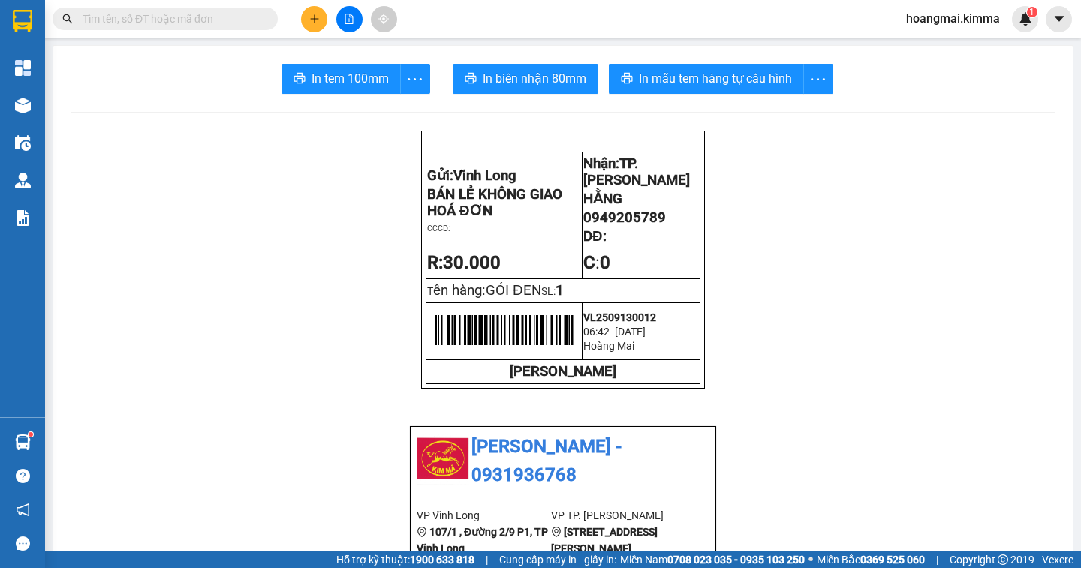
click at [319, 17] on icon "plus" at bounding box center [314, 19] width 11 height 11
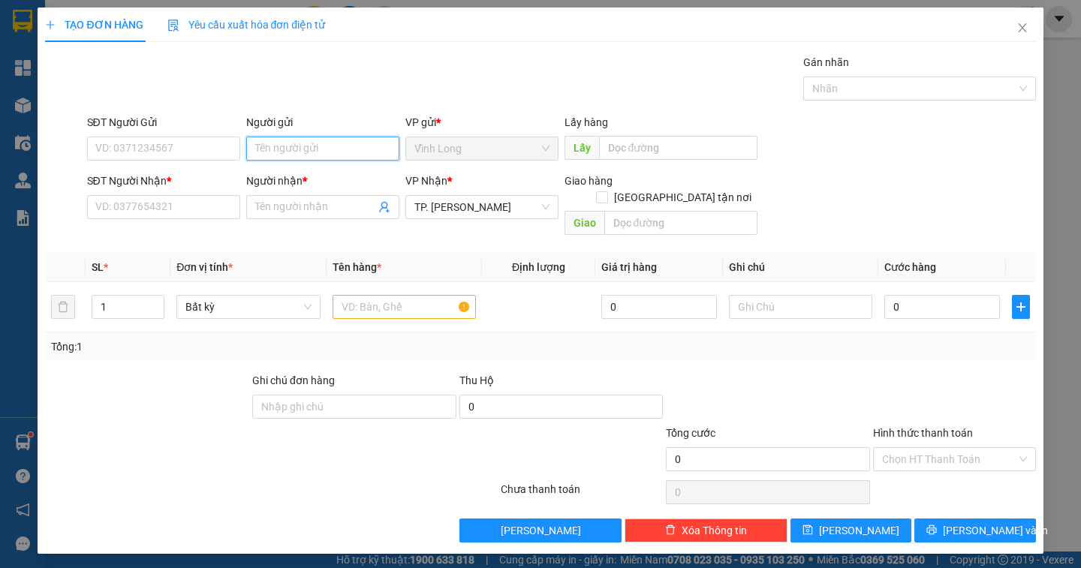
click at [279, 146] on input "Người gửi" at bounding box center [322, 149] width 153 height 24
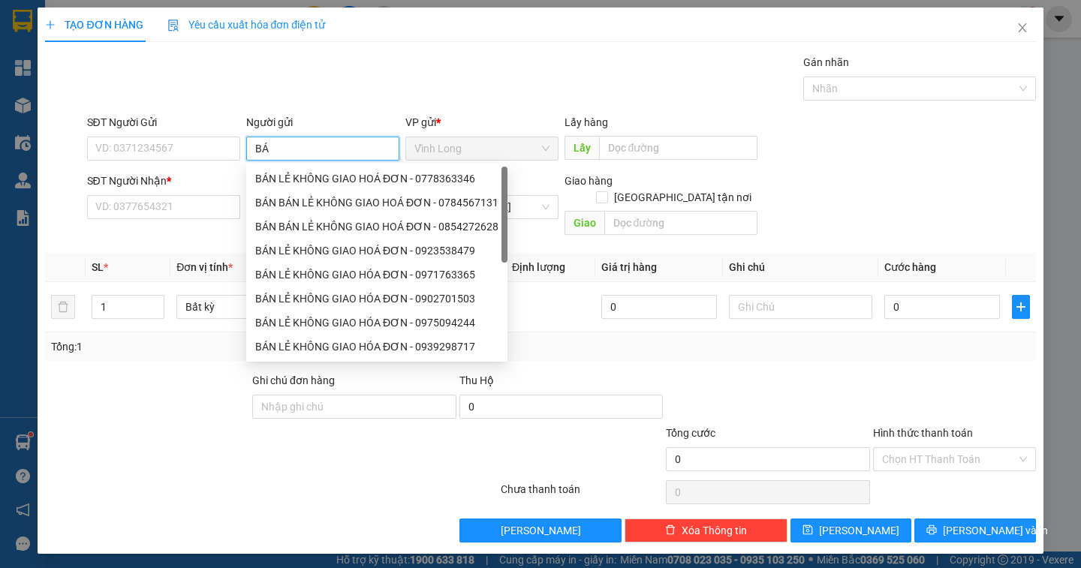
type input "BÁN"
click at [298, 182] on div "BÁN LẺ KHÔNG GIAO HOÁ ĐƠN - 0778363346" at bounding box center [376, 178] width 243 height 17
type input "0778363346"
type input "BÁN LẺ KHÔNG GIAO HOÁ ĐƠN"
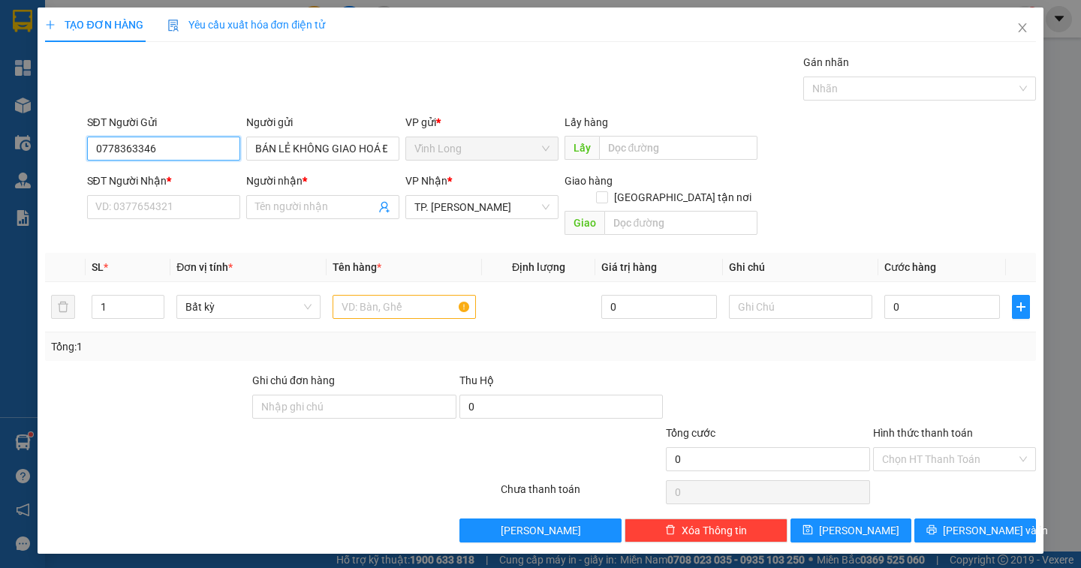
drag, startPoint x: 170, startPoint y: 149, endPoint x: 0, endPoint y: 122, distance: 171.8
click at [0, 129] on div "TẠO ĐƠN HÀNG Yêu cầu xuất hóa đơn điện tử Transit Pickup Surcharge Ids Transit …" at bounding box center [540, 284] width 1081 height 568
click at [125, 211] on input "SĐT Người Nhận *" at bounding box center [163, 207] width 153 height 24
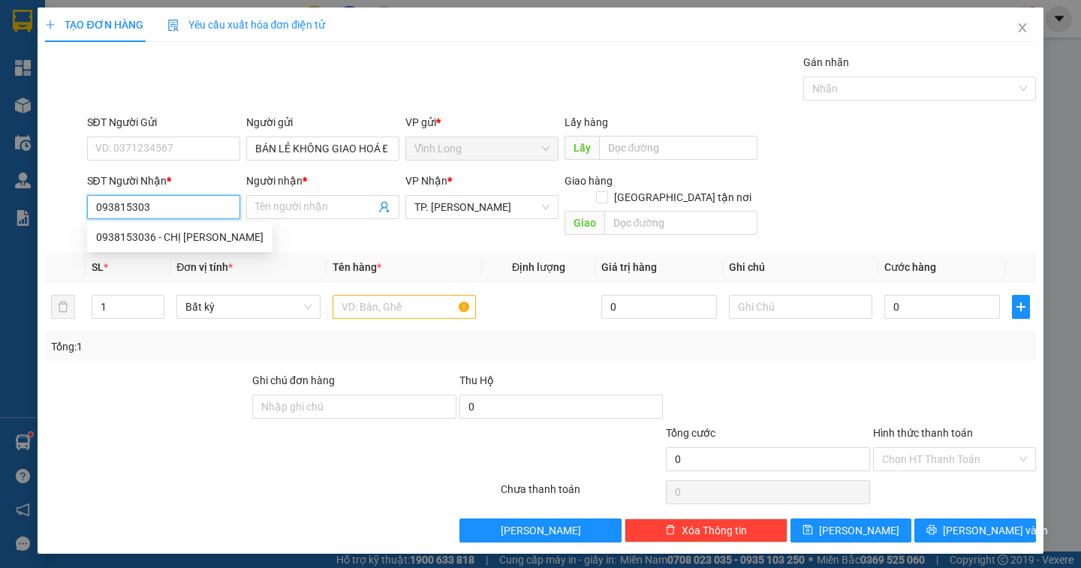
type input "0938153036"
drag, startPoint x: 124, startPoint y: 228, endPoint x: 194, endPoint y: 233, distance: 70.0
click at [123, 229] on div "0938153036 - CHỊ [PERSON_NAME]" at bounding box center [179, 237] width 185 height 24
type input "CHỊ [PERSON_NAME]"
type input "0938153036"
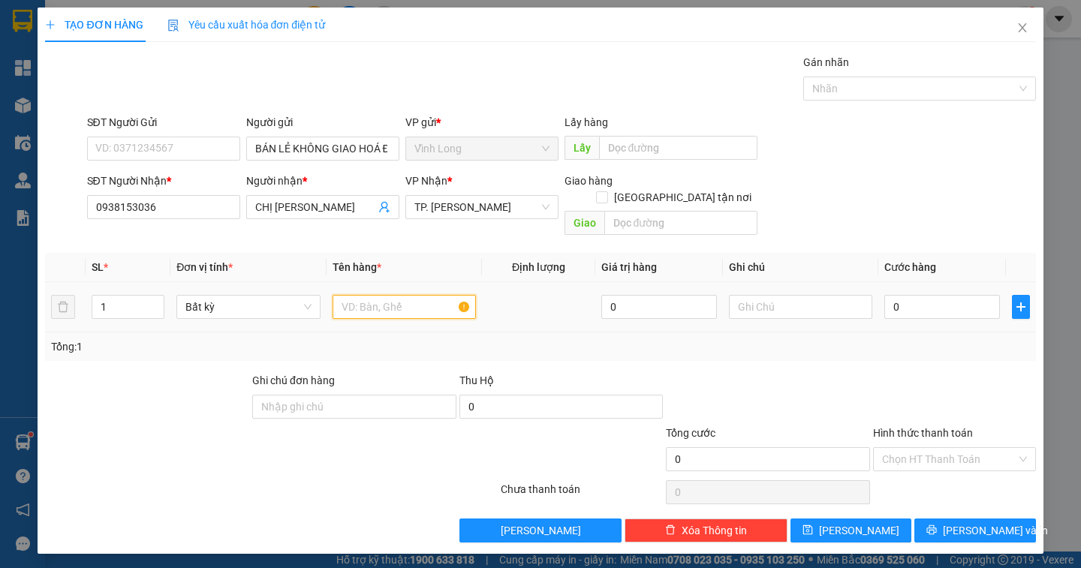
click at [393, 295] on input "text" at bounding box center [404, 307] width 143 height 24
type input "GÓI ĐEN"
type input "DÂN"
type input "2"
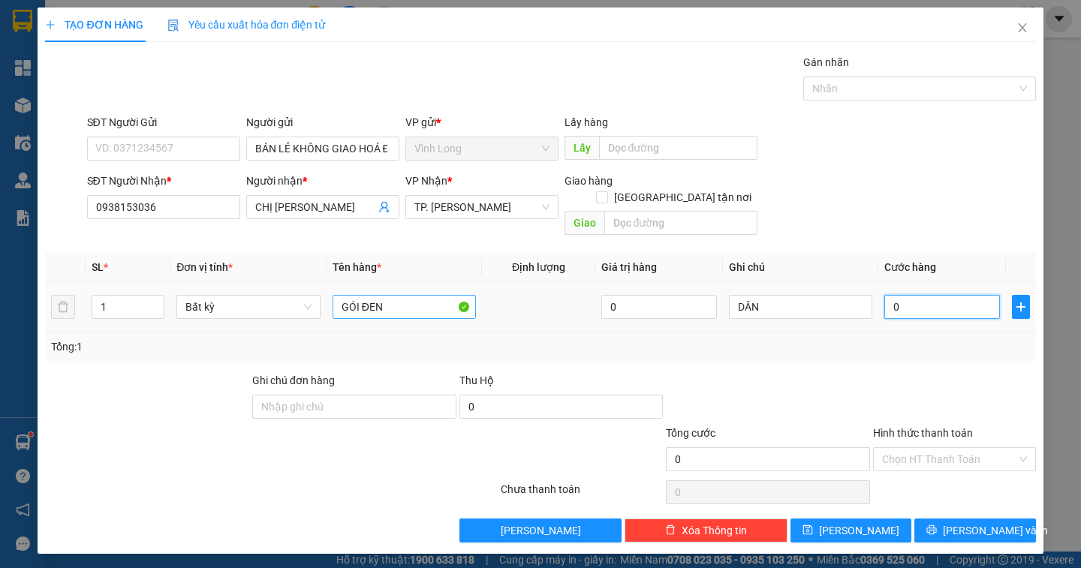
type input "2"
type input "20"
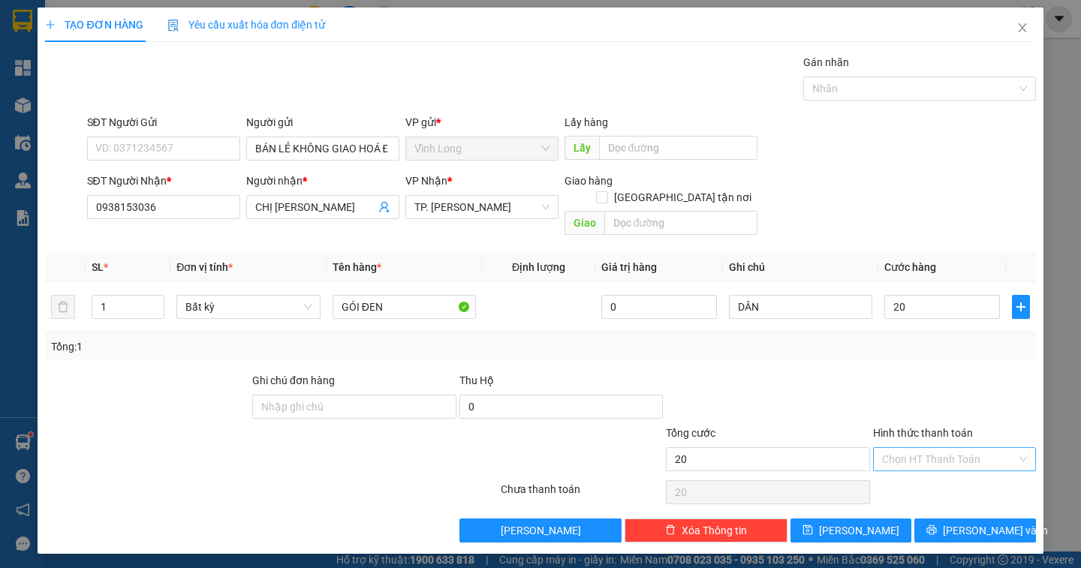
type input "20.000"
click at [964, 449] on input "Hình thức thanh toán" at bounding box center [949, 459] width 134 height 23
drag, startPoint x: 943, startPoint y: 471, endPoint x: 980, endPoint y: 495, distance: 44.6
click at [943, 472] on div "Tại văn phòng" at bounding box center [954, 473] width 145 height 17
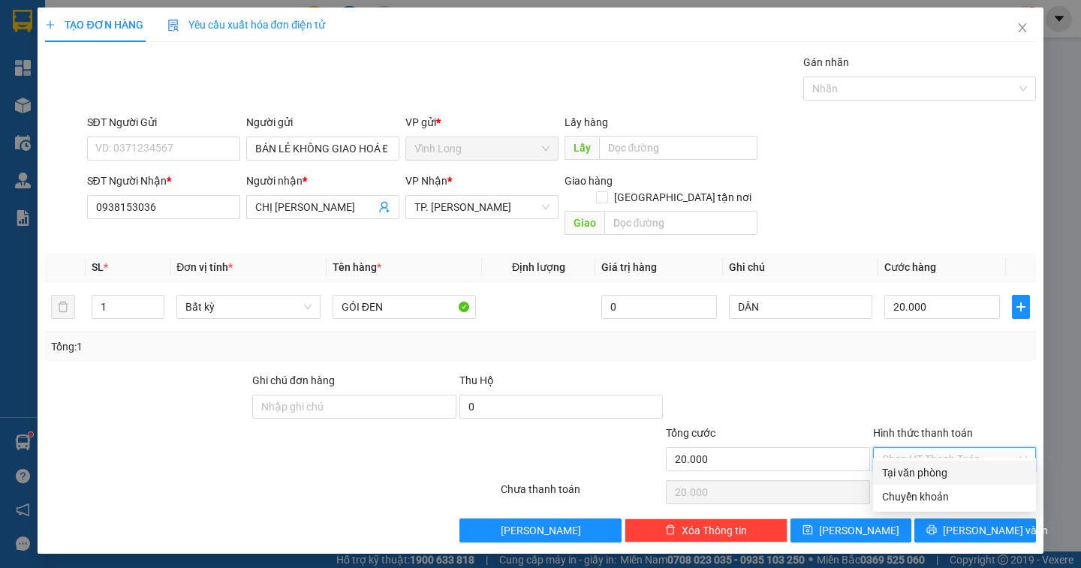
type input "0"
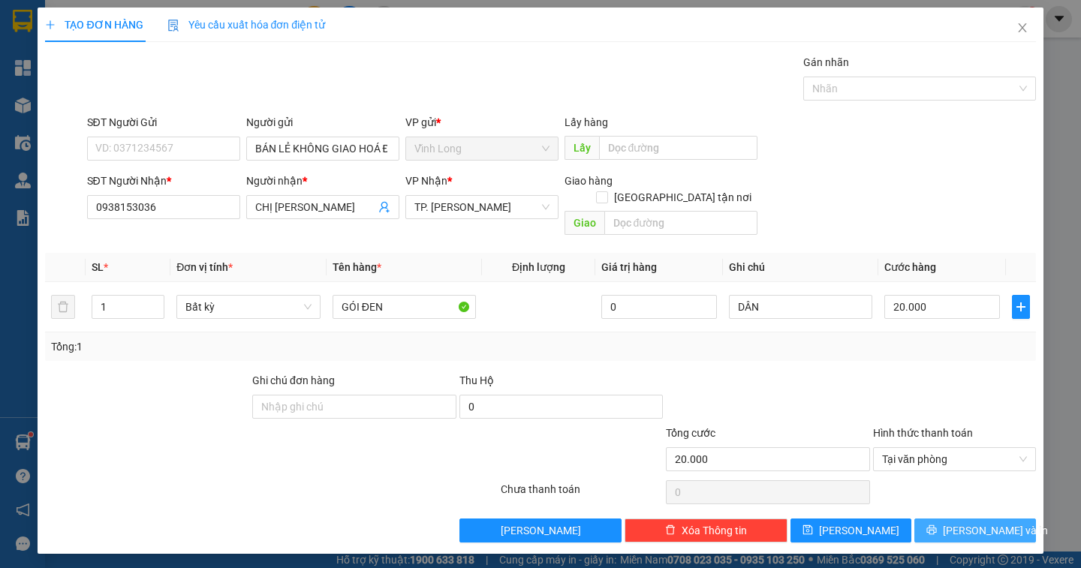
click at [982, 522] on span "[PERSON_NAME] và In" at bounding box center [995, 530] width 105 height 17
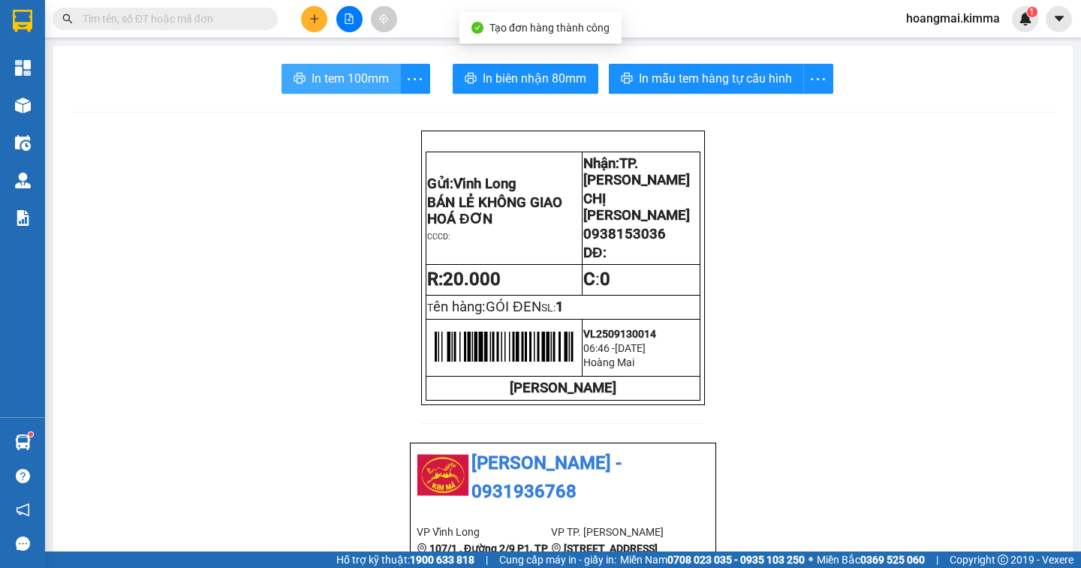
click at [342, 82] on span "In tem 100mm" at bounding box center [350, 78] width 77 height 19
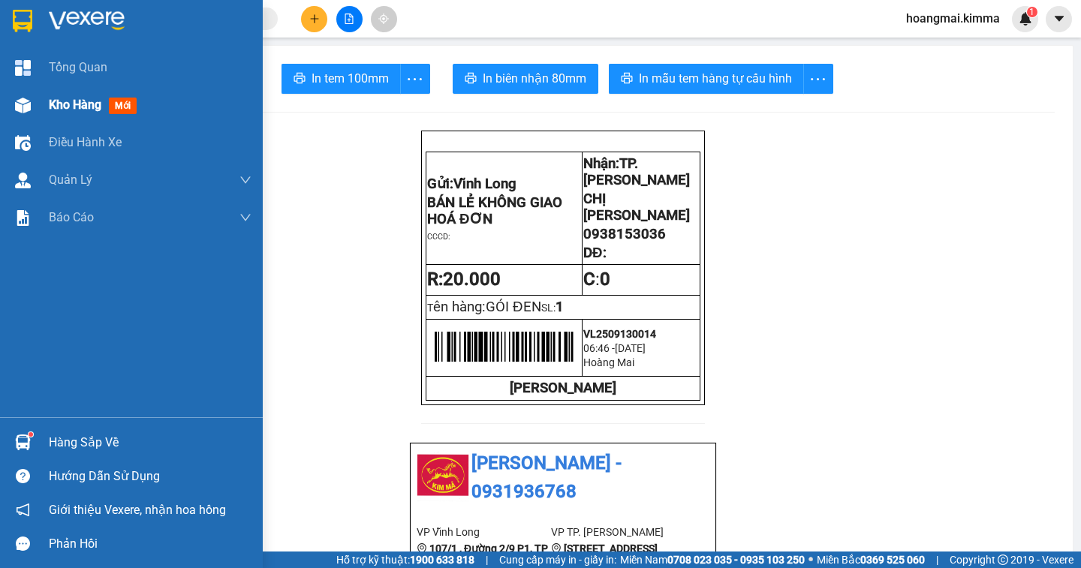
click at [69, 105] on span "Kho hàng" at bounding box center [75, 105] width 53 height 14
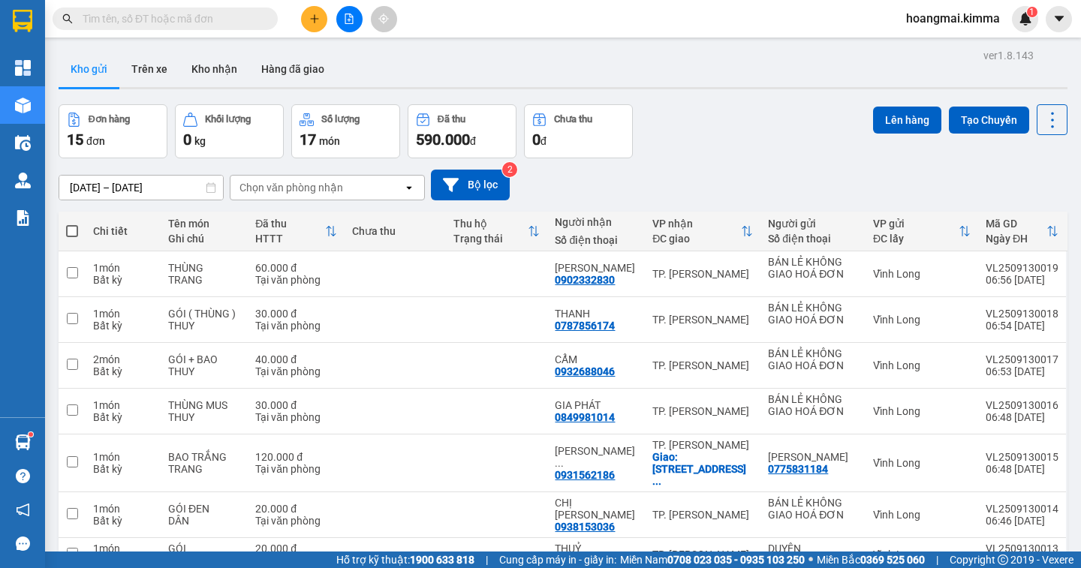
click at [74, 229] on span at bounding box center [72, 231] width 12 height 12
click at [72, 224] on input "checkbox" at bounding box center [72, 224] width 0 height 0
checkbox input "true"
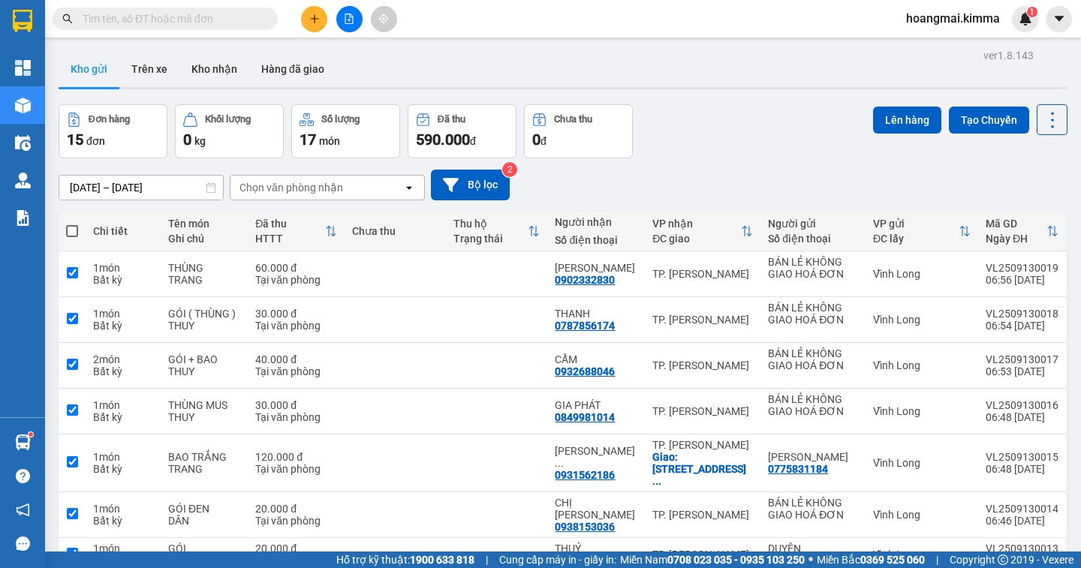
checkbox input "true"
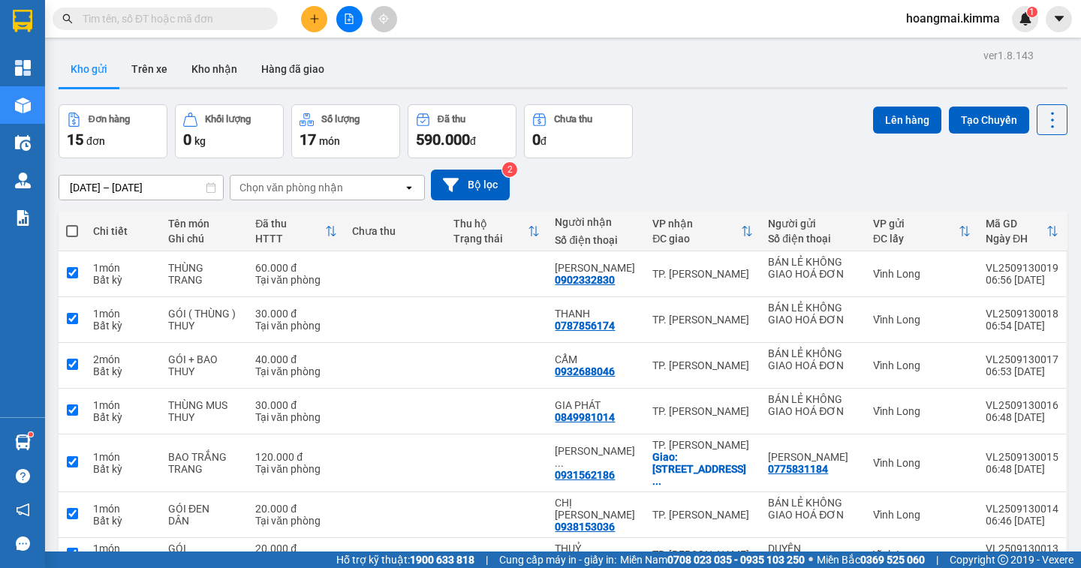
checkbox input "true"
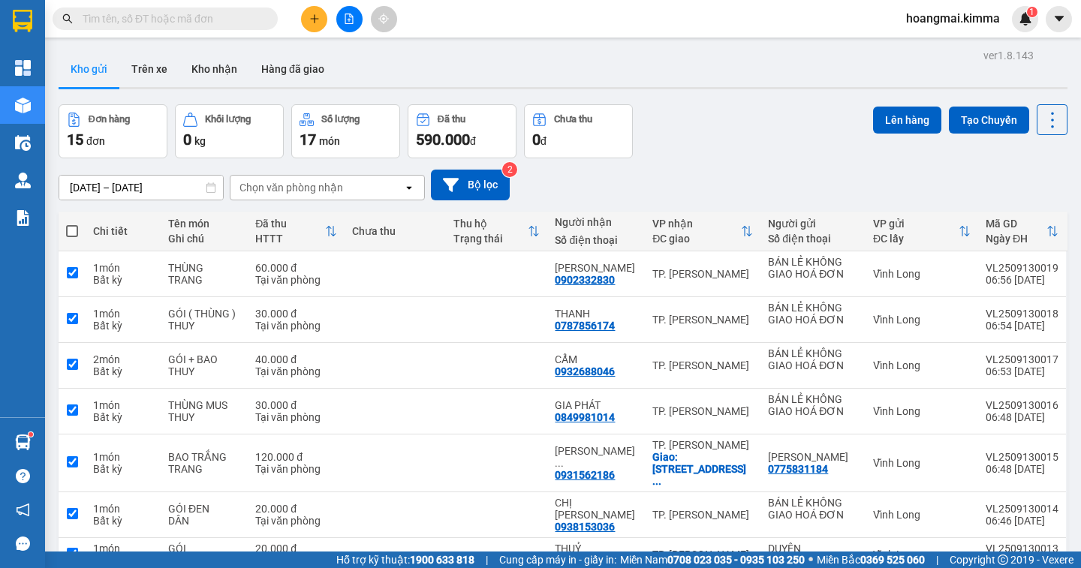
checkbox input "true"
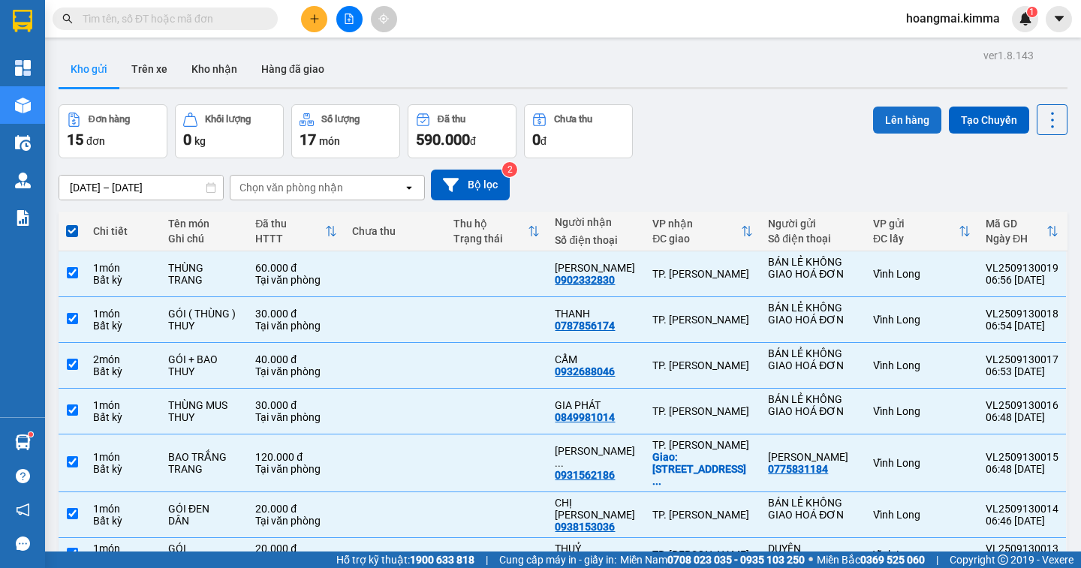
click at [891, 128] on button "Lên hàng" at bounding box center [907, 120] width 68 height 27
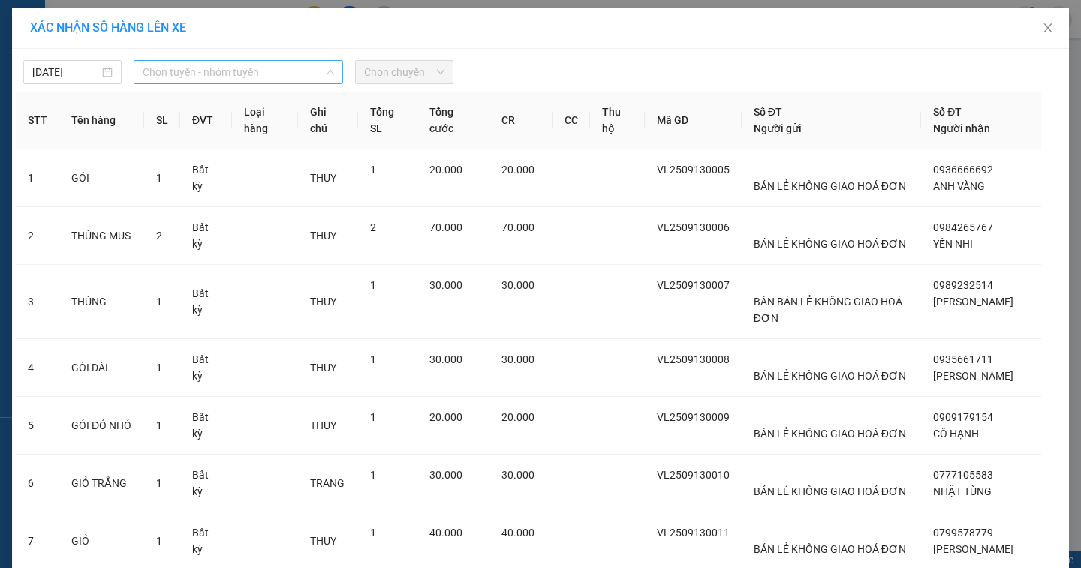
click at [260, 77] on span "Chọn tuyến - nhóm tuyến" at bounding box center [238, 72] width 191 height 23
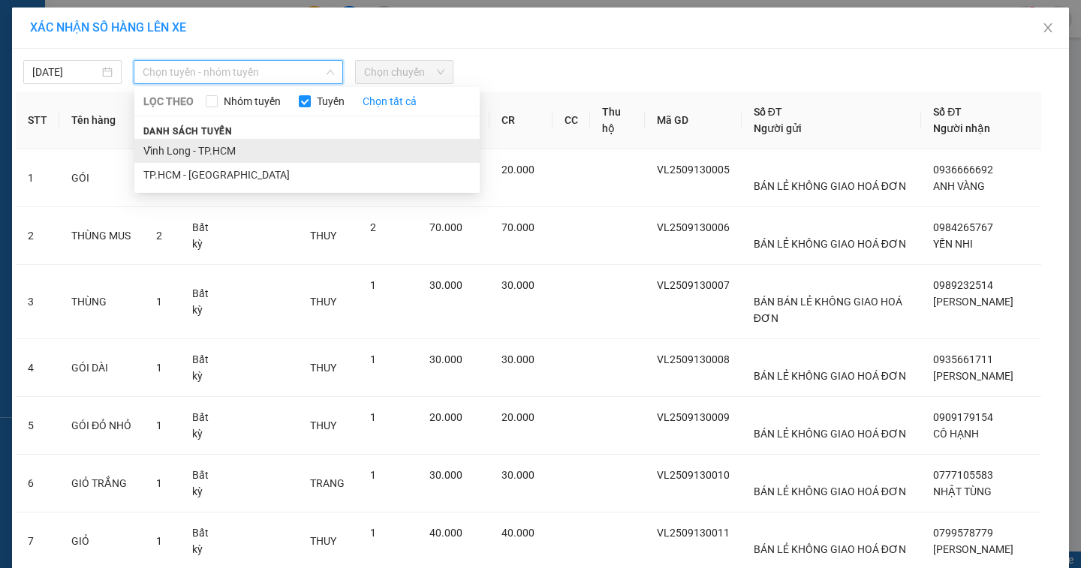
click at [202, 149] on li "Vĩnh Long - TP.HCM" at bounding box center [306, 151] width 345 height 24
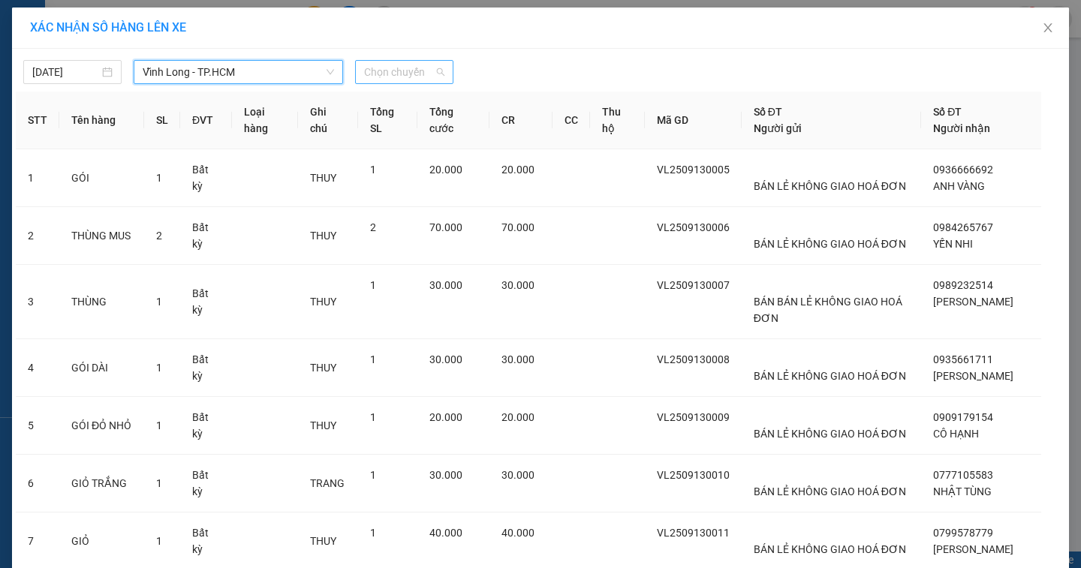
click at [414, 79] on span "Chọn chuyến" at bounding box center [404, 72] width 80 height 23
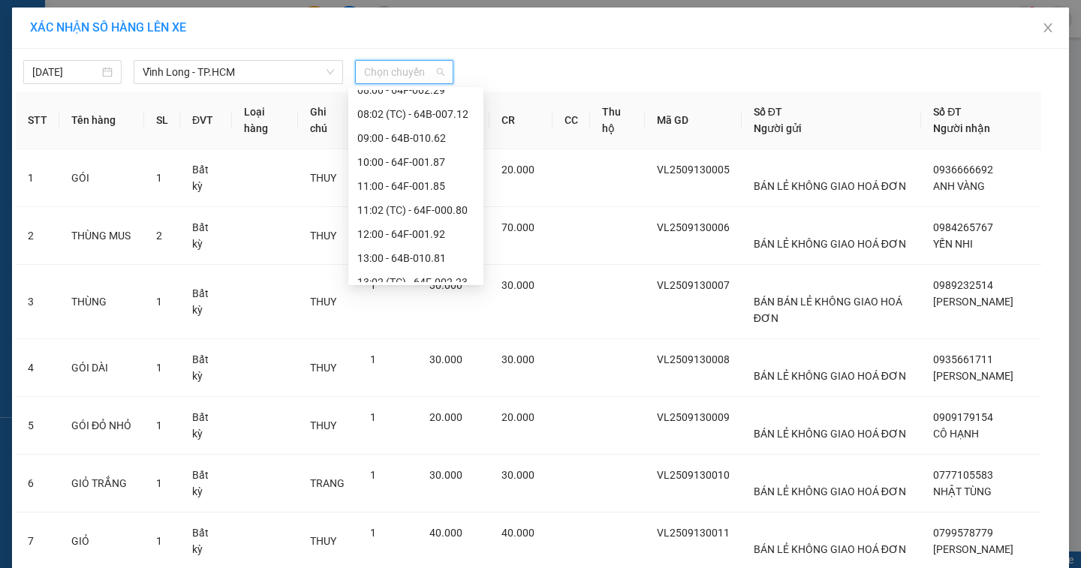
scroll to position [150, 0]
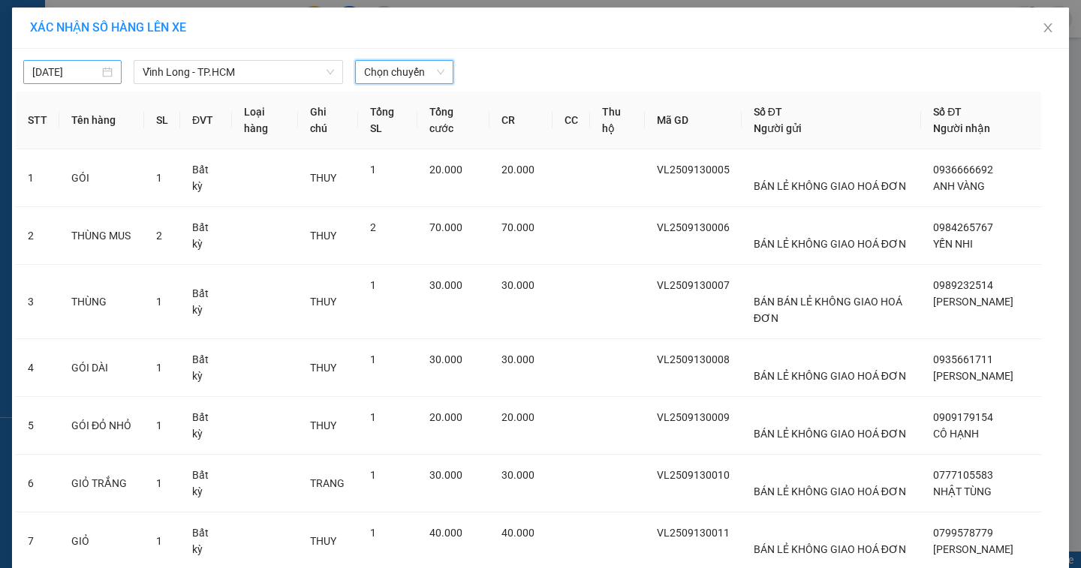
click at [95, 77] on div "[DATE]" at bounding box center [72, 72] width 80 height 17
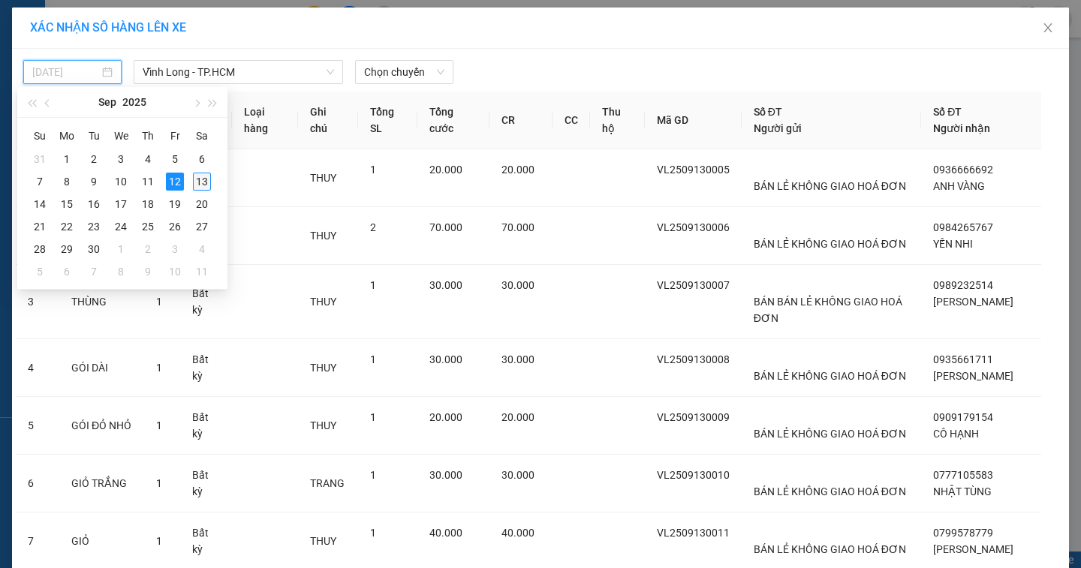
click at [200, 188] on div "13" at bounding box center [202, 182] width 18 height 18
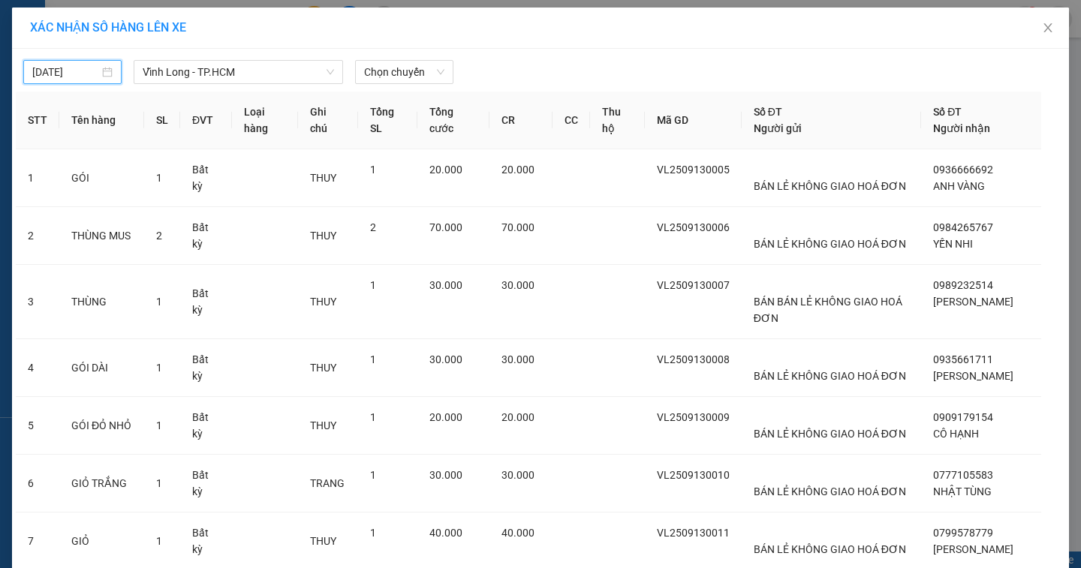
type input "[DATE]"
click at [364, 74] on span "Chọn chuyến" at bounding box center [404, 72] width 80 height 23
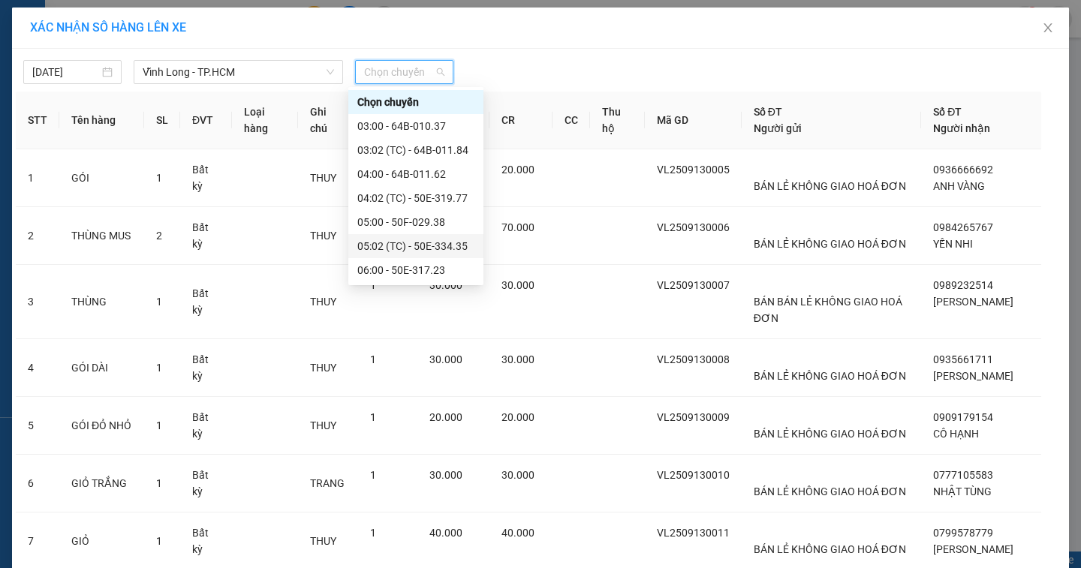
scroll to position [150, 0]
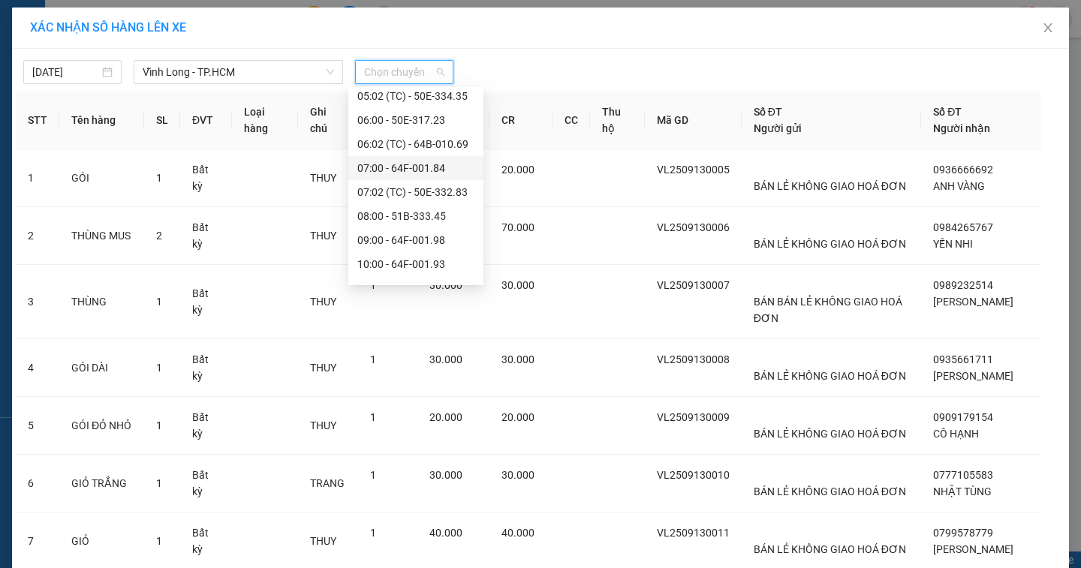
click at [424, 173] on div "07:00 - 64F-001.84" at bounding box center [415, 168] width 117 height 17
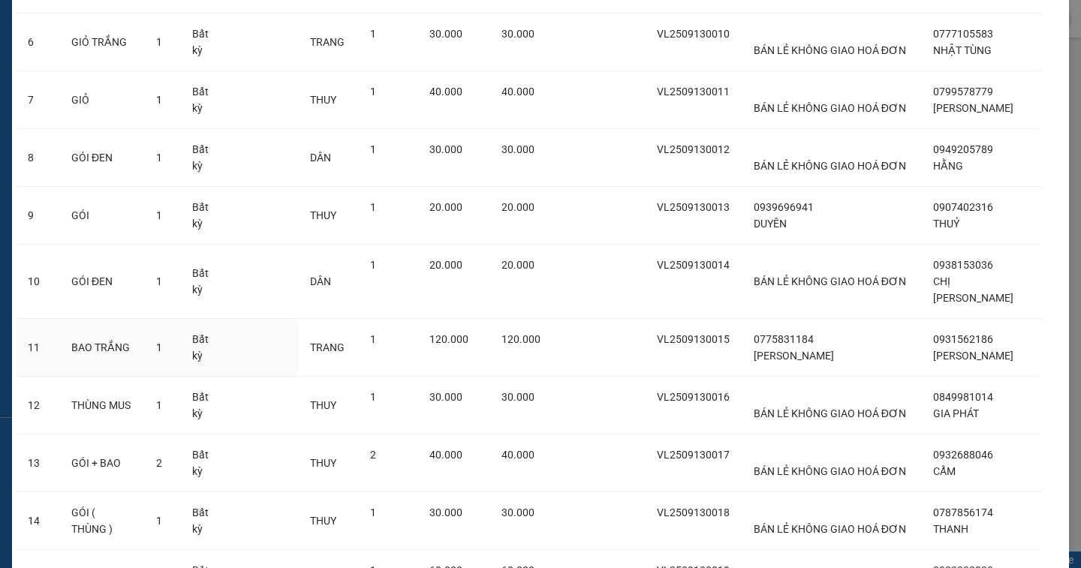
scroll to position [600, 0]
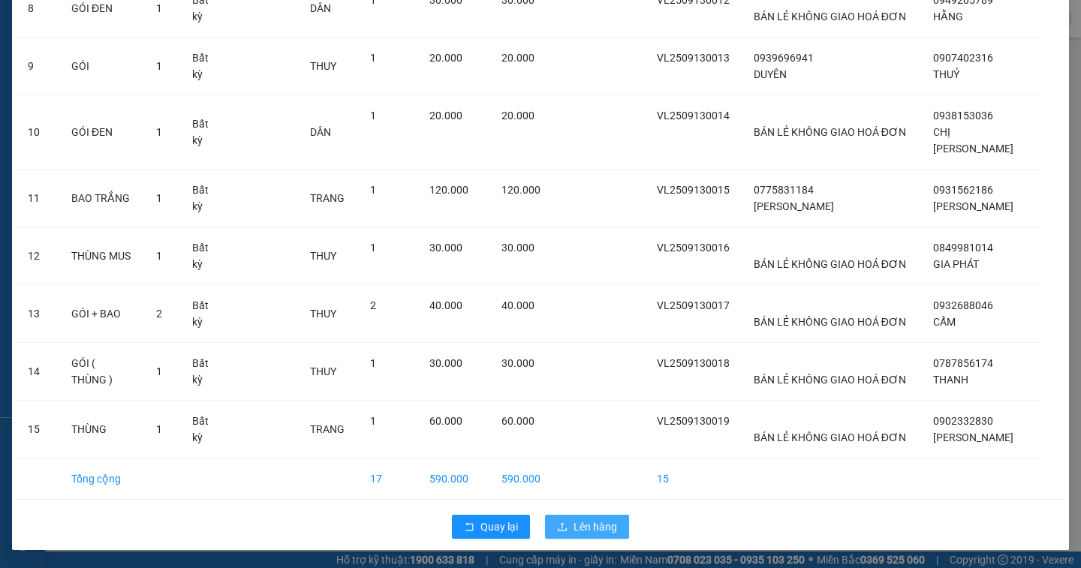
click at [613, 523] on button "Lên hàng" at bounding box center [587, 527] width 84 height 24
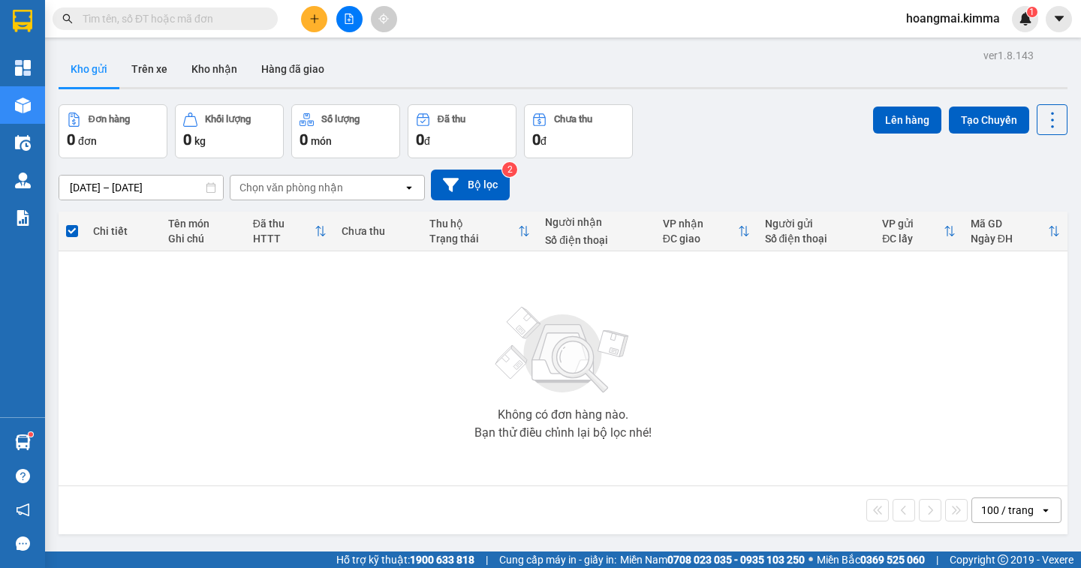
click at [346, 17] on icon "file-add" at bounding box center [349, 19] width 11 height 11
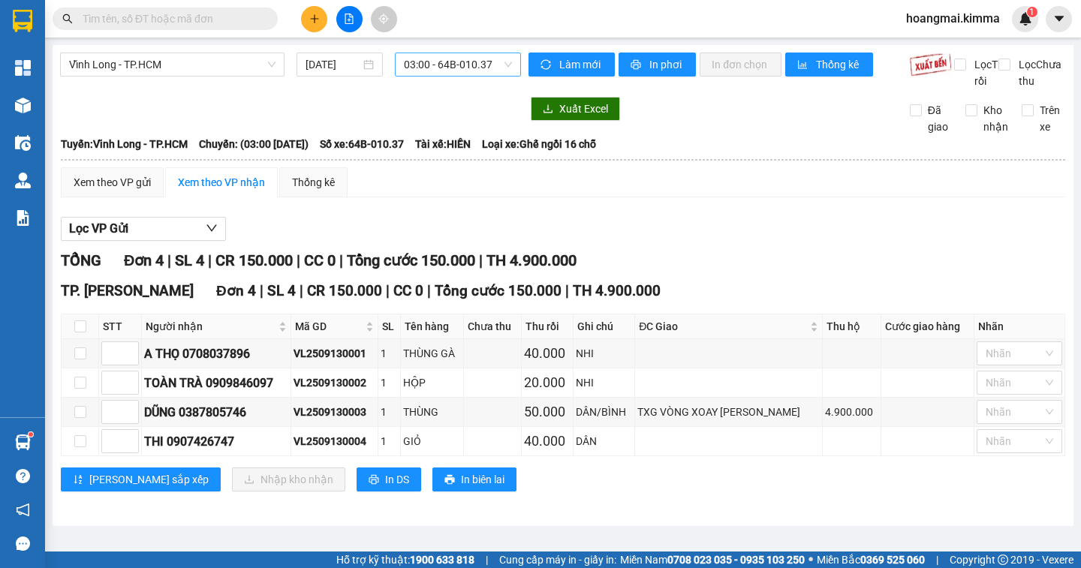
click at [429, 62] on span "03:00 - 64B-010.37" at bounding box center [458, 64] width 108 height 23
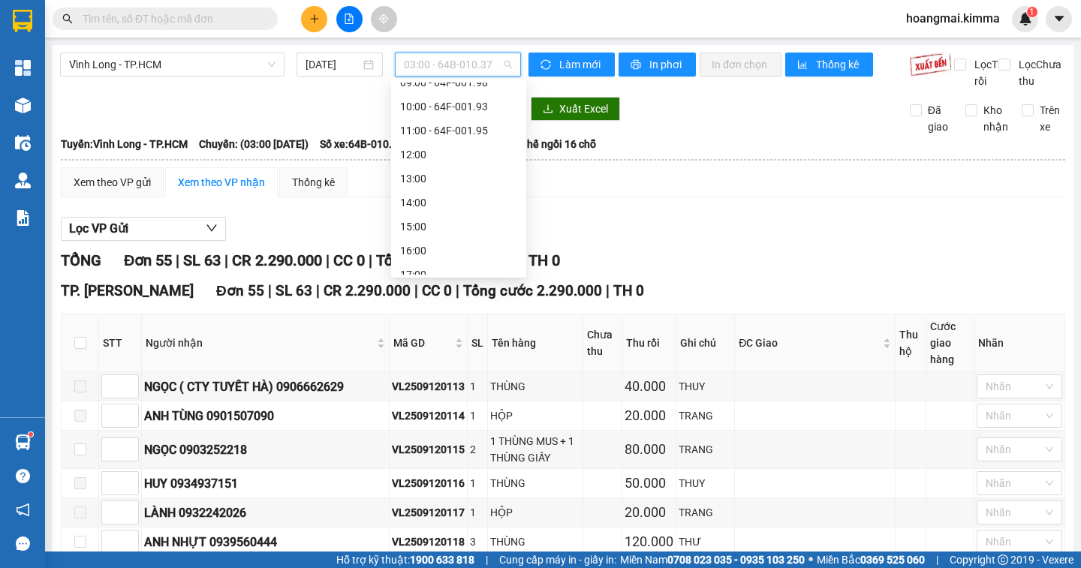
scroll to position [75, 0]
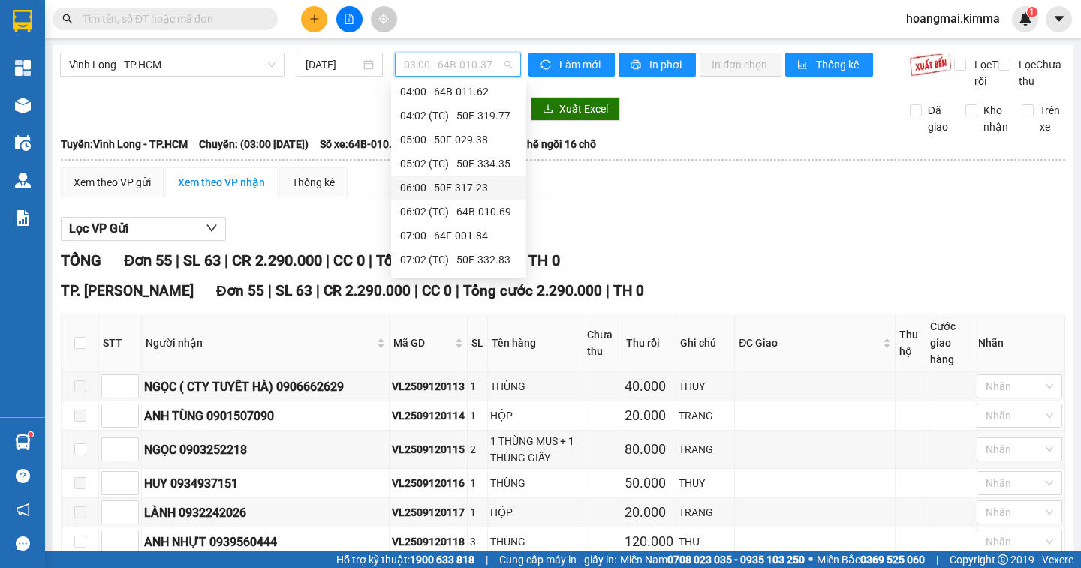
click at [440, 187] on div "06:00 - 50E-317.23" at bounding box center [458, 187] width 117 height 17
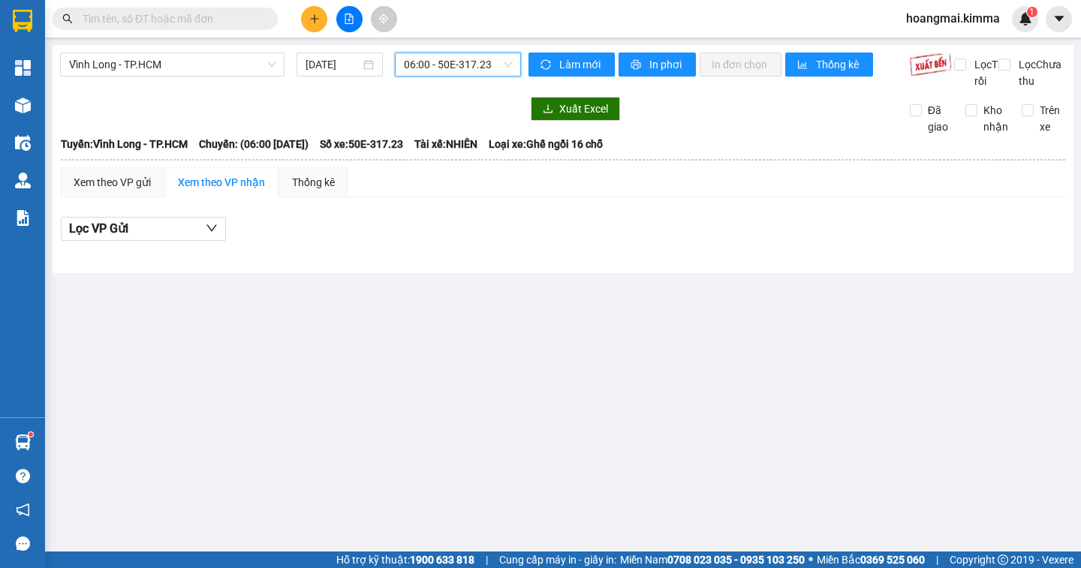
click at [438, 62] on span "06:00 - 50E-317.23" at bounding box center [458, 64] width 108 height 23
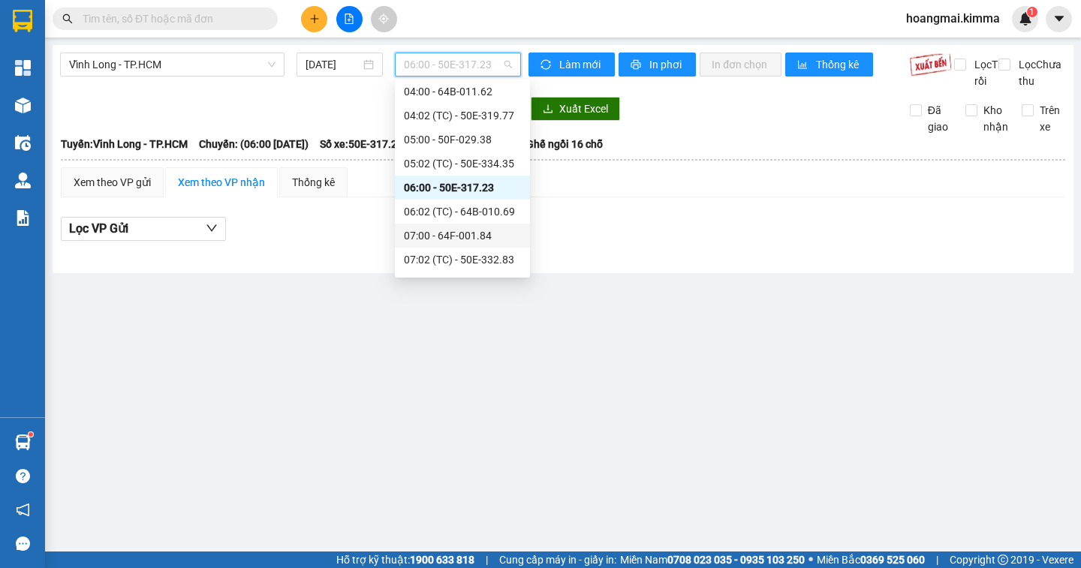
click at [441, 231] on div "07:00 - 64F-001.84" at bounding box center [462, 235] width 117 height 17
